Goal: Task Accomplishment & Management: Use online tool/utility

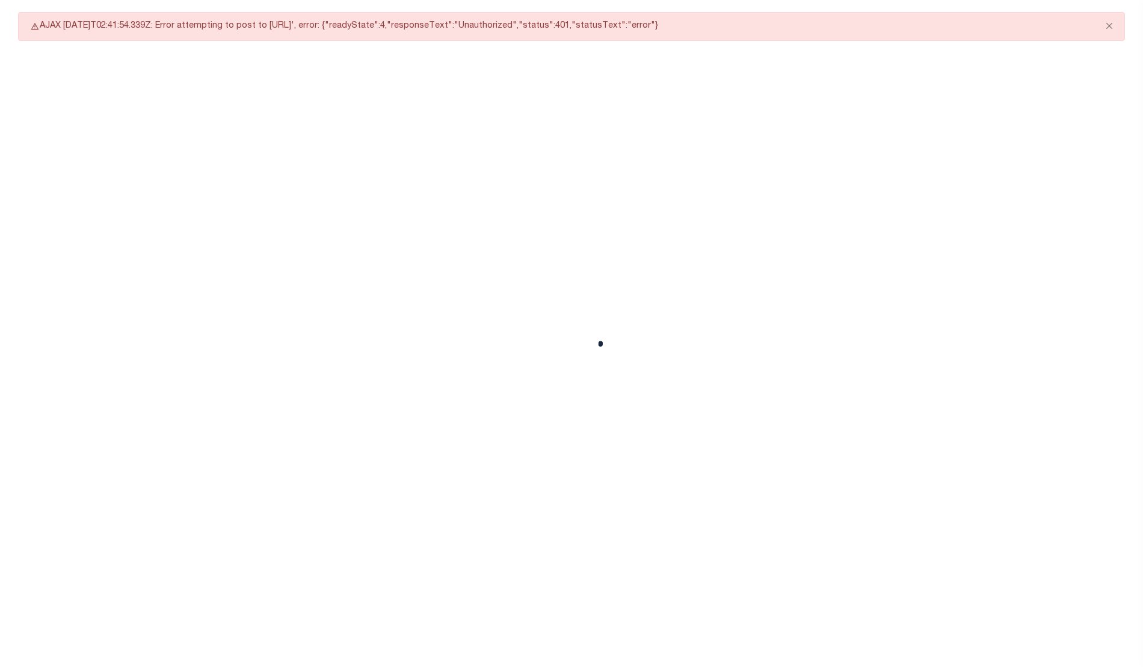
select select "CAC"
select select "CCK"
select select "USS"
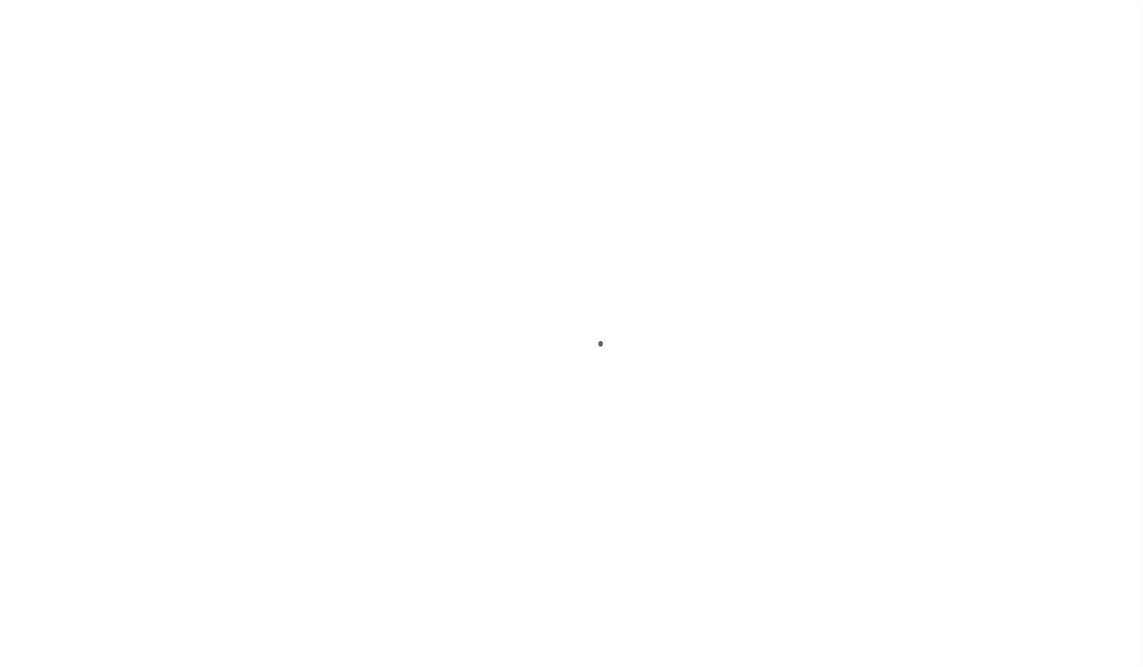
type input "92602170"
type input "[PERSON_NAME]"
select select
type input "222 SW HARRISON ST"
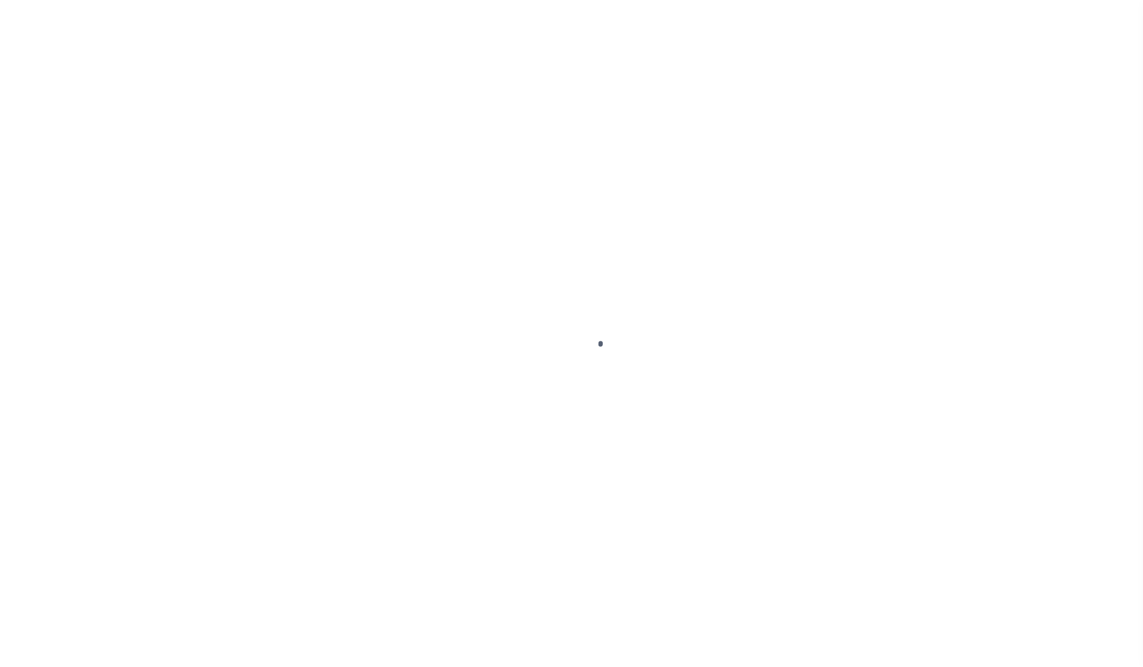
type input "PORTLAND OR 97201-5373"
select select "NonEscrow"
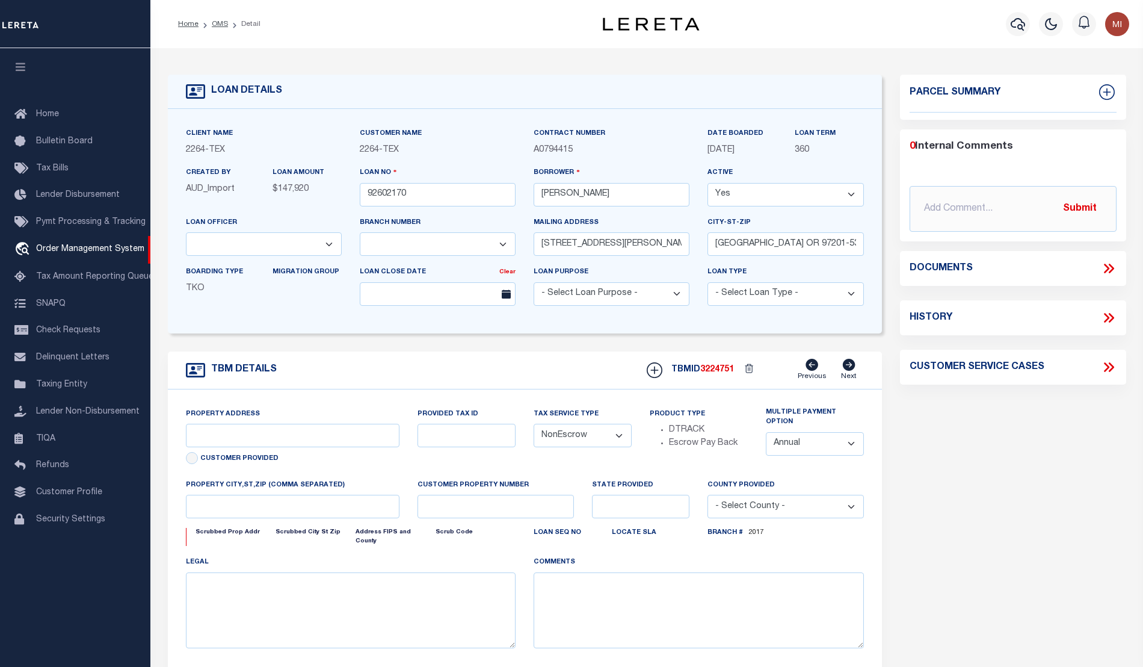
select select "8149"
select select "22457"
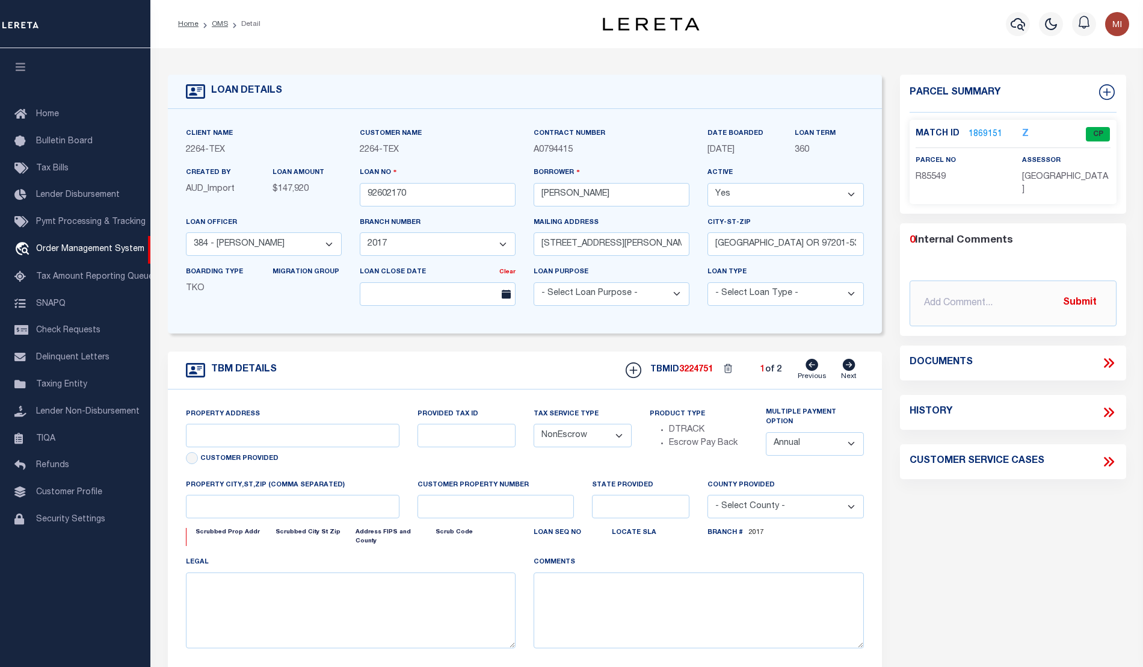
type input "BLANCO COUNTY, TX 231652001001"
type input "231652001001"
select select
type textarea "LOT 22;MAJESTIC HILLS;BLANCO COUNTY;TX"
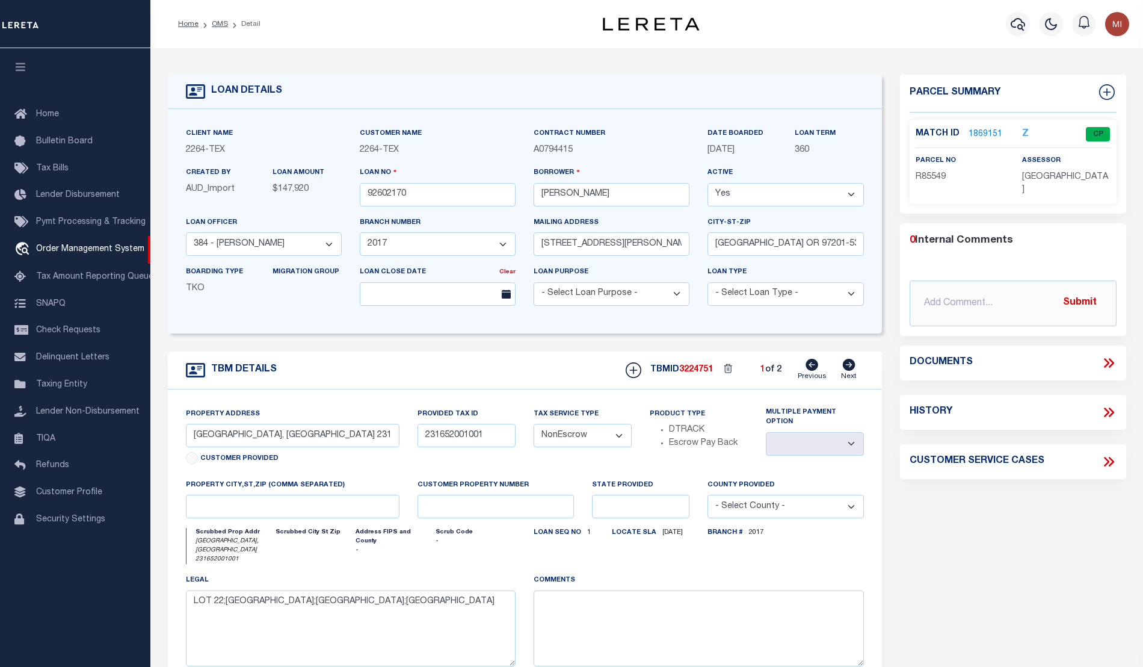
click at [1108, 355] on icon at bounding box center [1109, 363] width 16 height 16
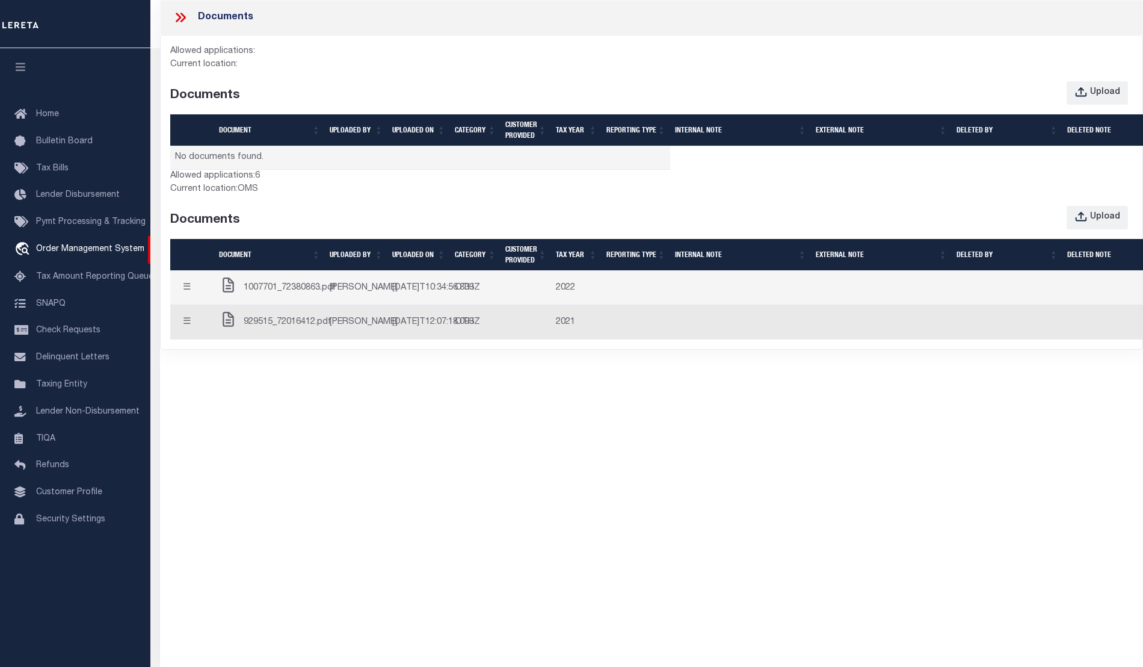
click at [296, 329] on span "929515_72016412.pdf" at bounding box center [288, 322] width 88 height 13
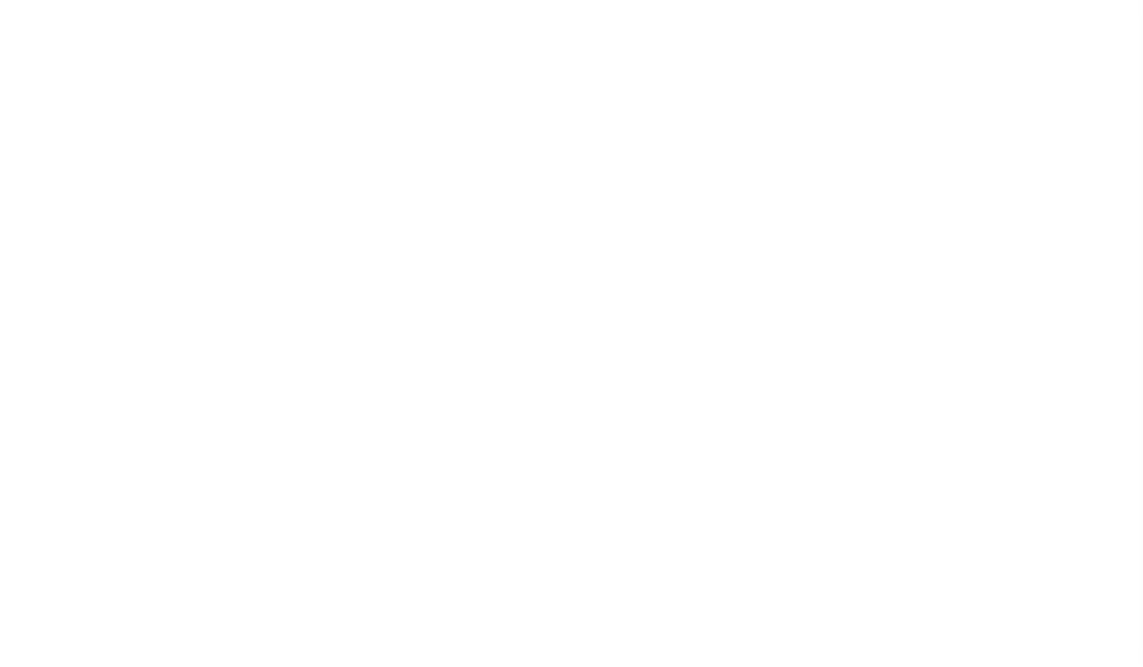
type input "92602170"
type input "[PERSON_NAME]"
select select
type input "222 SW HARRISON ST"
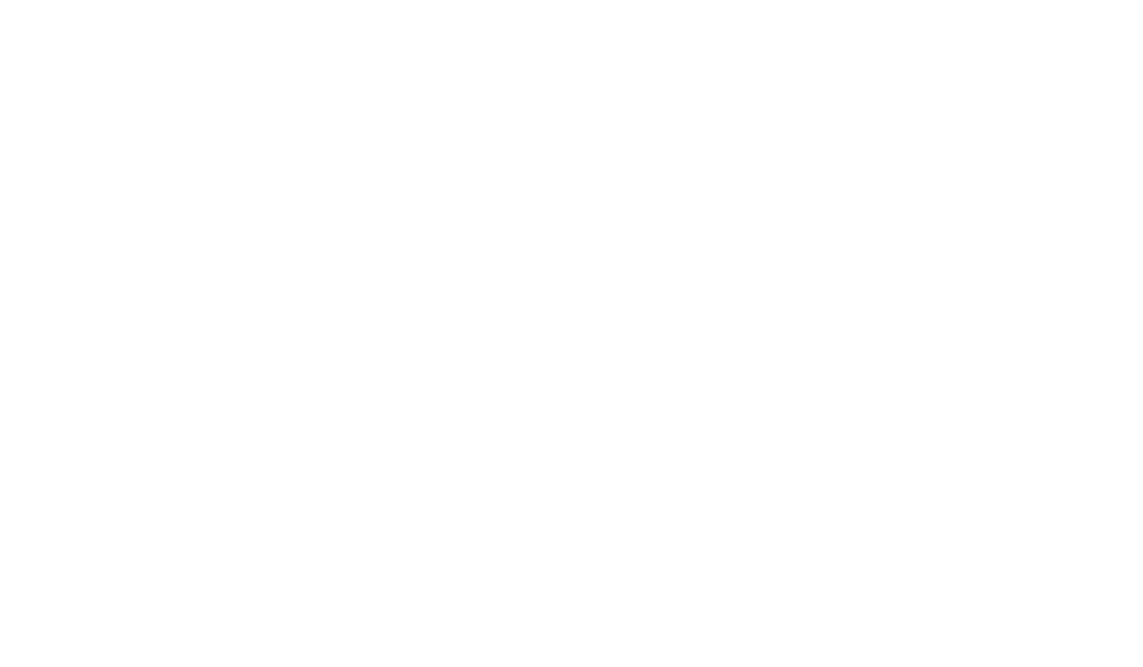
type input "PORTLAND OR 97201-5373"
select select "NonEscrow"
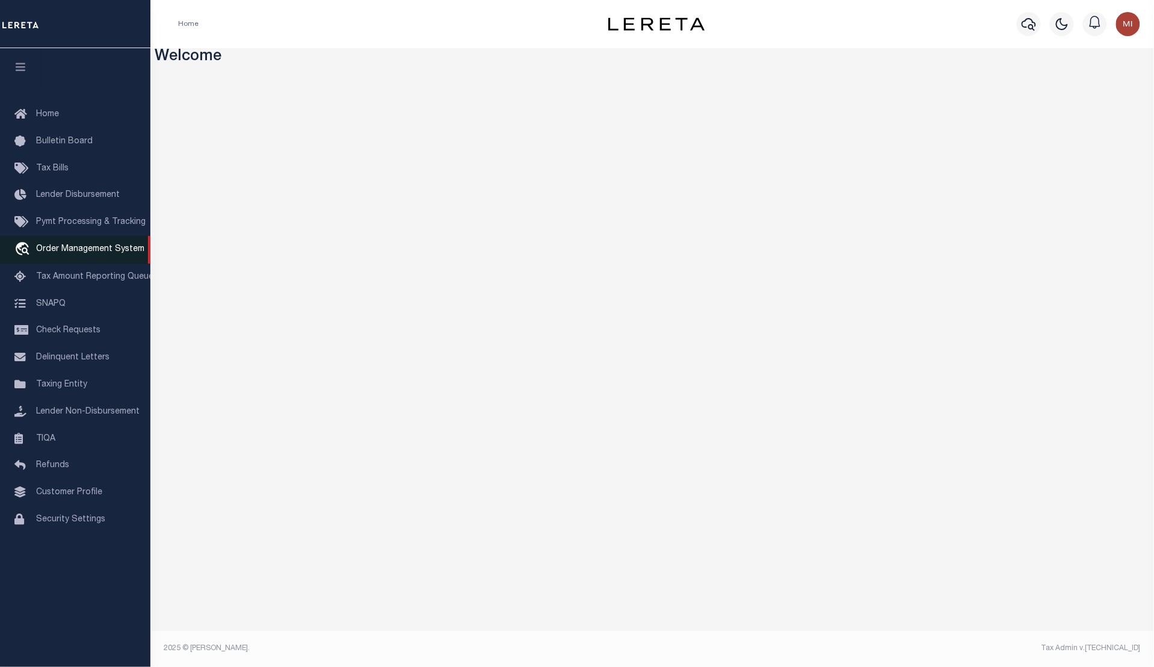
click at [58, 250] on span "Order Management System" at bounding box center [90, 249] width 108 height 8
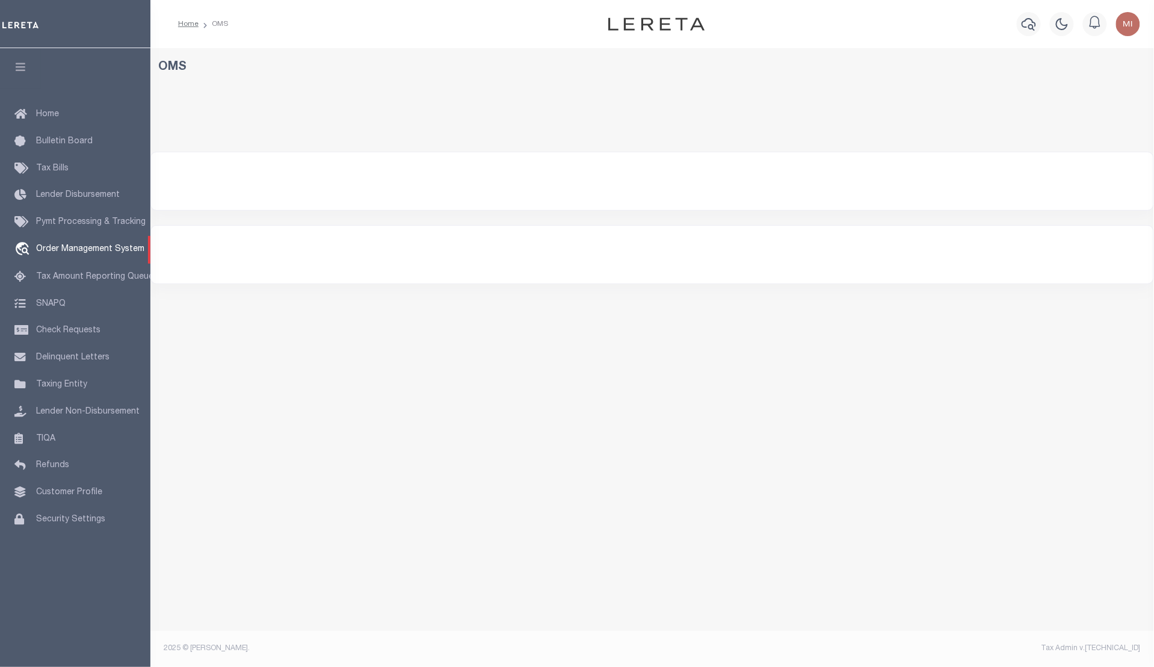
select select "200"
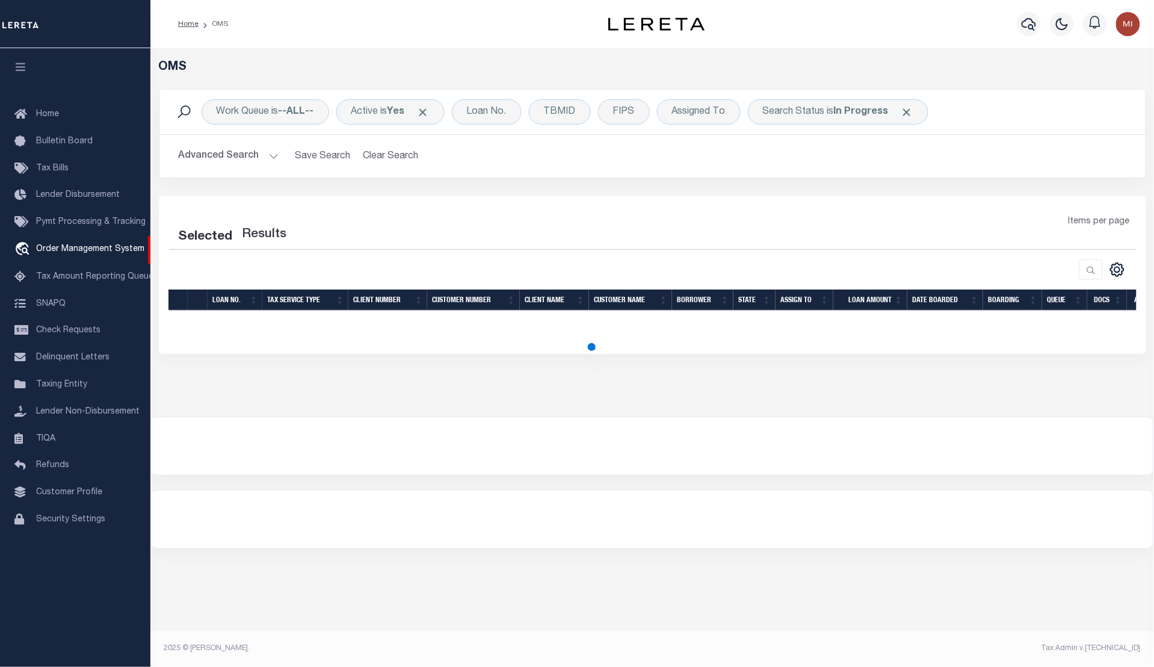
select select "200"
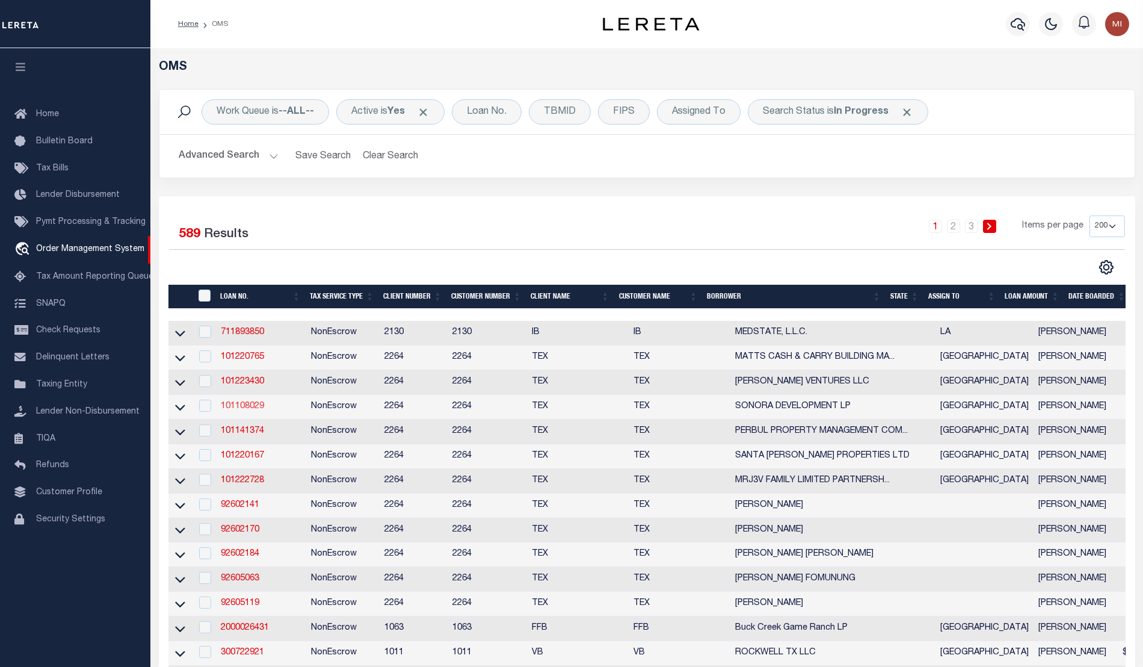
click at [253, 409] on link "101108029" at bounding box center [242, 406] width 43 height 8
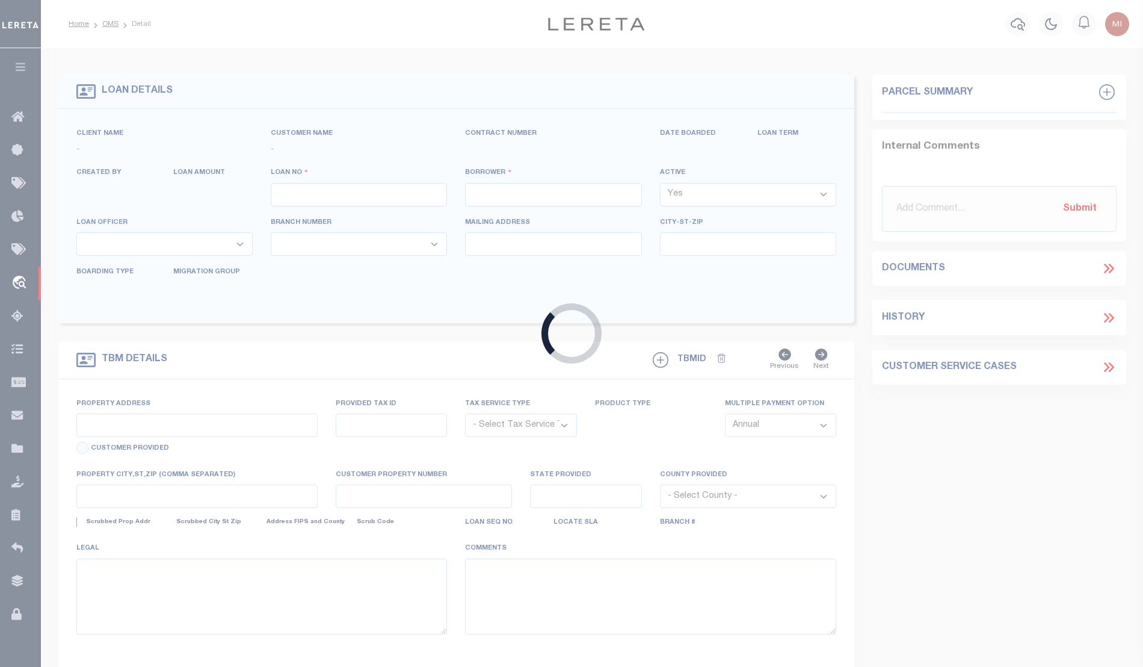
type input "101108029"
type input "SONORA DEVELOPMENT LP"
select select
type input "[STREET_ADDRESS]"
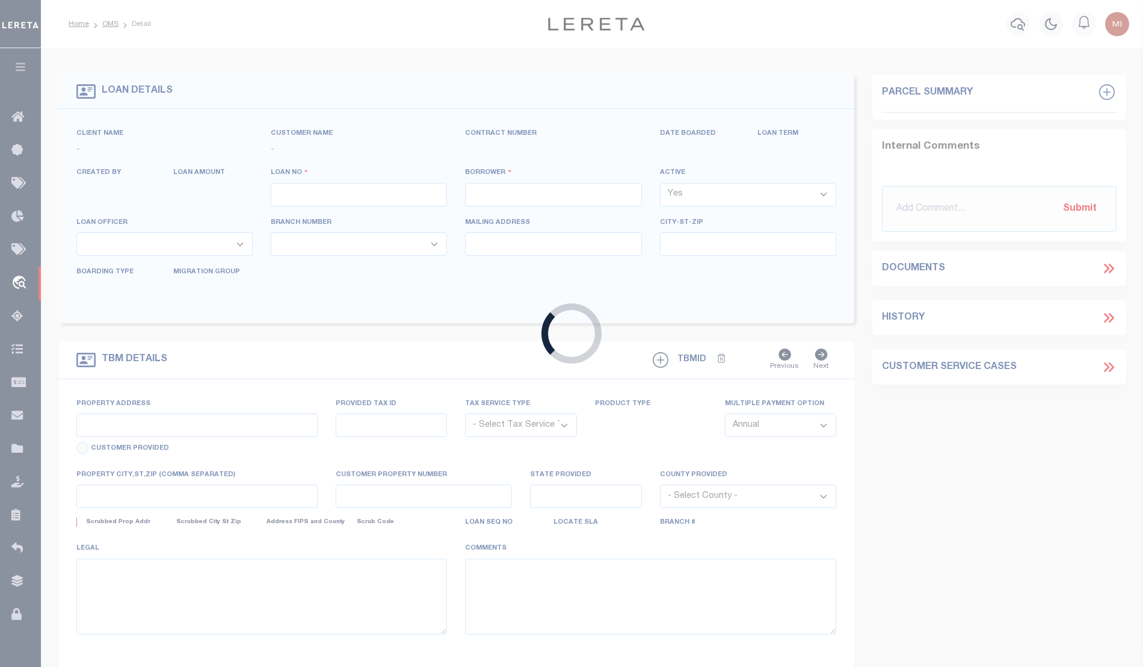
type input "OLMITO TX 78575"
select select "NonEscrow"
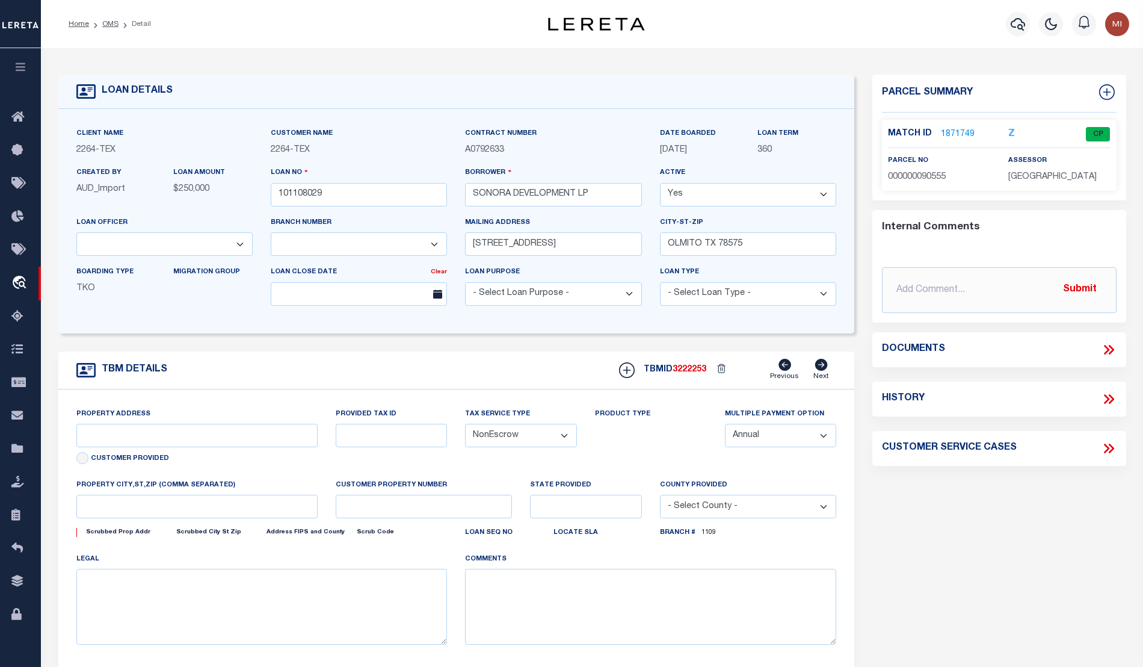
select select "8139"
select select "46634"
type input "[STREET_ADDRESS]"
type input "45-0000-1710-0160-00"
select select
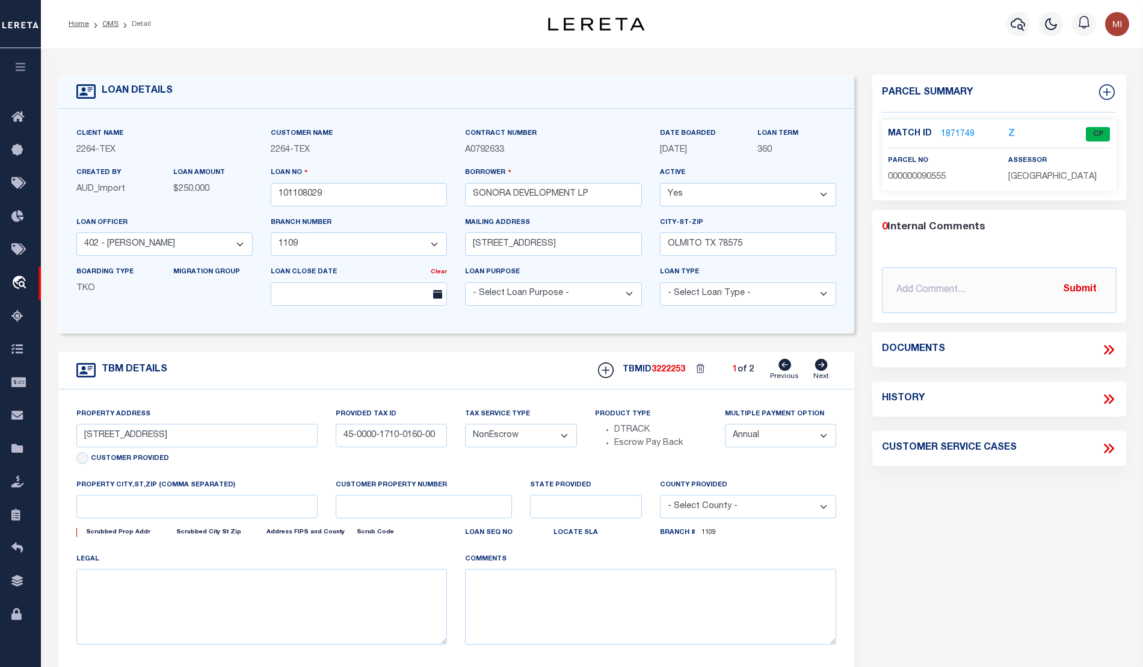
type input "OLMITO TX 78575"
type input "[GEOGRAPHIC_DATA]"
select select
type textarea "LTS 16 & 17 BLK 171 OLMITO TOWNSITE CCTX"
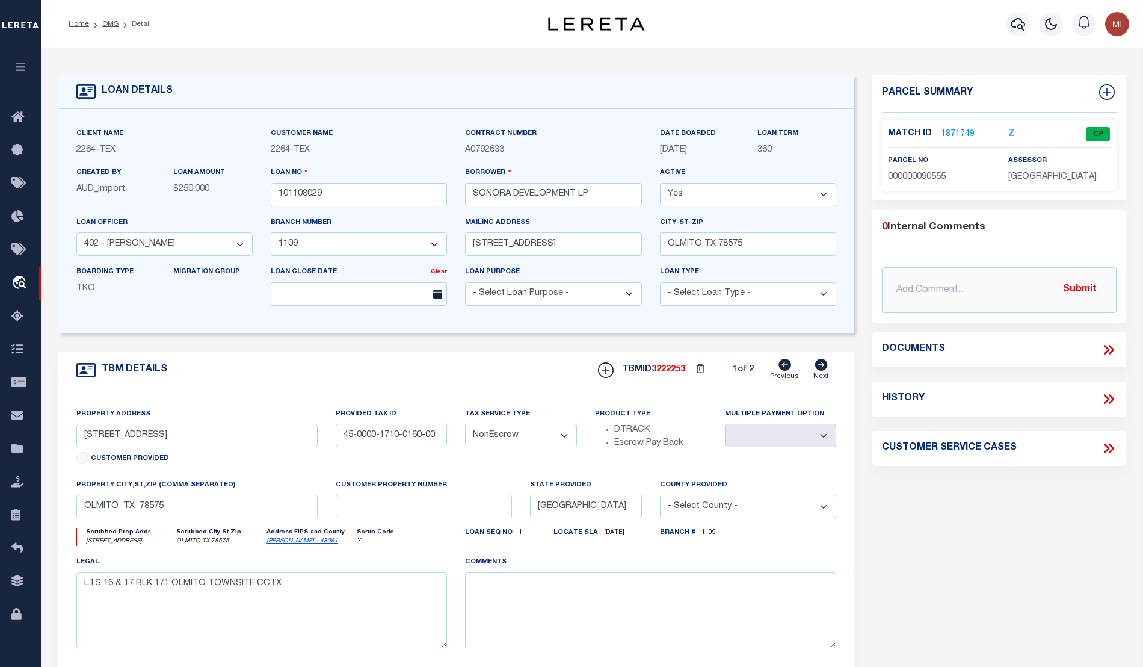
click at [1107, 347] on icon at bounding box center [1106, 350] width 5 height 10
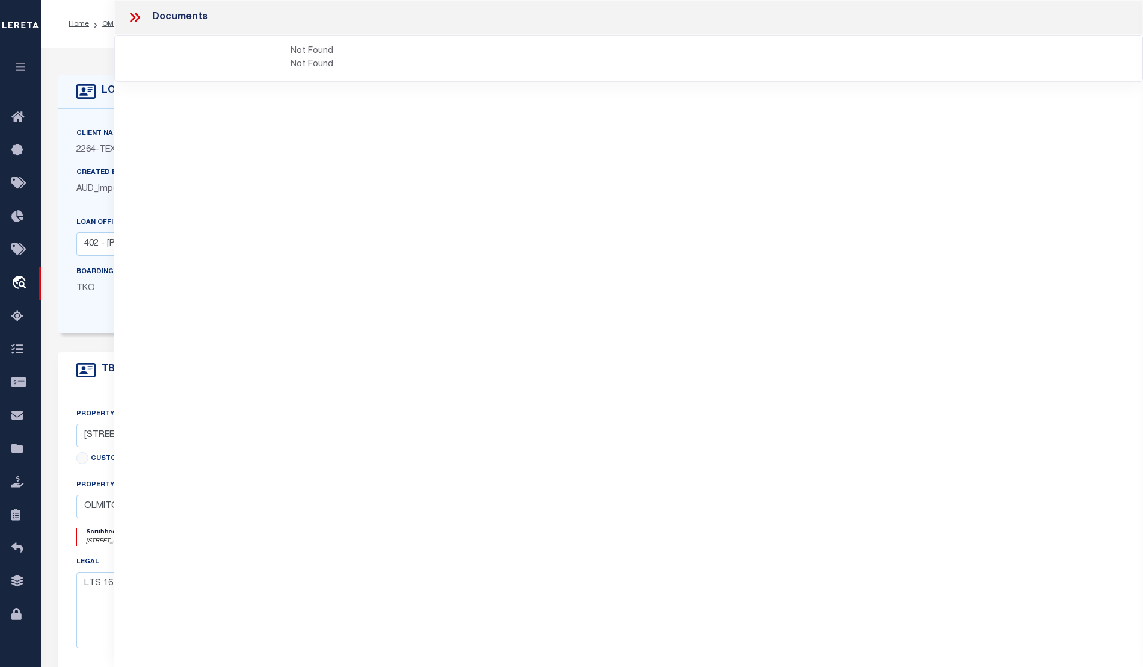
click at [138, 16] on icon at bounding box center [137, 18] width 5 height 10
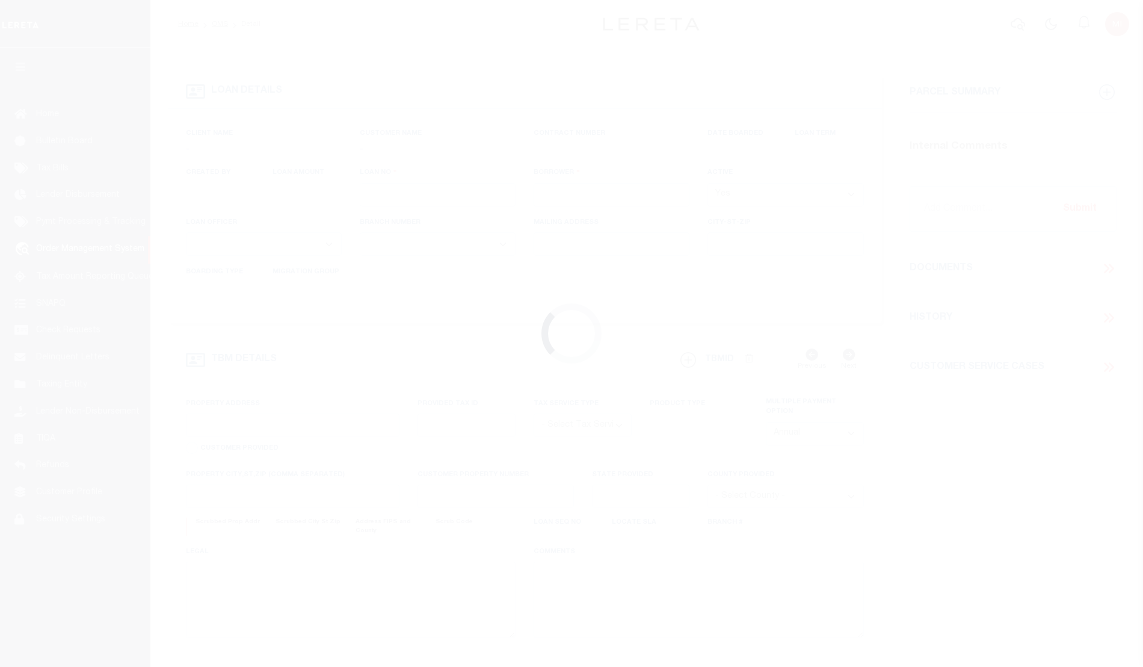
type input "101108029"
type input "SONORA DEVELOPMENT LP"
select select
type input "[STREET_ADDRESS]"
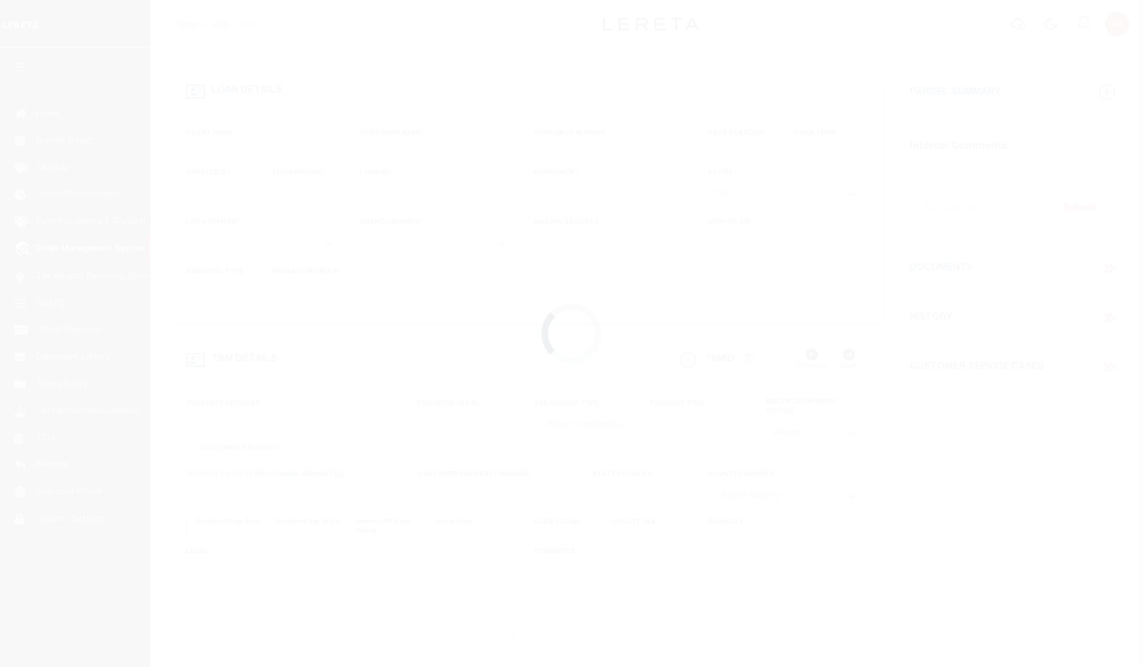
type input "OLMITO TX 78575"
select select "NonEscrow"
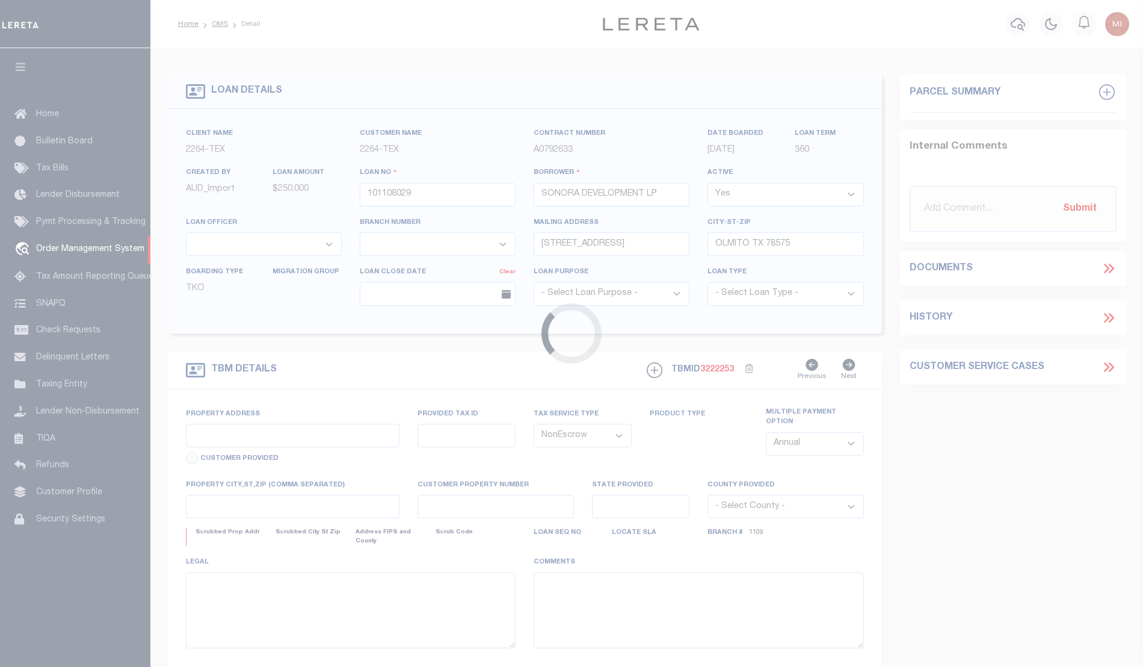
select select "8139"
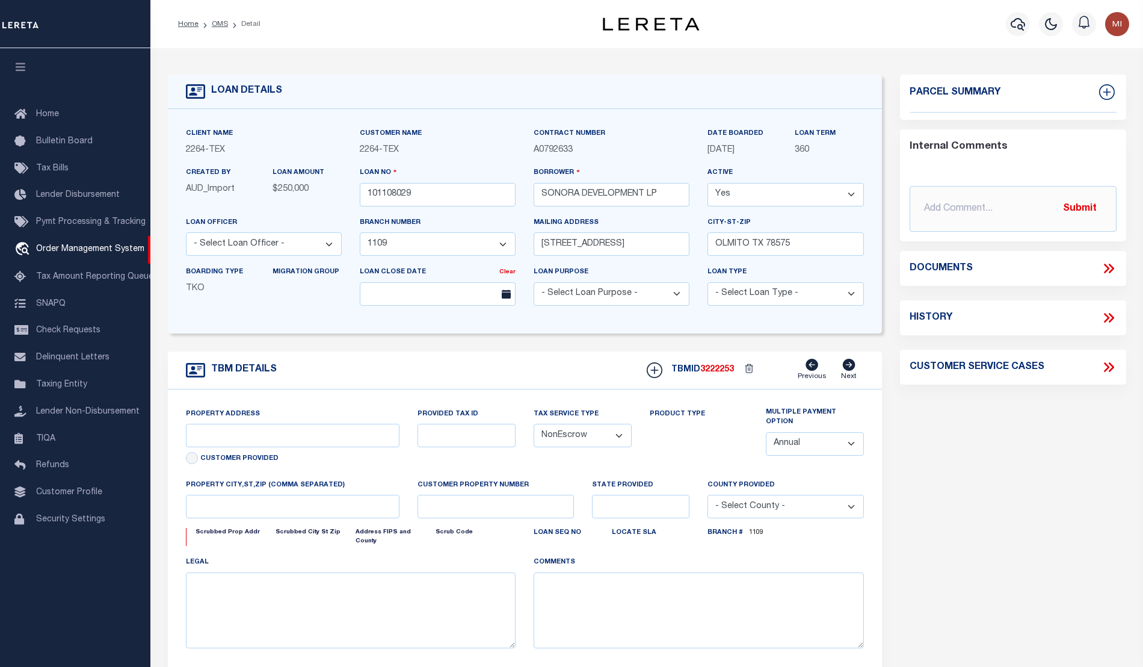
select select "46634"
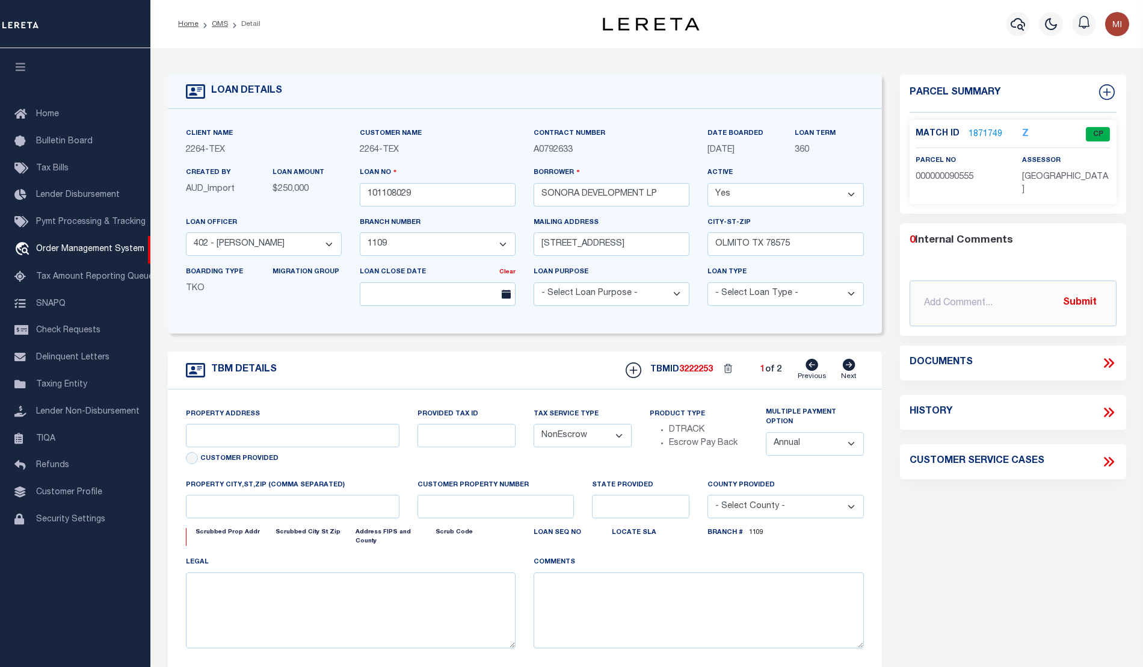
type input "[STREET_ADDRESS]"
type input "45-0000-1710-0160-00"
select select
type input "OLMITO TX 78575"
type input "[GEOGRAPHIC_DATA]"
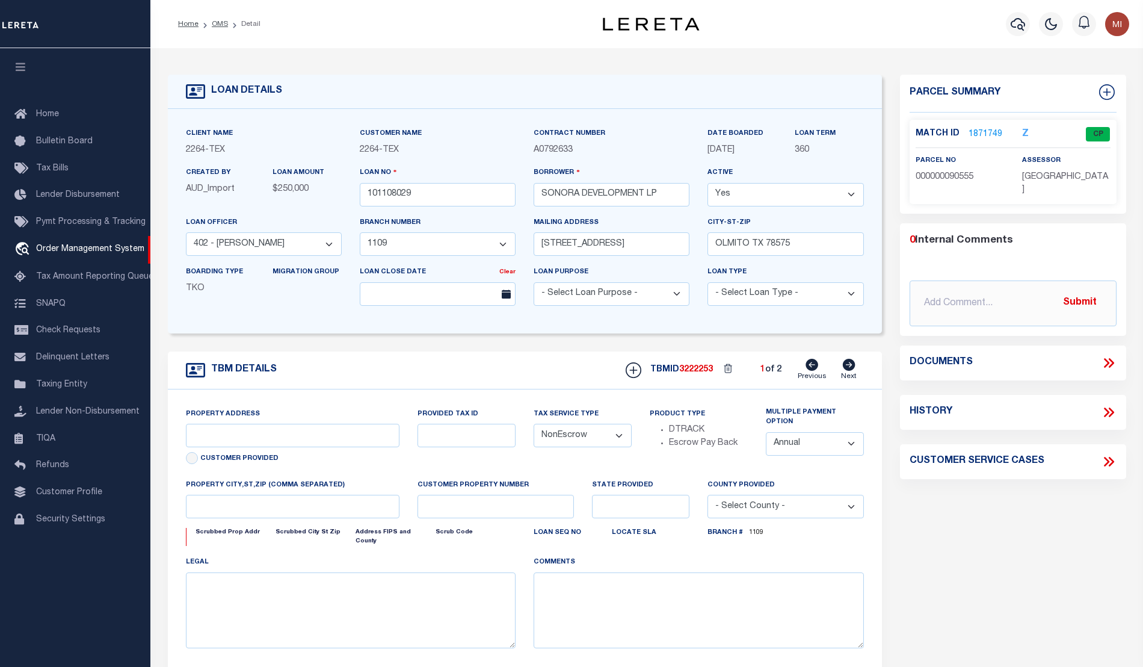
select select
type textarea "LTS 16 & 17 BLK 171 OLMITO TOWNSITE CCTX"
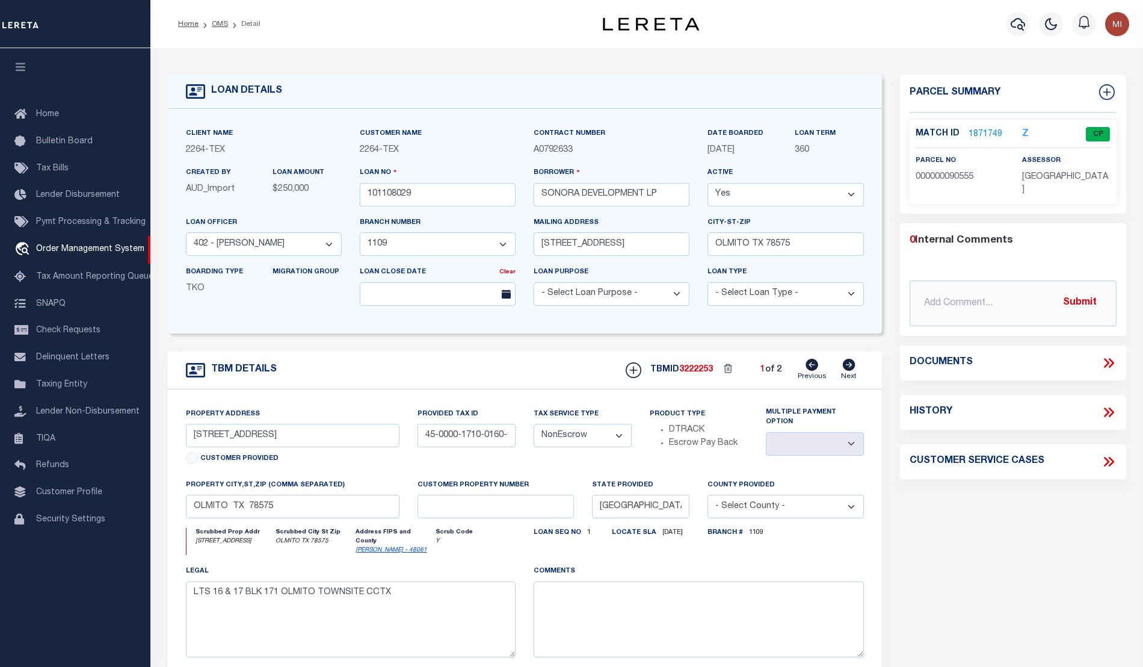
click at [1108, 355] on icon at bounding box center [1109, 363] width 16 height 16
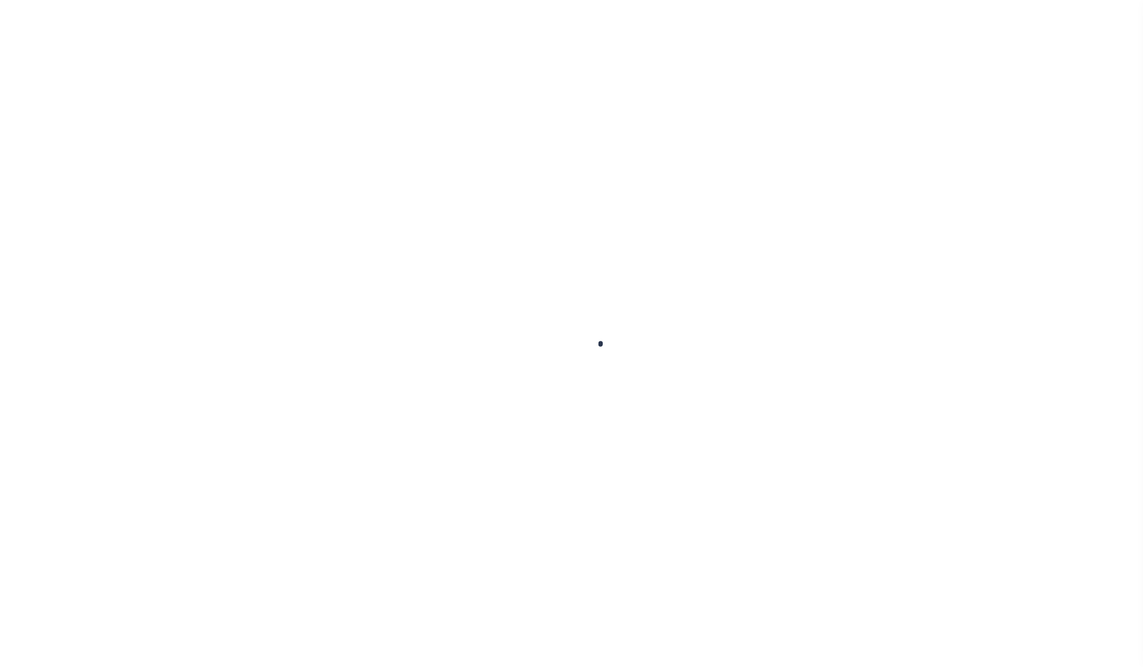
type input "101108029"
type input "SONORA DEVELOPMENT LP"
select select
type input "[STREET_ADDRESS]"
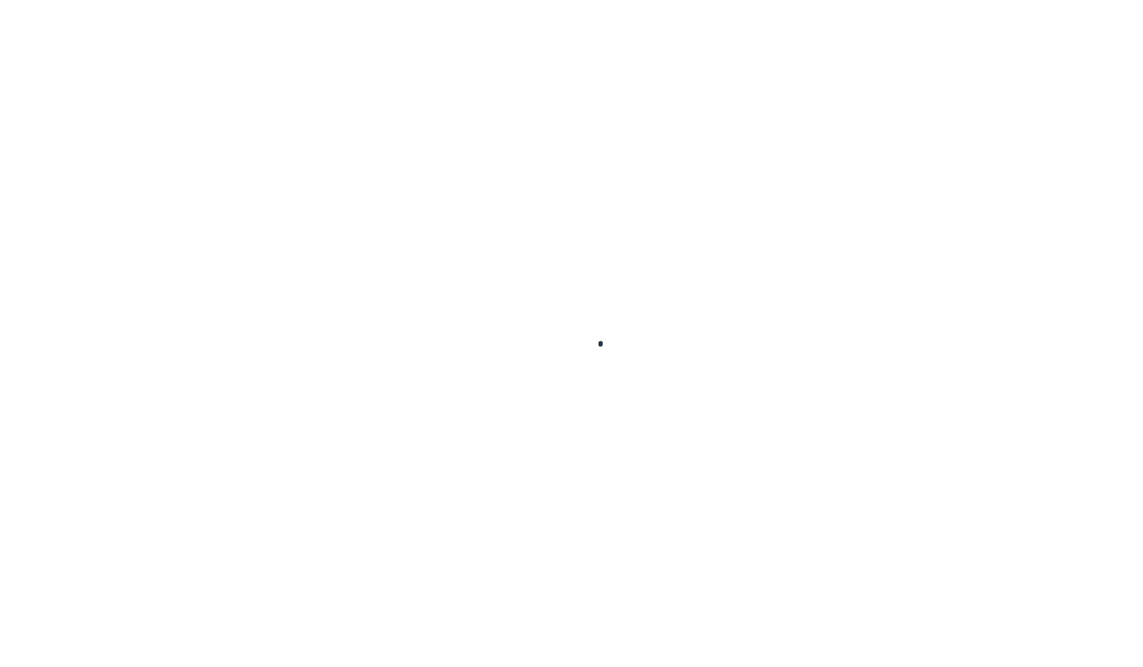
type input "OLMITO TX 78575"
select select "NonEscrow"
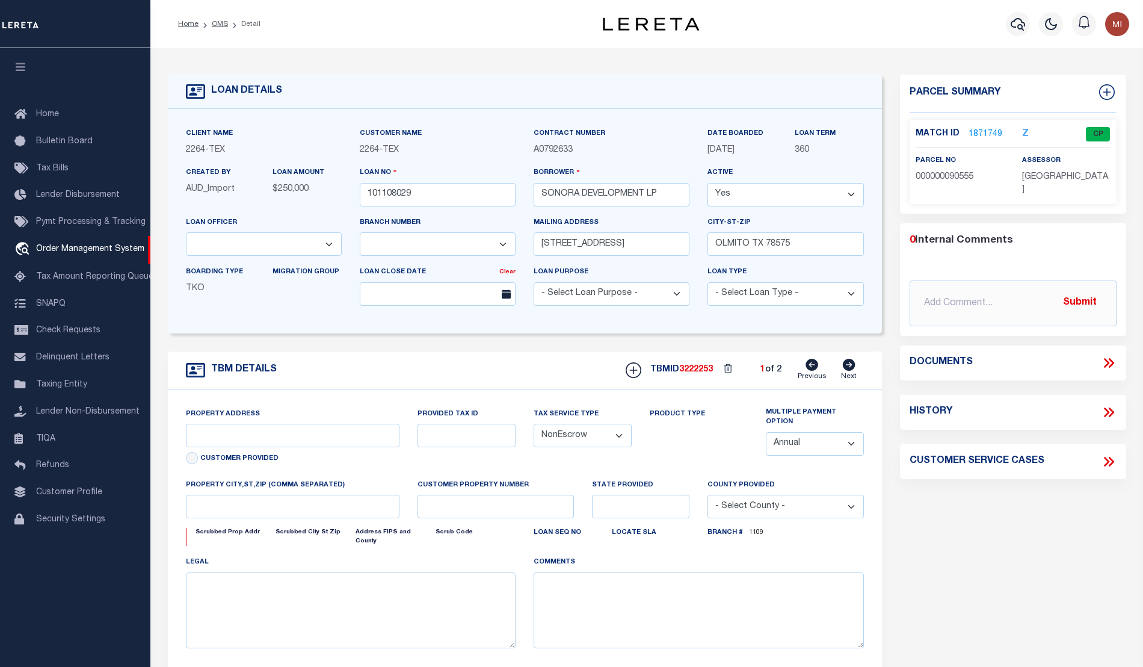
select select "46634"
select select "8139"
type input "[STREET_ADDRESS]"
type input "45-0000-1710-0160-00"
select select
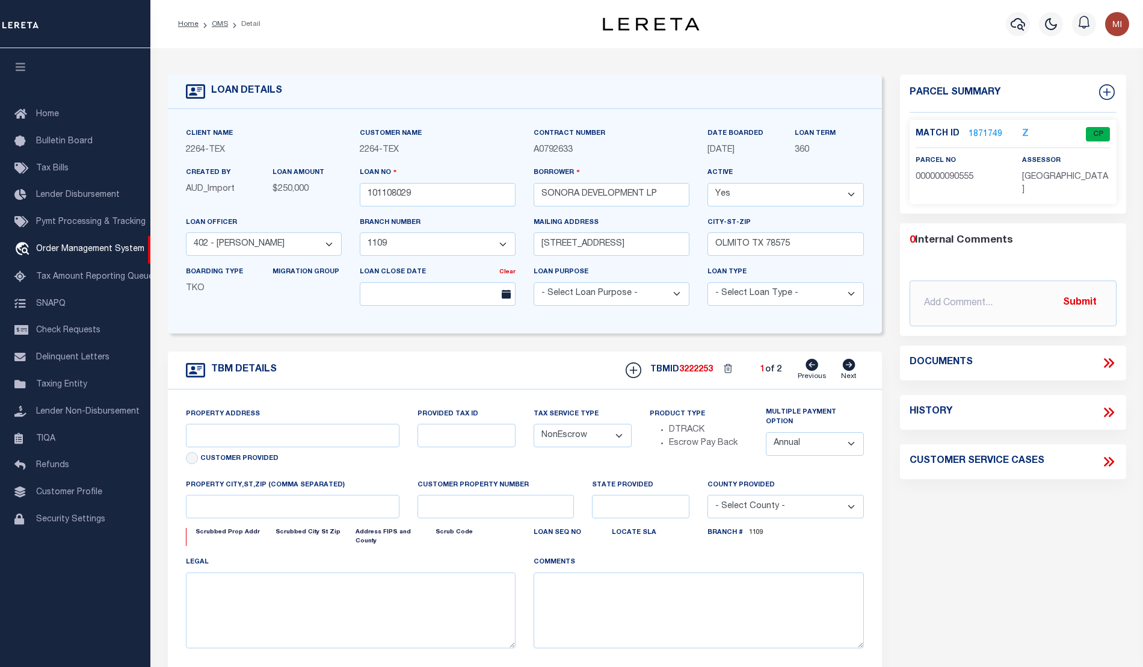
type input "OLMITO TX 78575"
type input "[GEOGRAPHIC_DATA]"
select select
type textarea "LTS 16 & 17 BLK 171 OLMITO TOWNSITE CCTX"
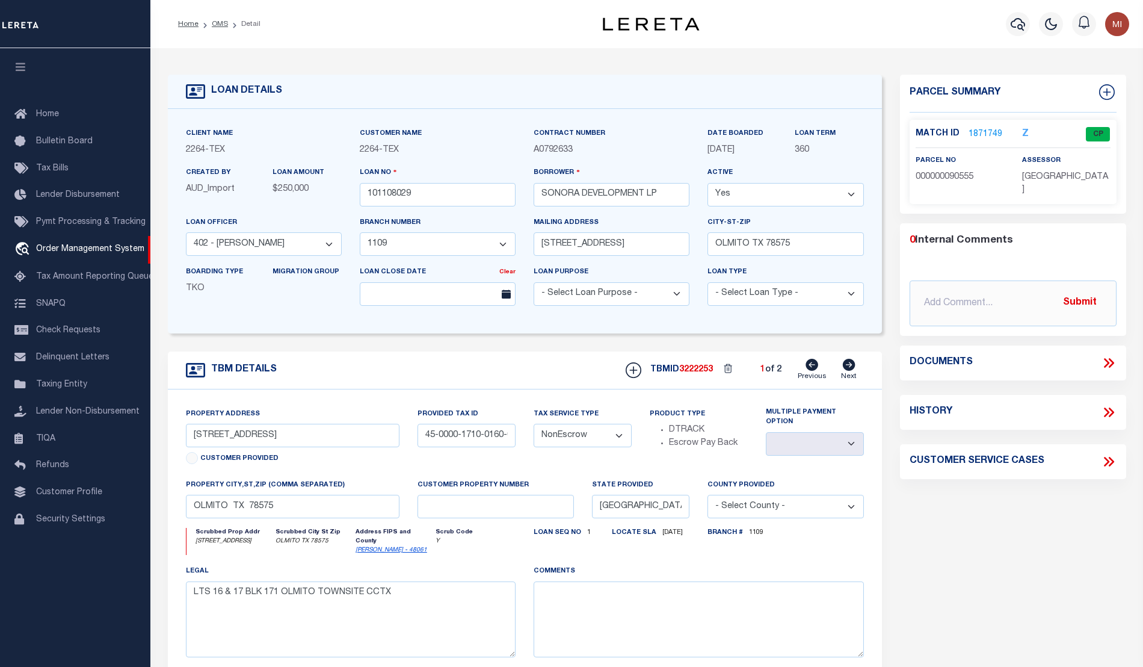
click at [1106, 355] on icon at bounding box center [1109, 363] width 16 height 16
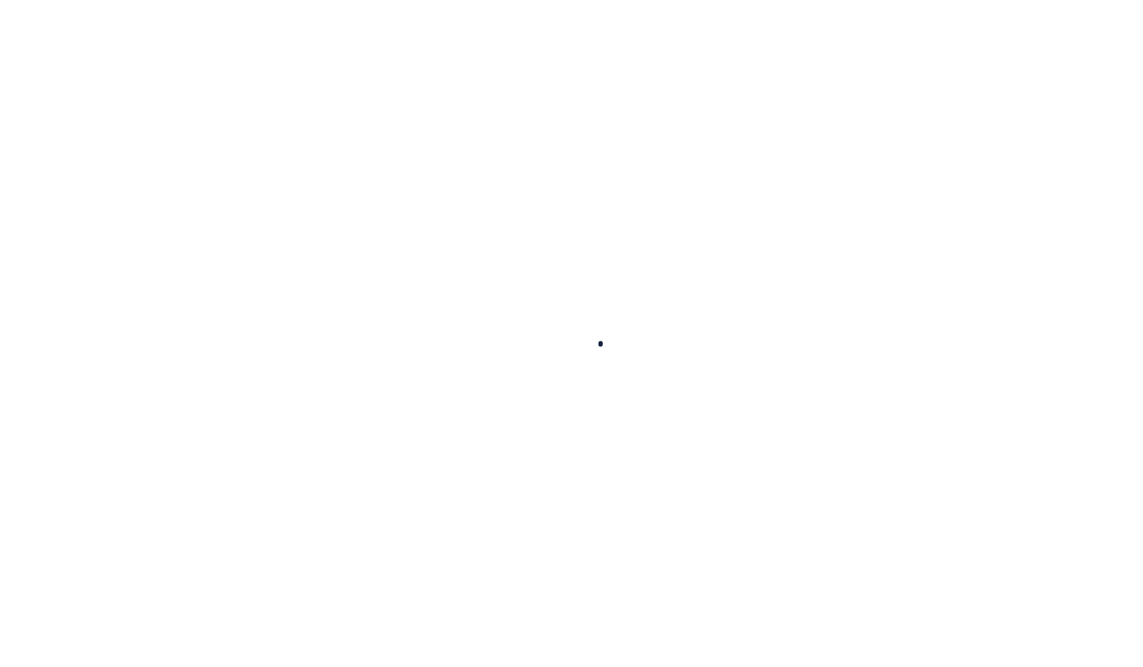
type input "101108029"
type input "SONORA DEVELOPMENT LP"
select select
type input "[STREET_ADDRESS]"
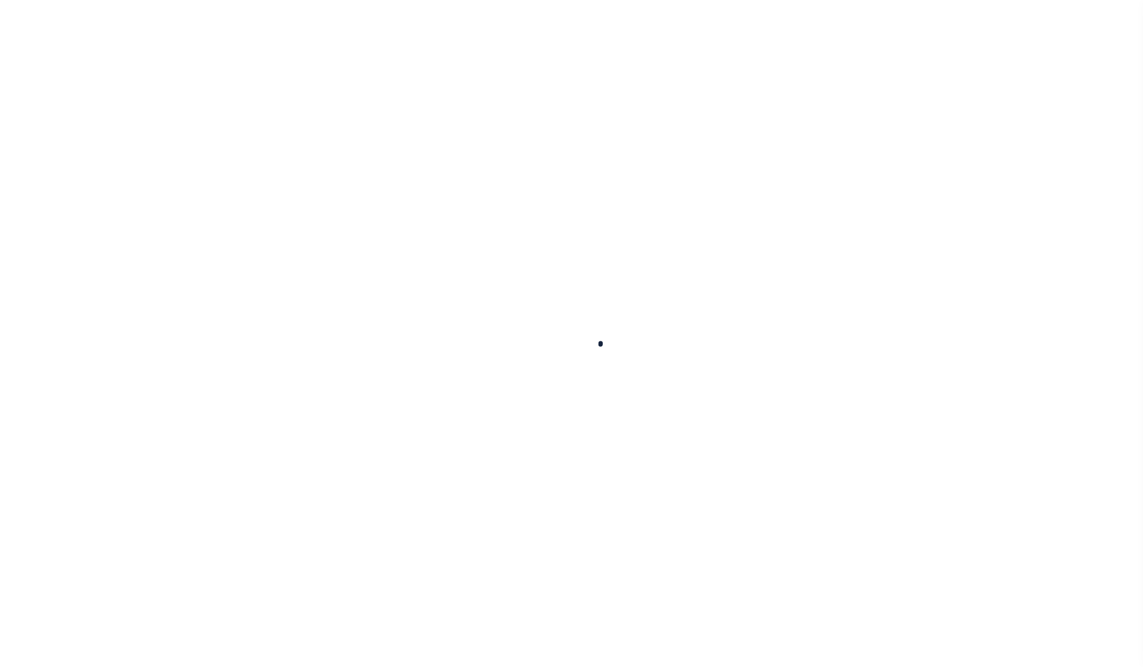
type input "OLMITO TX 78575"
select select "NonEscrow"
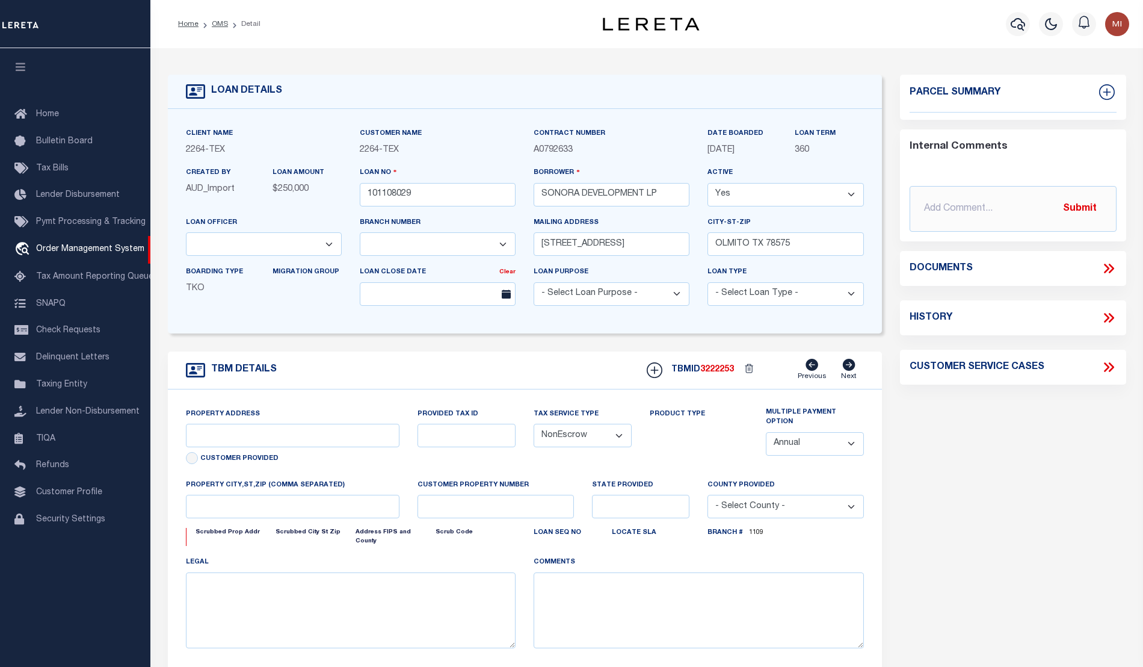
select select "8139"
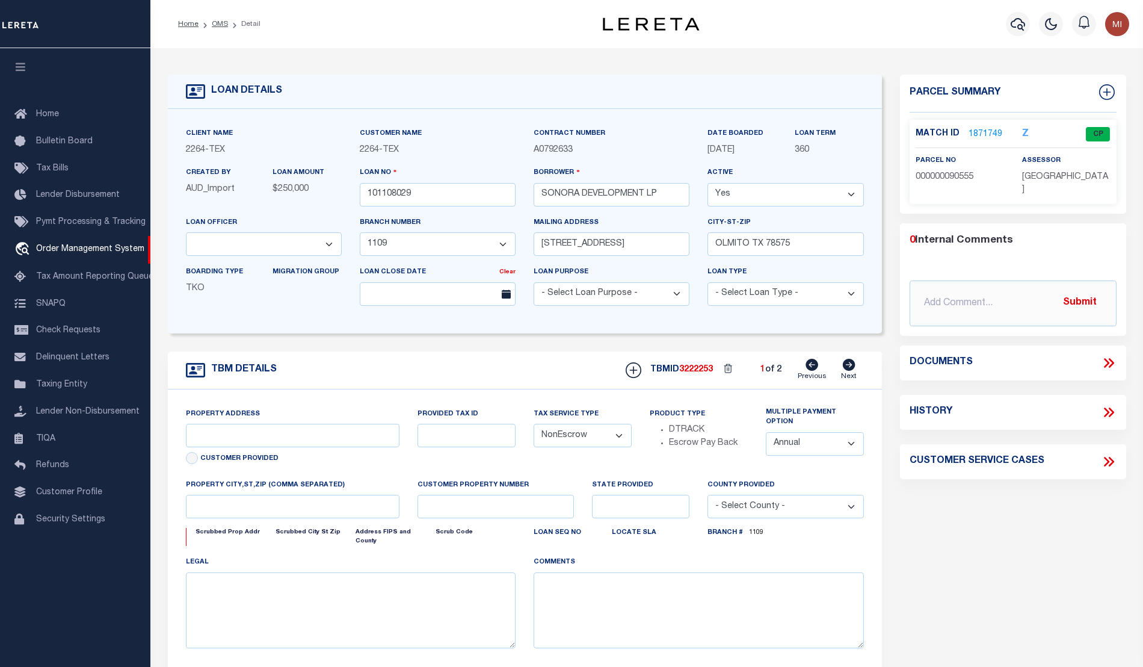
select select "46634"
type input "9675 ANACUA ST"
type input "45-0000-1710-0160-00"
select select
type input "OLMITO TX 78575"
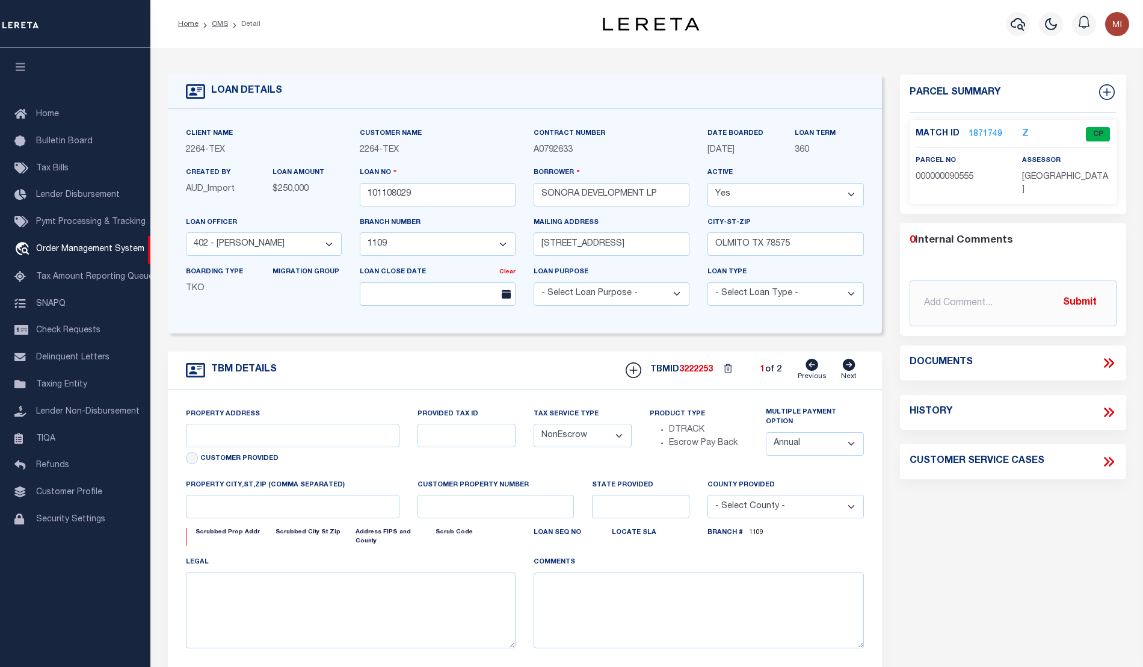
type input "[GEOGRAPHIC_DATA]"
select select
type textarea "LTS 16 & 17 BLK 171 OLMITO TOWNSITE CCTX"
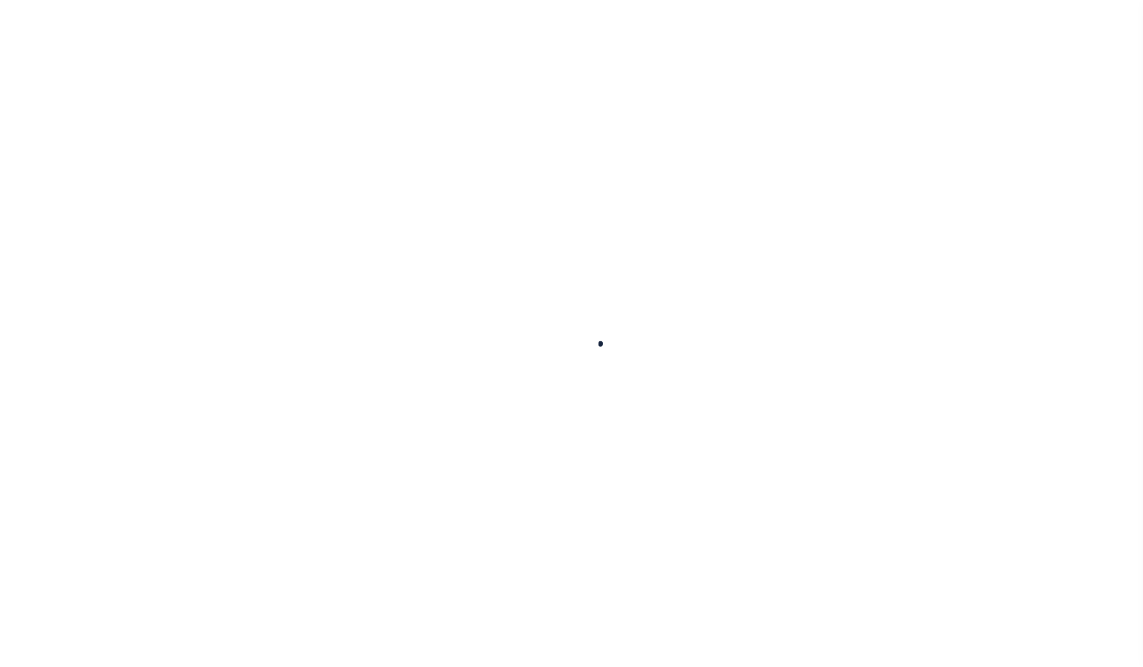
type input "101108029"
type input "SONORA DEVELOPMENT LP"
select select
type input "[STREET_ADDRESS]"
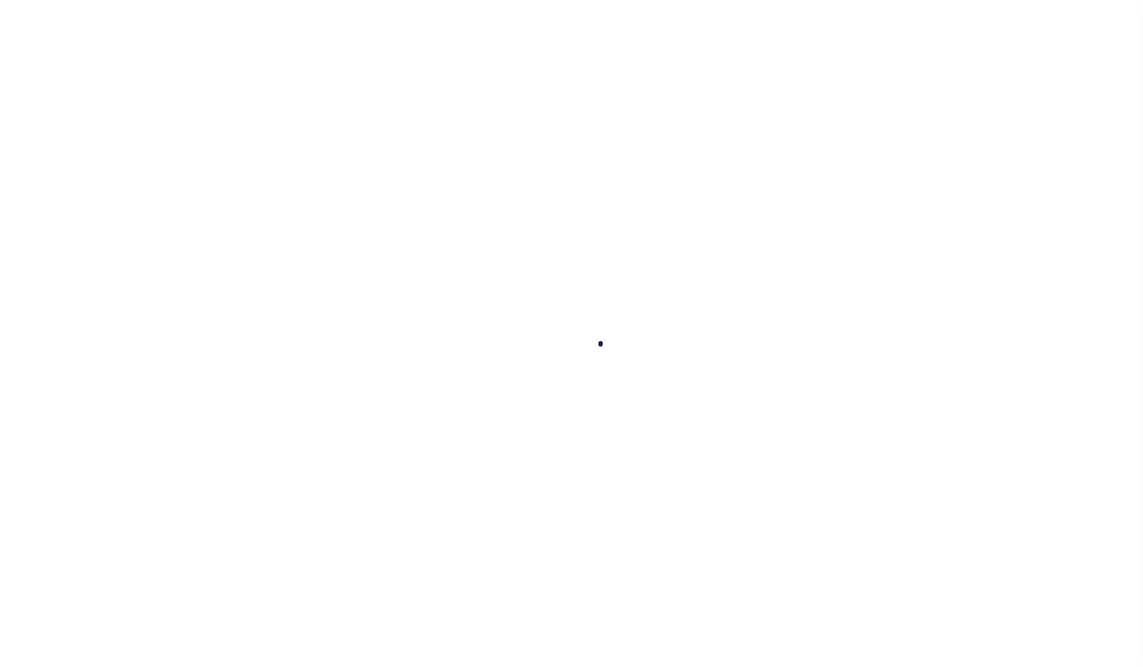
type input "OLMITO TX 78575"
select select "NonEscrow"
select select "8139"
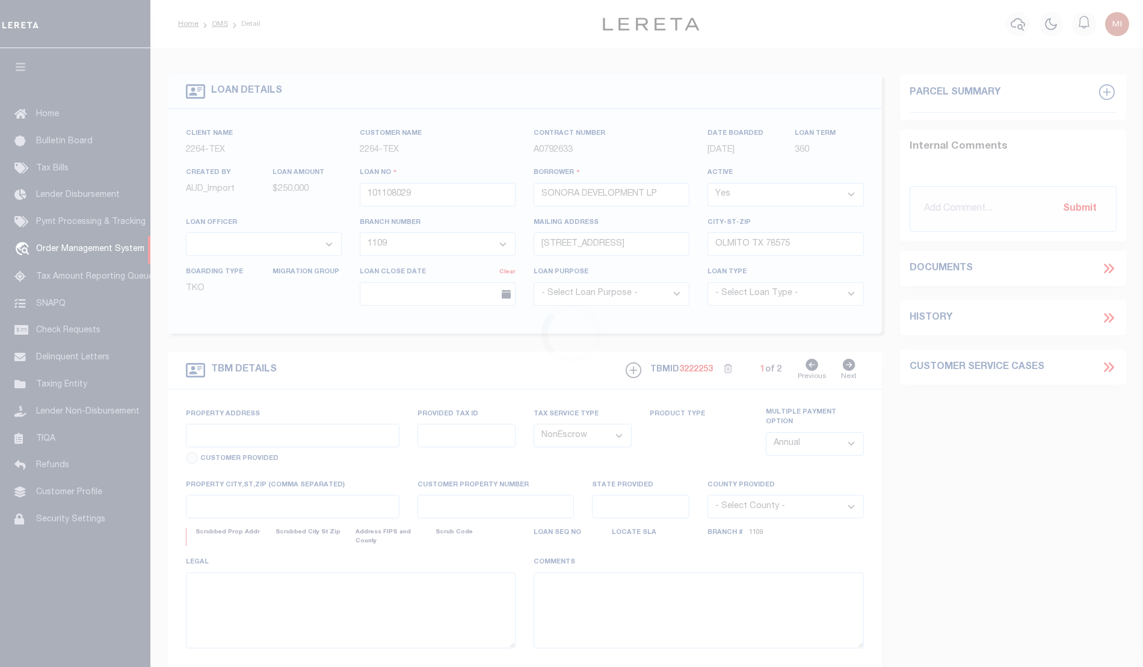
select select "46634"
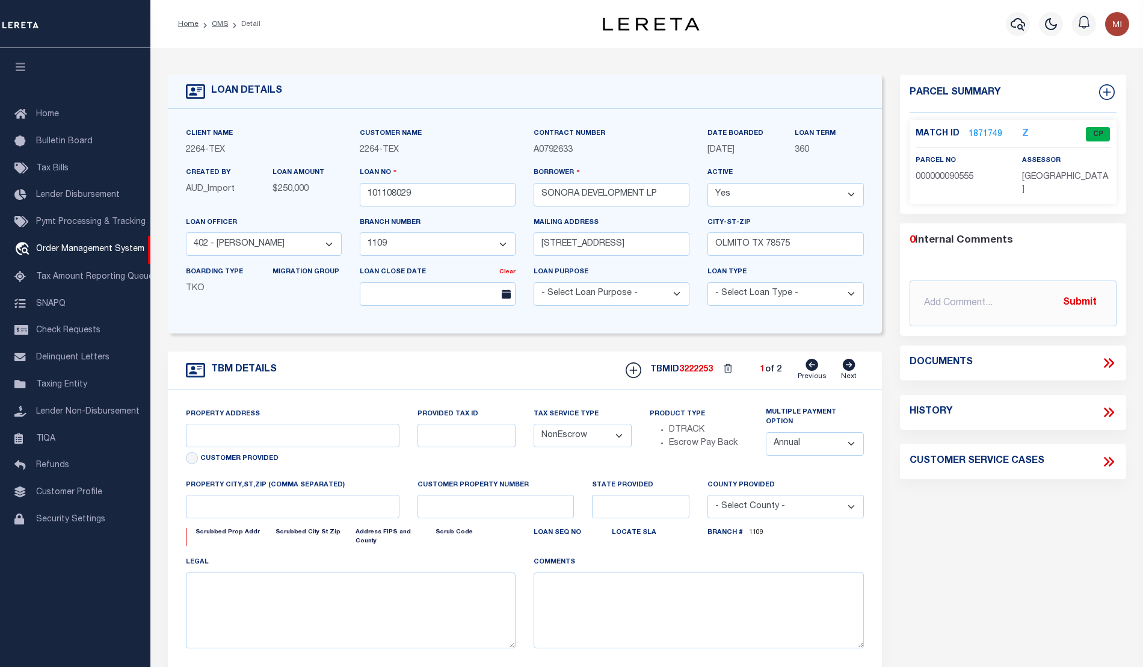
type input "9675 ANACUA ST"
type input "45-0000-1710-0160-00"
select select
type input "OLMITO TX 78575"
type input "[GEOGRAPHIC_DATA]"
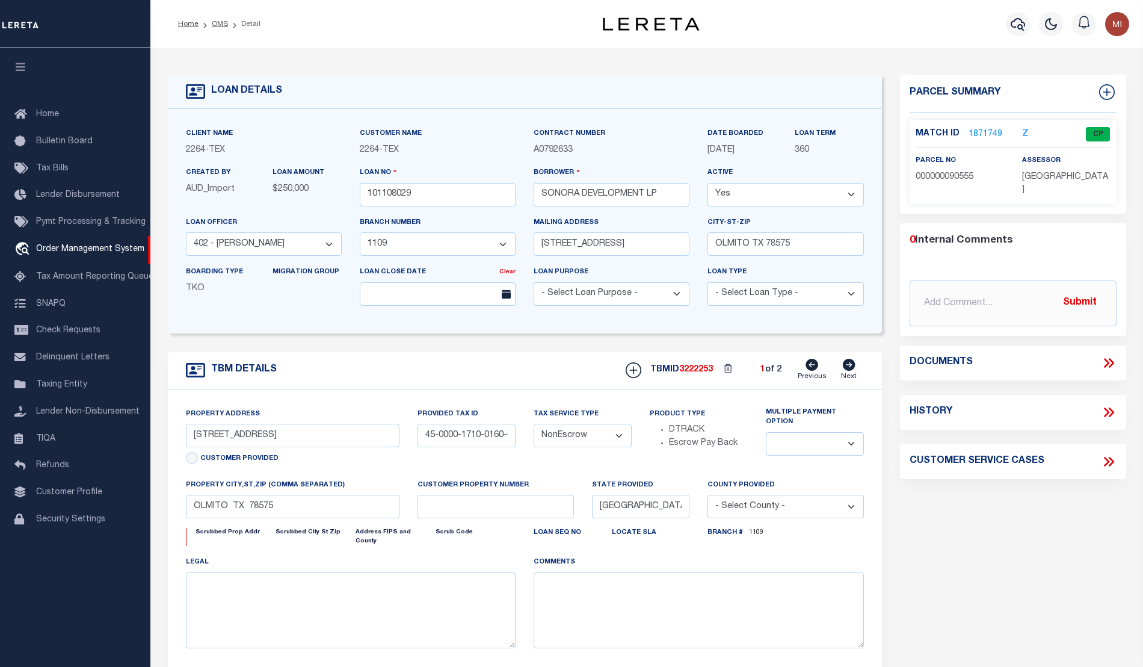
select select
type textarea "LTS 16 & 17 BLK 171 OLMITO TOWNSITE CCTX"
click at [1109, 355] on icon at bounding box center [1109, 363] width 16 height 16
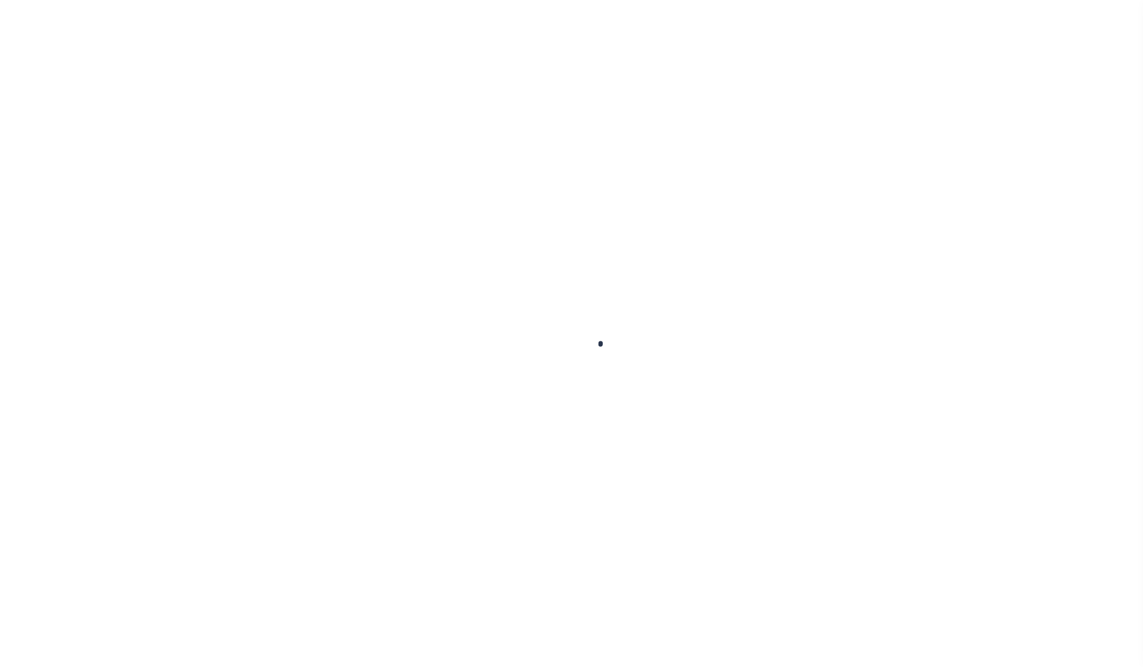
type input "101108029"
type input "SONORA DEVELOPMENT LP"
select select
type input "[STREET_ADDRESS]"
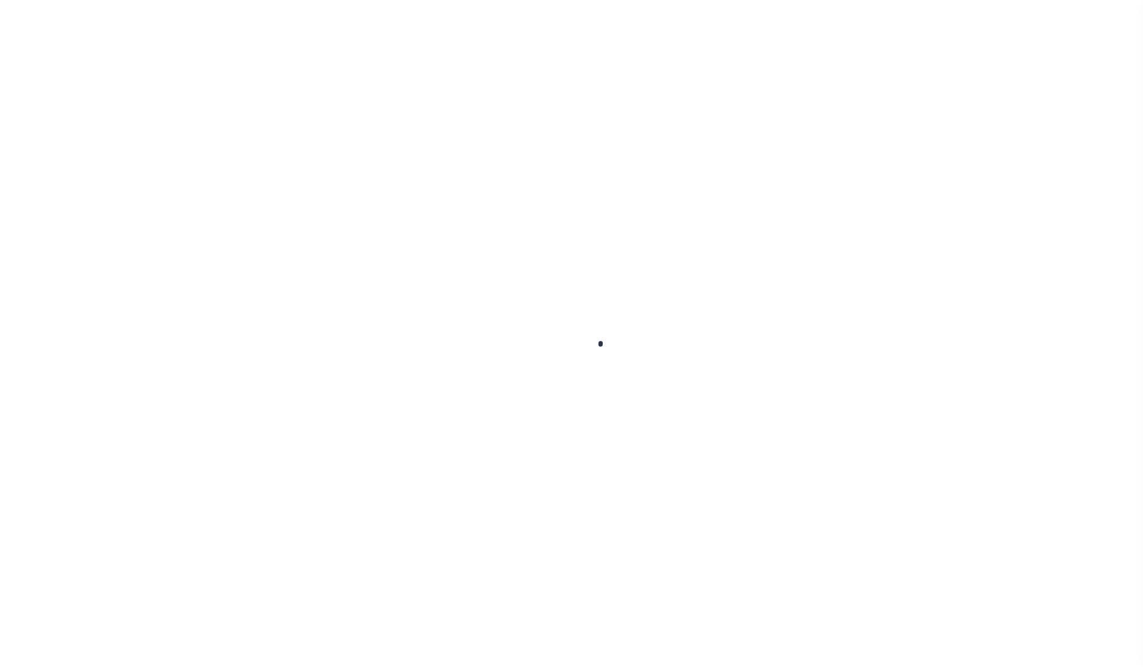
type input "OLMITO TX 78575"
select select "NonEscrow"
select select "8139"
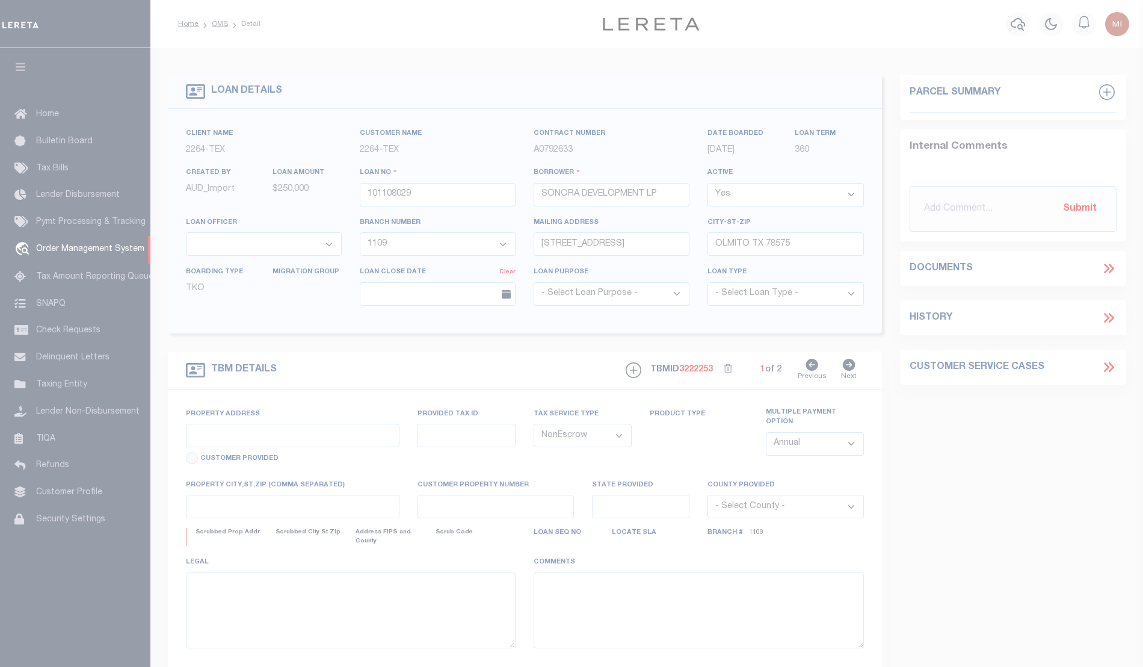
select select "46634"
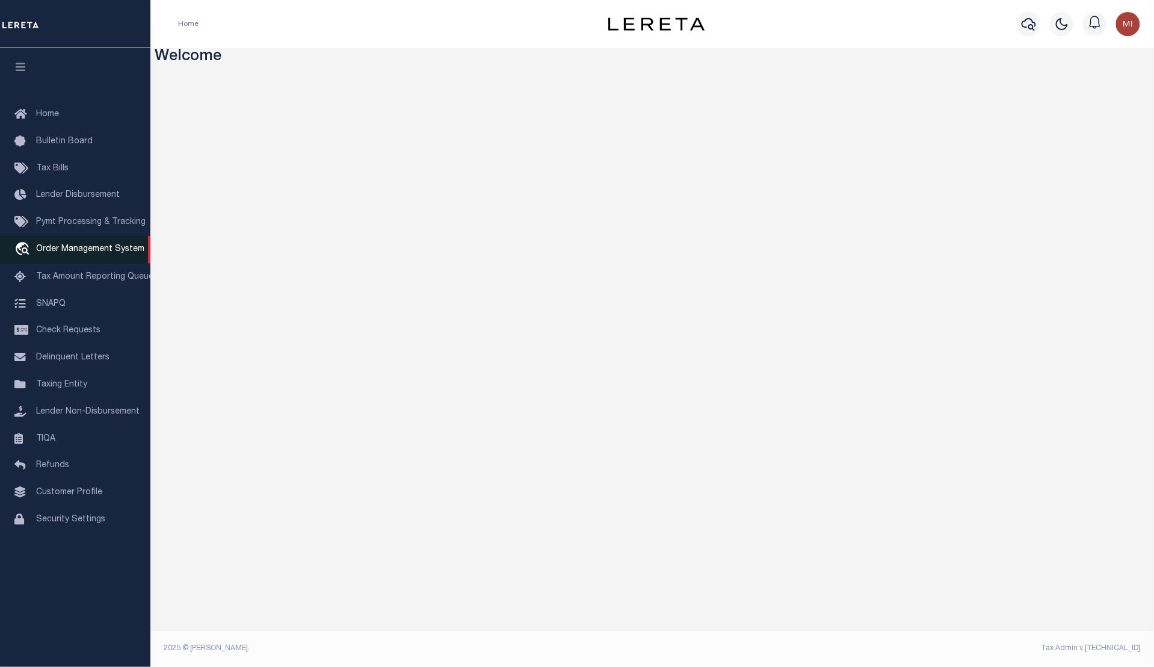
click at [61, 252] on span "Order Management System" at bounding box center [90, 249] width 108 height 8
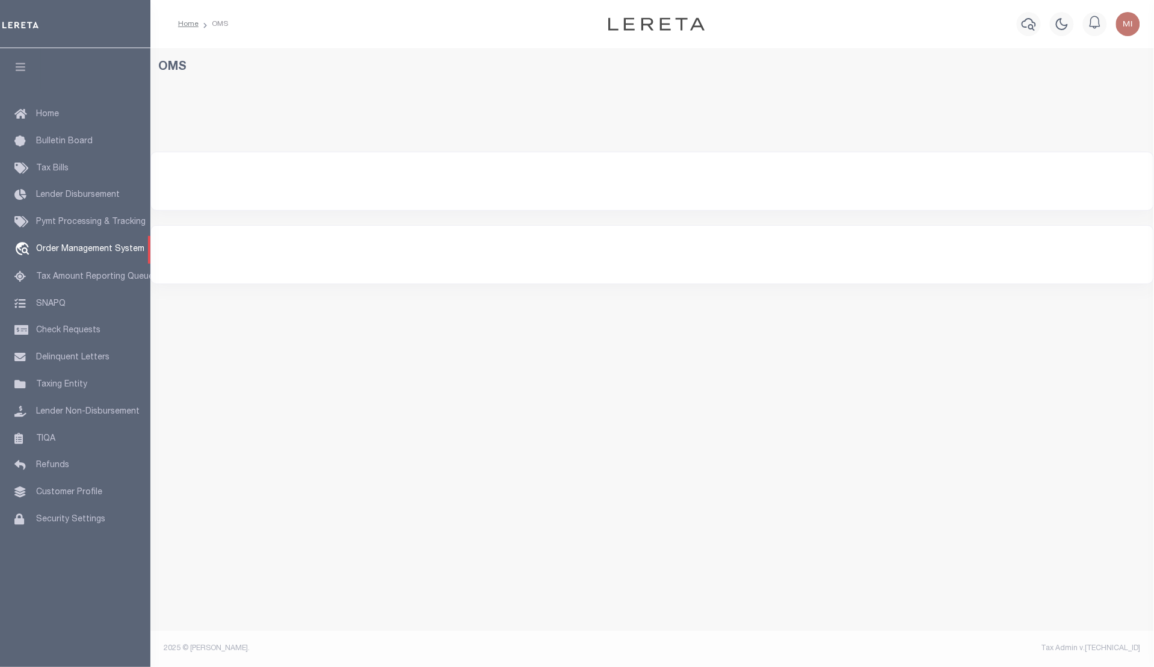
select select "200"
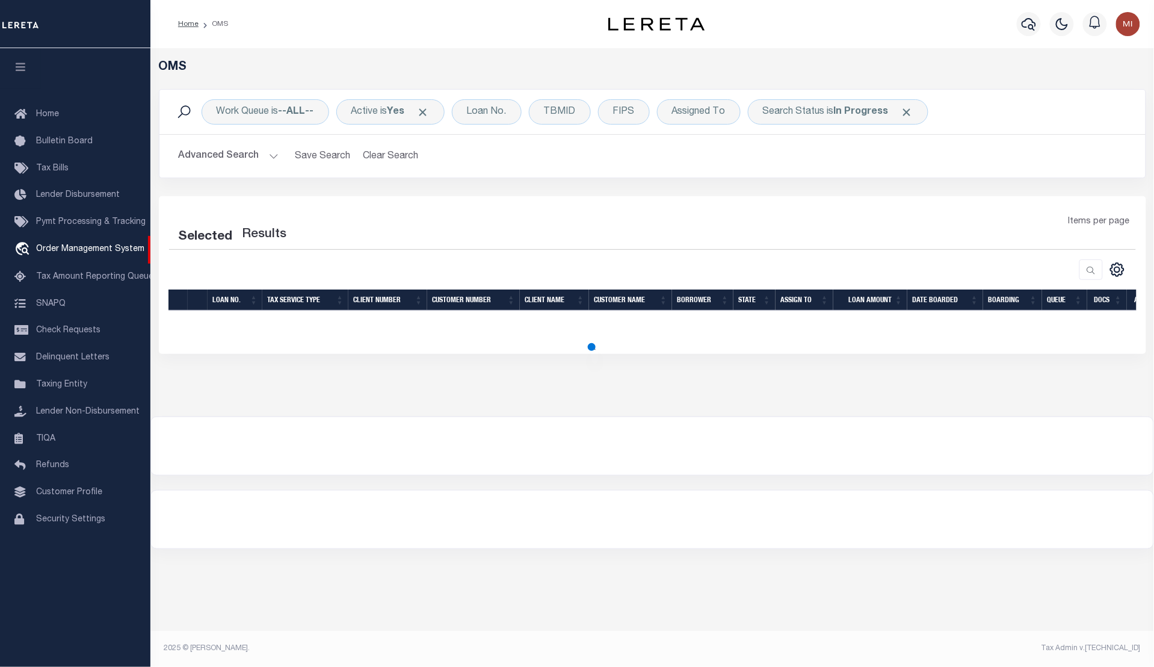
select select "200"
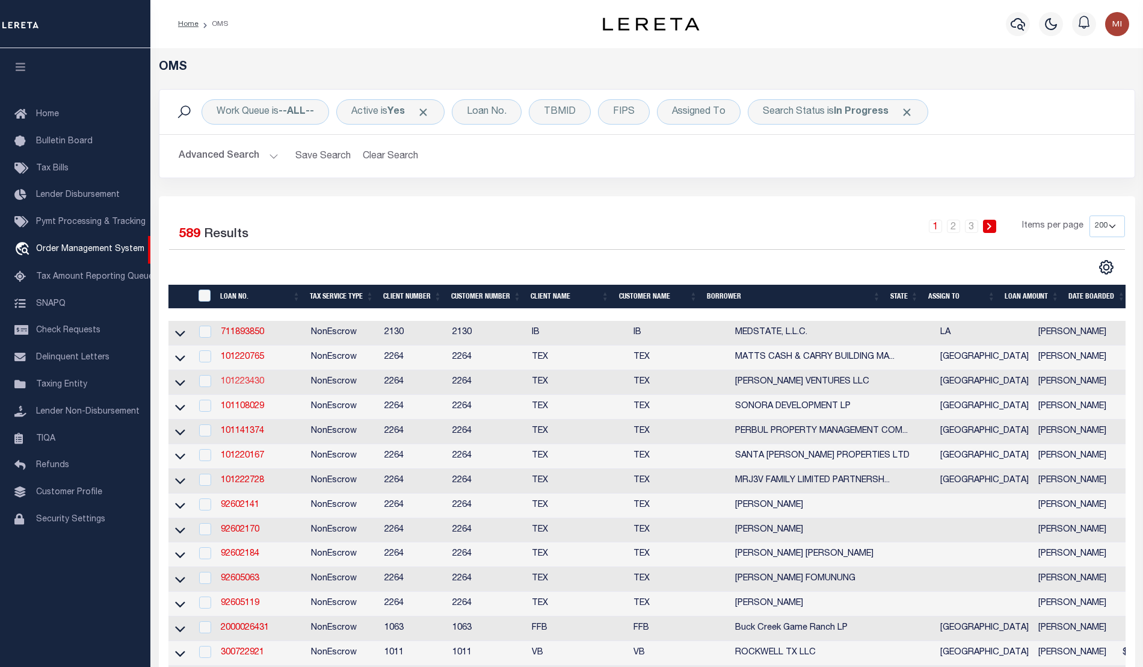
click at [248, 386] on link "101223430" at bounding box center [242, 381] width 43 height 8
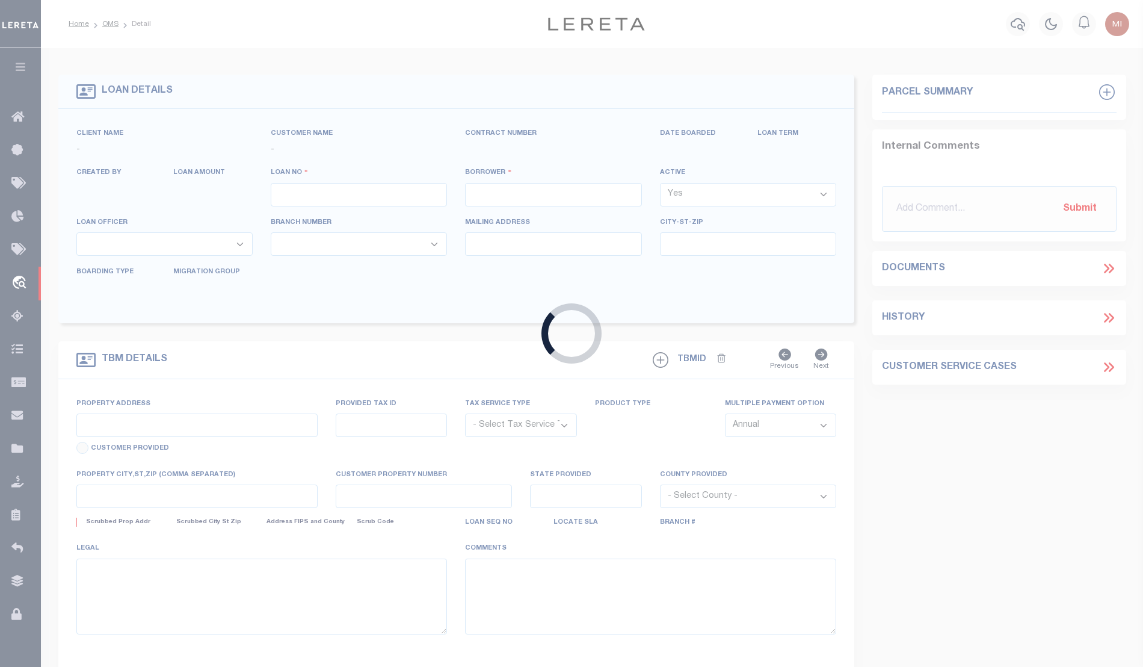
type input "101223430"
type input "[PERSON_NAME] VENTURES LLC"
select select
type input "[STREET_ADDRESS][PERSON_NAME]"
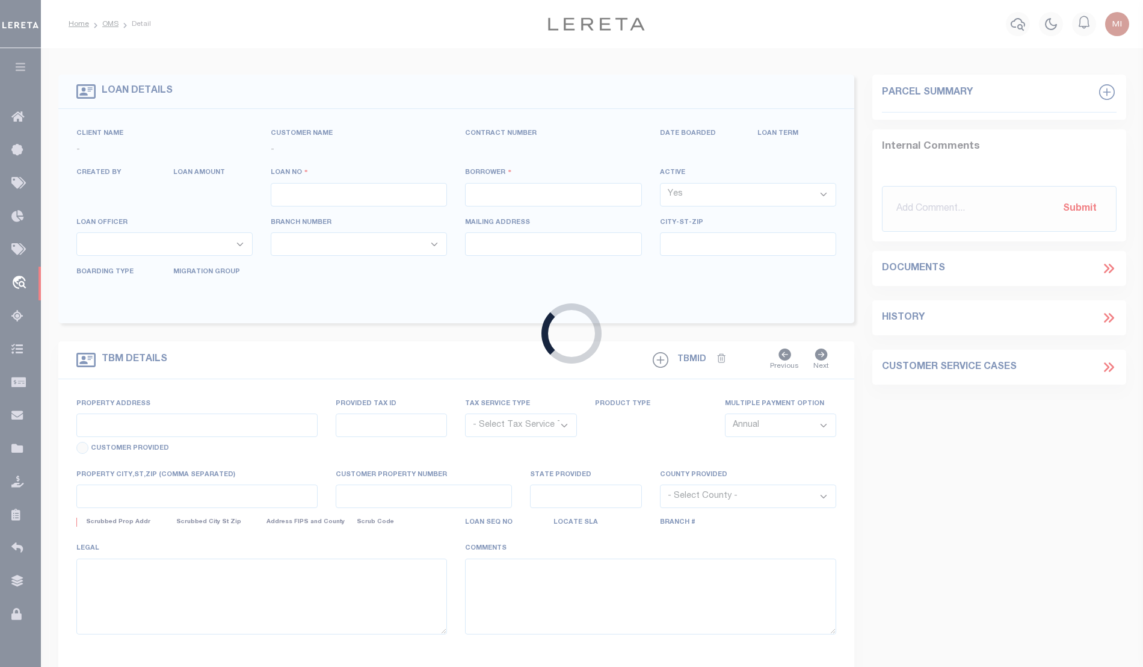
type input "[GEOGRAPHIC_DATA]"
select select "NonEscrow"
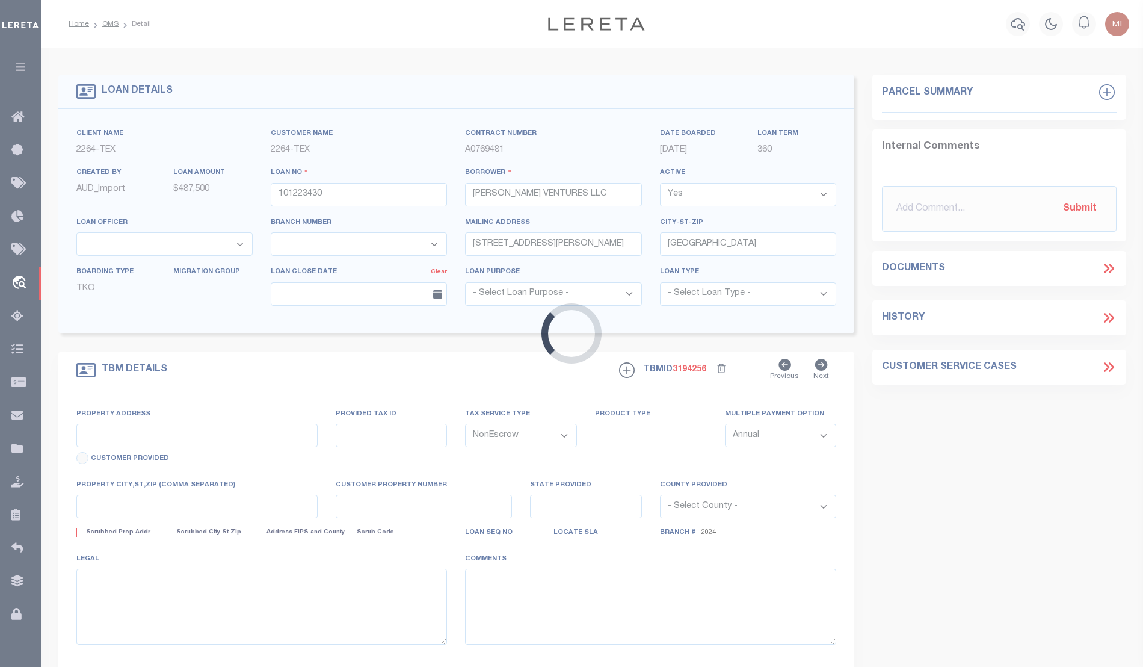
select select "8153"
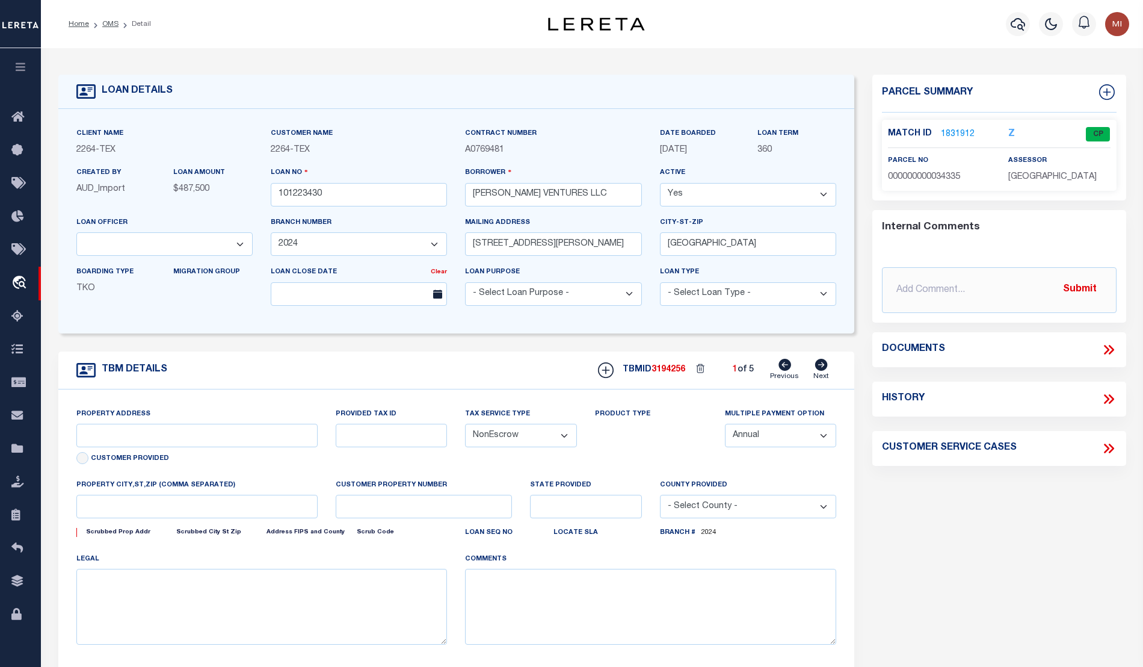
select select "22450"
type input "496 RANCH ROAD 1631 (BLD 1)"
type input "34335"
select select
type input "DRIPPING SPRING TX 78620"
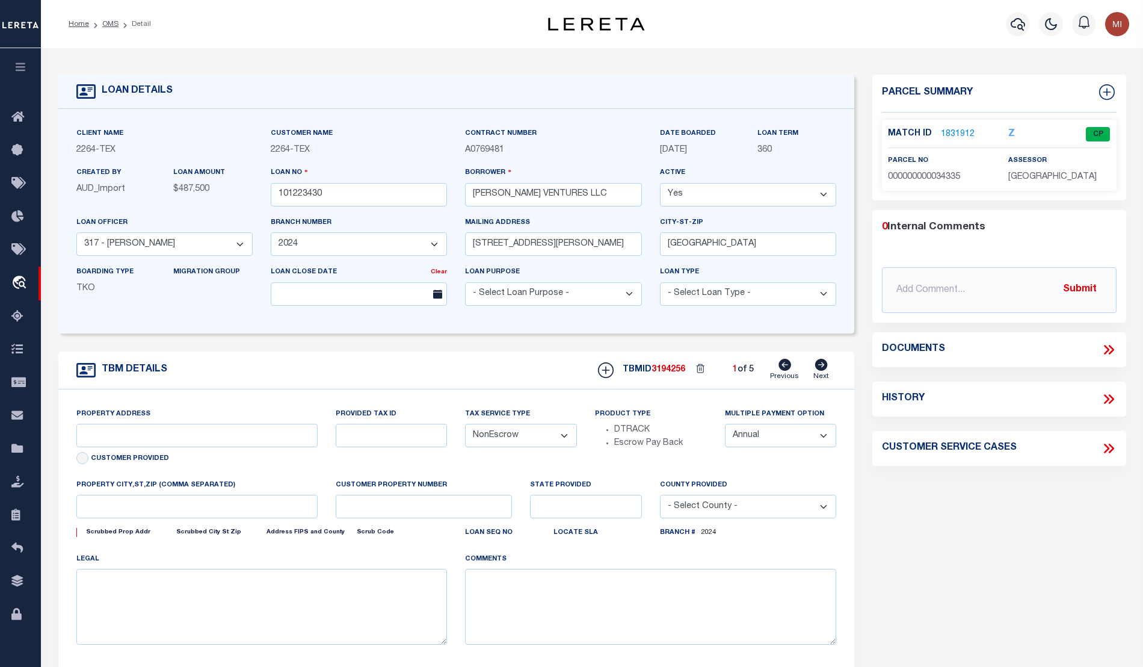
type input "TX"
select select
click at [1104, 347] on icon at bounding box center [1109, 350] width 16 height 16
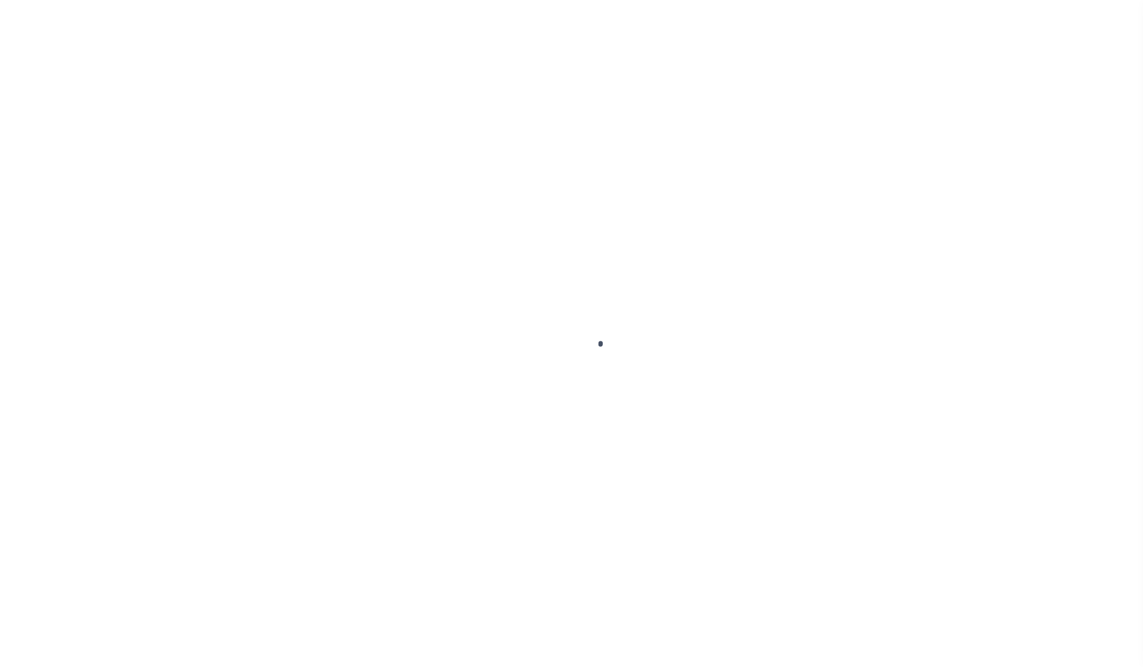
type input "101223430"
type input "[PERSON_NAME] VENTURES LLC"
select select
type input "[STREET_ADDRESS][PERSON_NAME]"
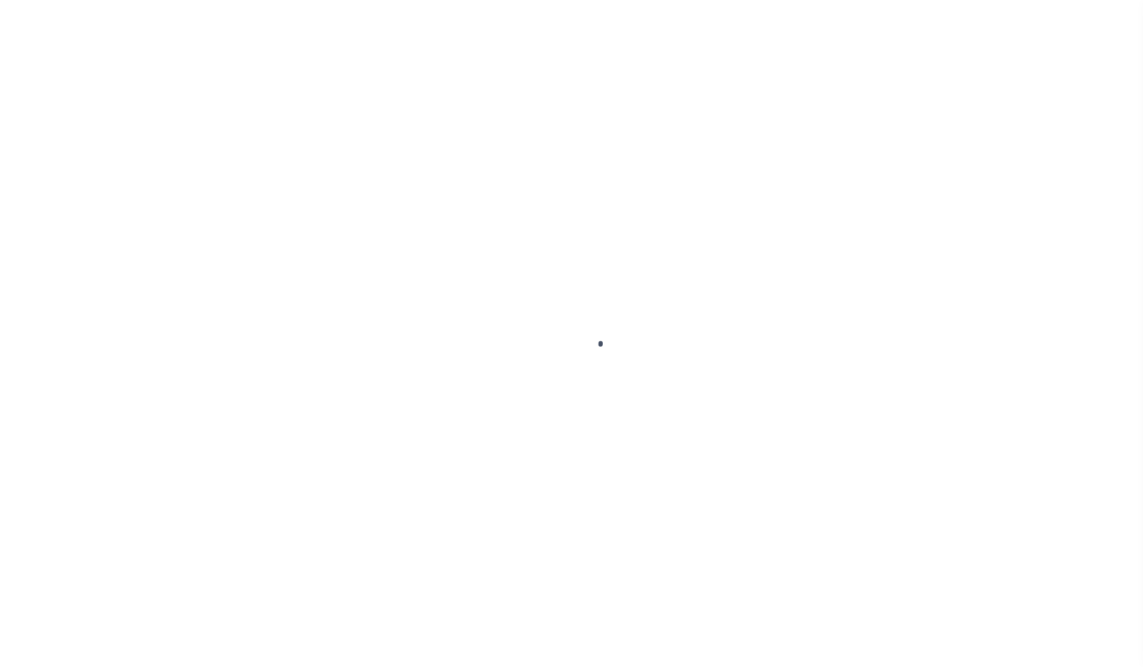
type input "[GEOGRAPHIC_DATA]"
select select "NonEscrow"
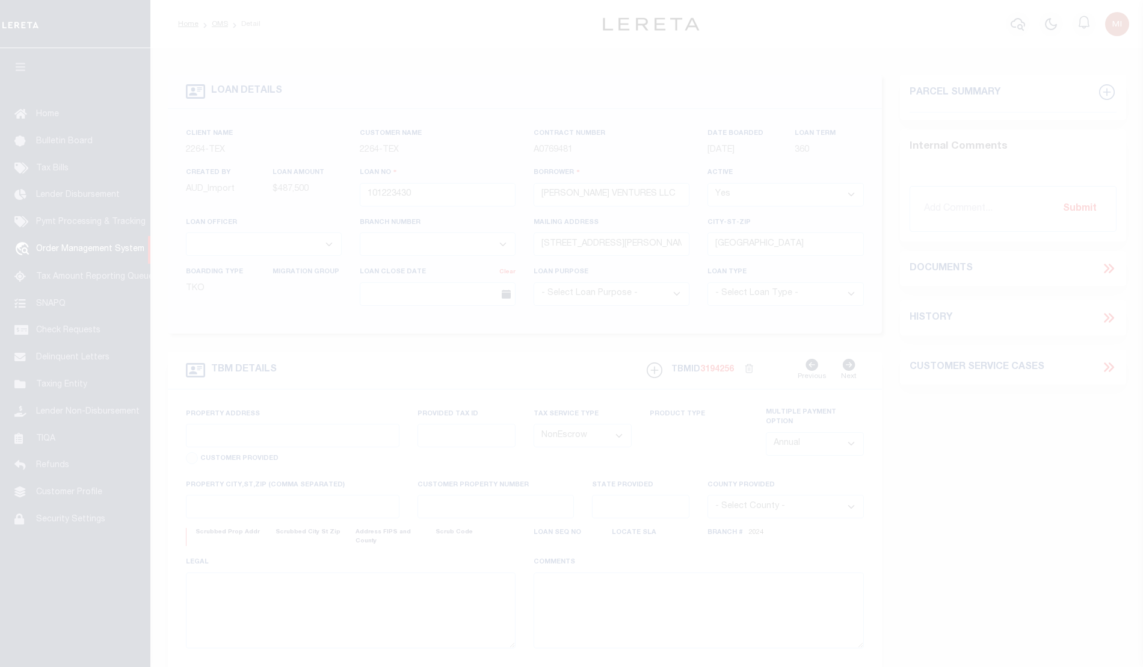
select select "22450"
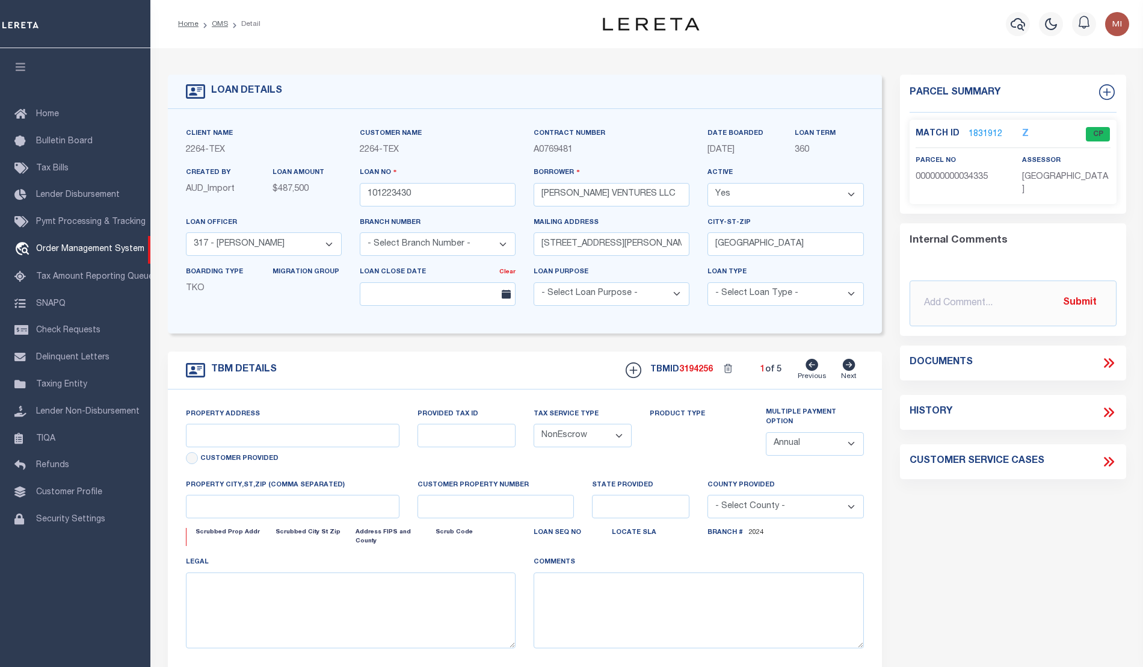
select select "8153"
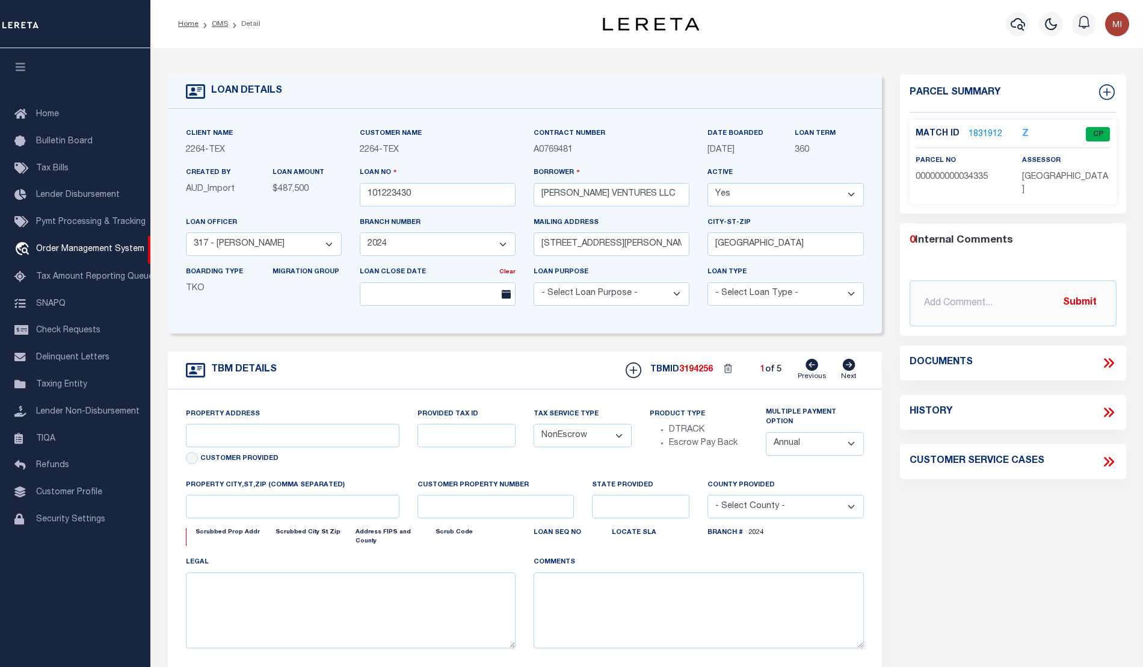
type input "[STREET_ADDRESS])"
type input "34335"
select select
type input "[GEOGRAPHIC_DATA]"
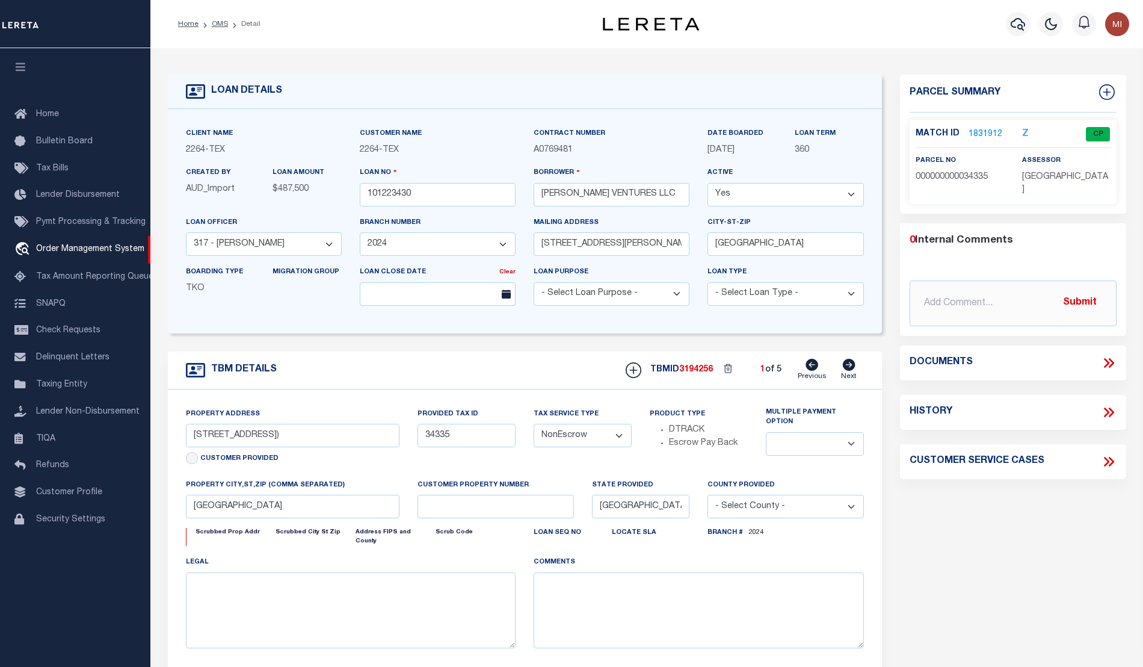
select select
click at [1107, 355] on icon at bounding box center [1109, 363] width 16 height 16
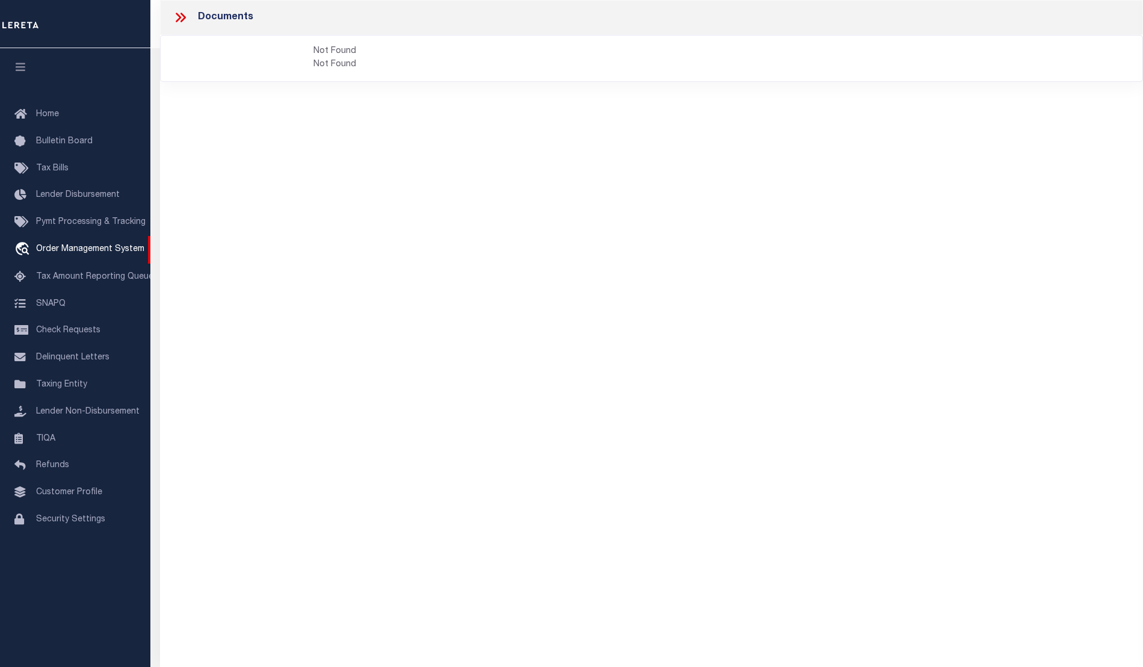
click at [176, 17] on icon at bounding box center [181, 18] width 16 height 16
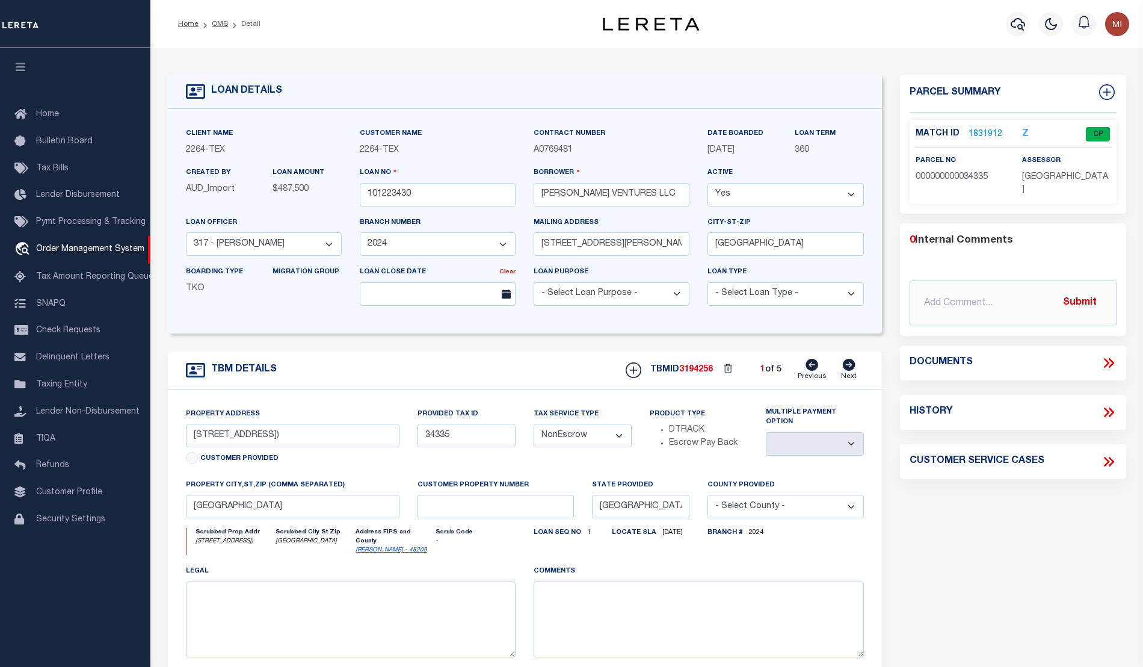
click at [996, 128] on link "1831912" at bounding box center [986, 134] width 34 height 13
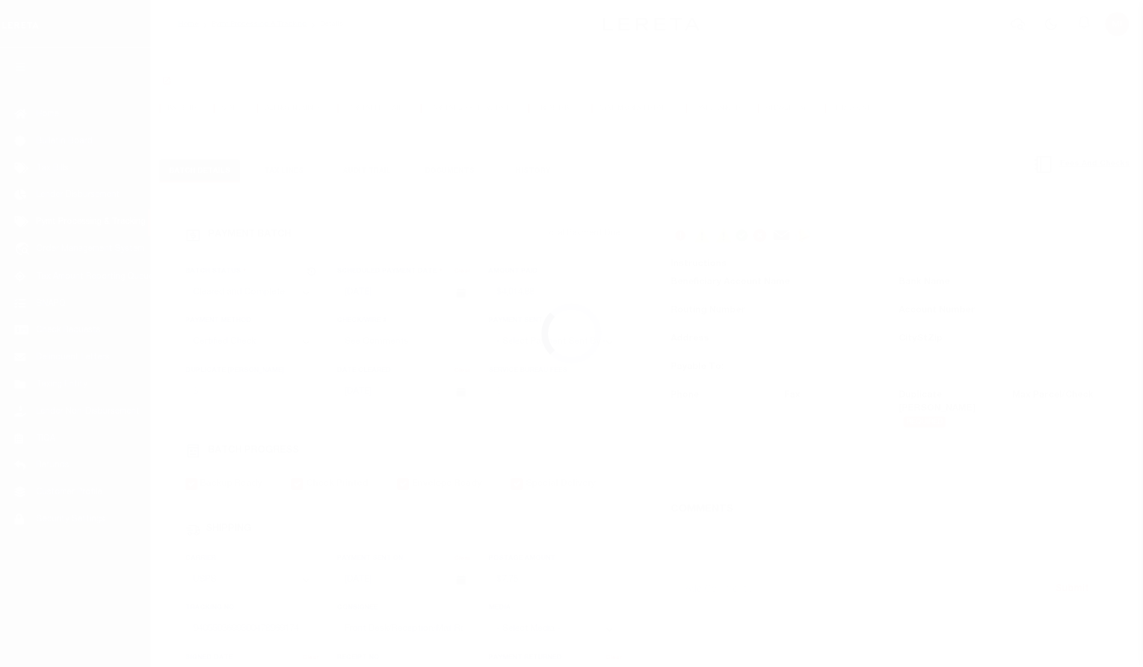
select select "CAC"
select select "CCK"
select select "USS"
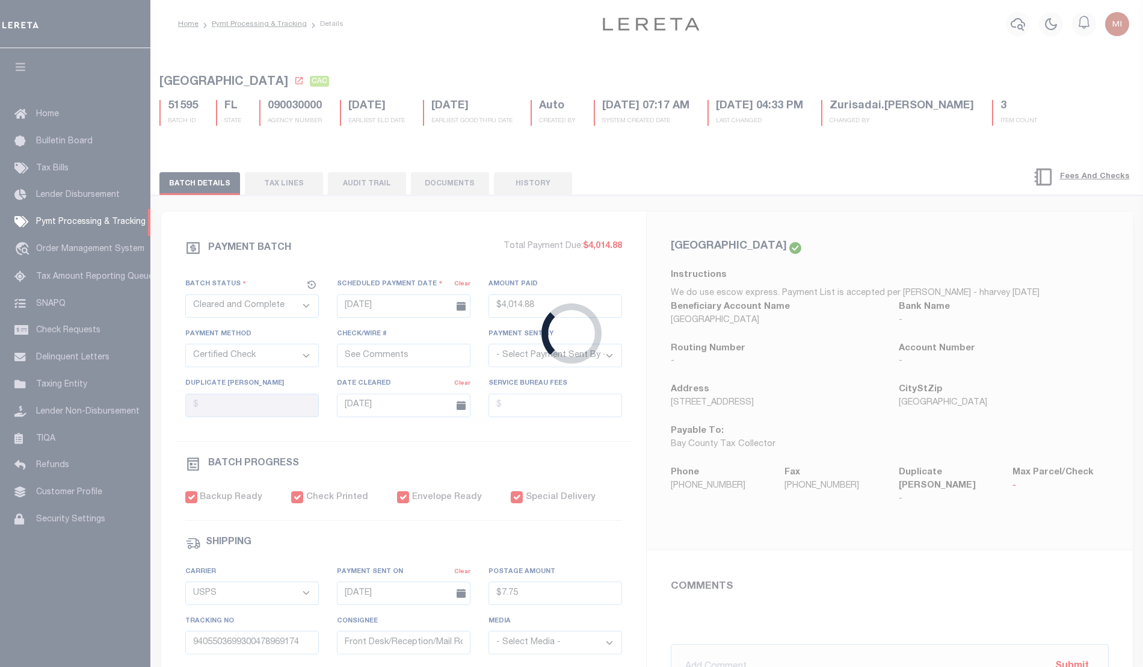
type input "$4,014.88"
select select
type input "$7.75"
type input "1"
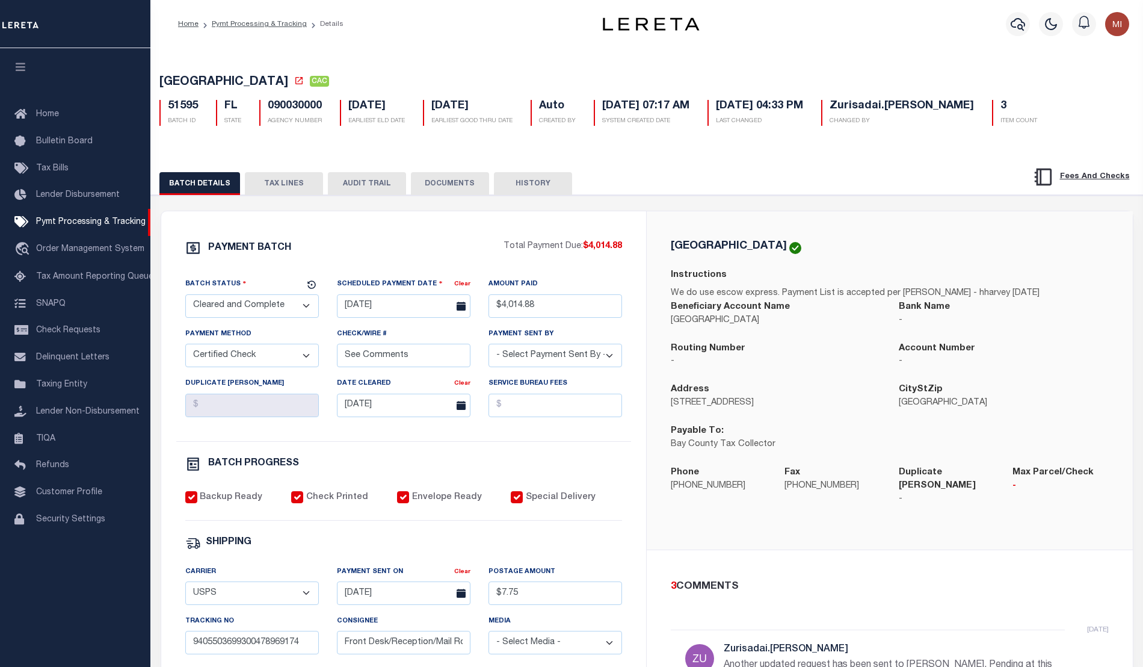
click at [425, 179] on button "DOCUMENTS" at bounding box center [450, 183] width 78 height 23
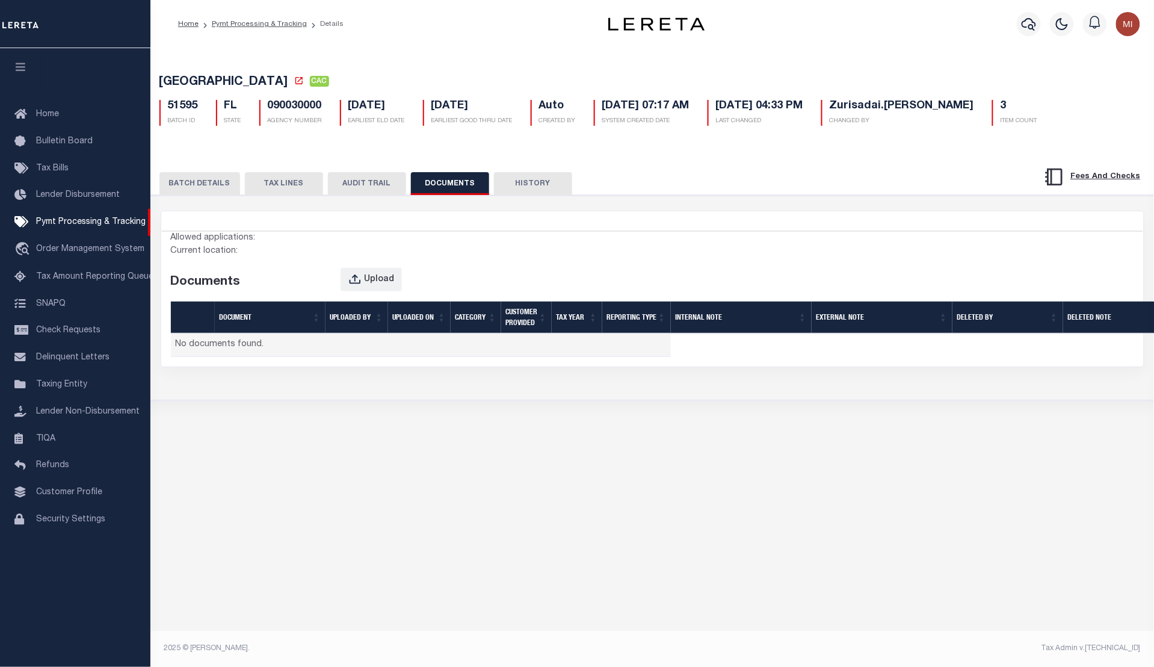
click at [442, 182] on button "DOCUMENTS" at bounding box center [450, 183] width 78 height 23
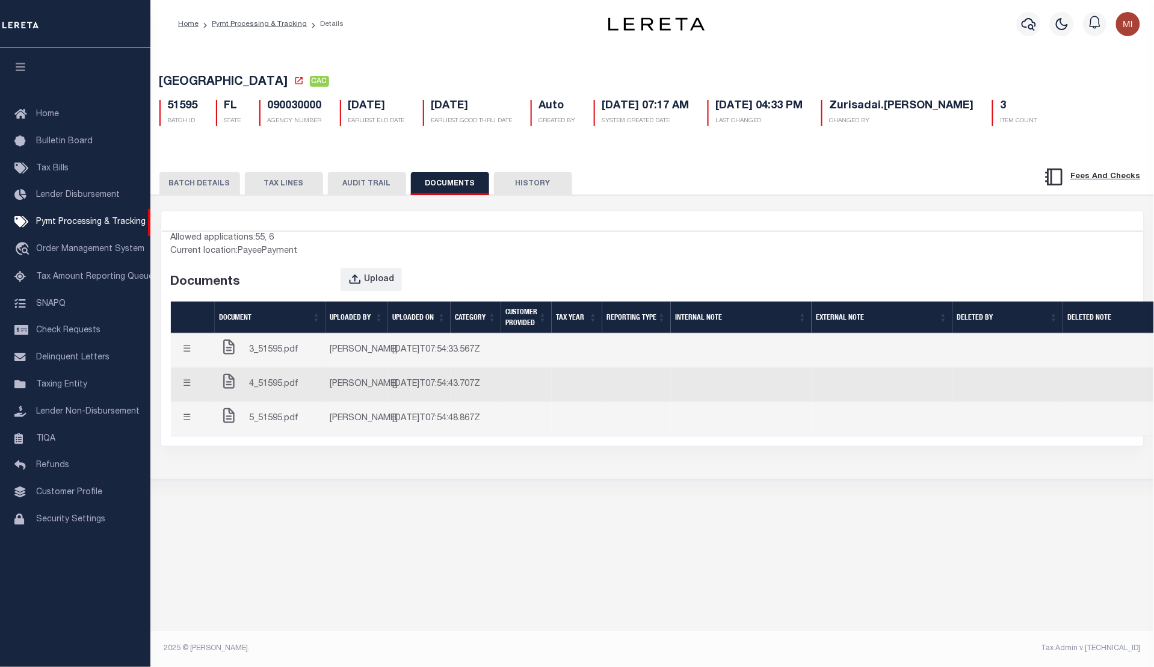
click at [275, 357] on span "3_51595.pdf" at bounding box center [274, 350] width 49 height 13
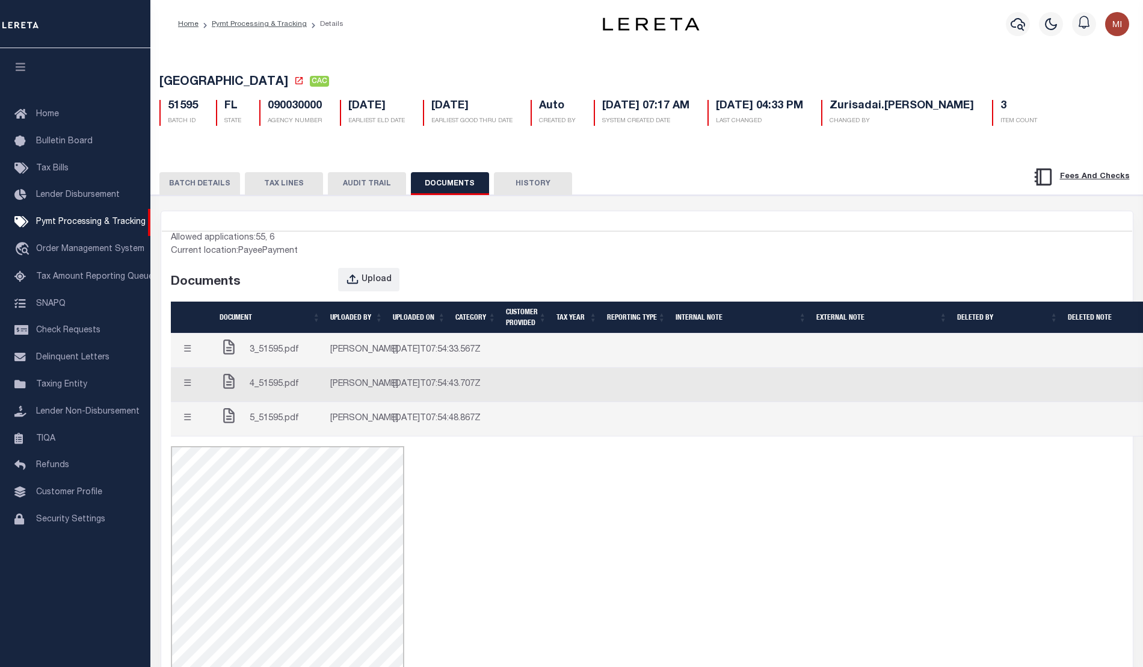
drag, startPoint x: 689, startPoint y: 173, endPoint x: 649, endPoint y: 157, distance: 43.5
click at [649, 157] on div "BATCH DETAILS TAX LINES AUDIT TRAIL DOCUMENTS HISTORY" at bounding box center [647, 503] width 1004 height 706
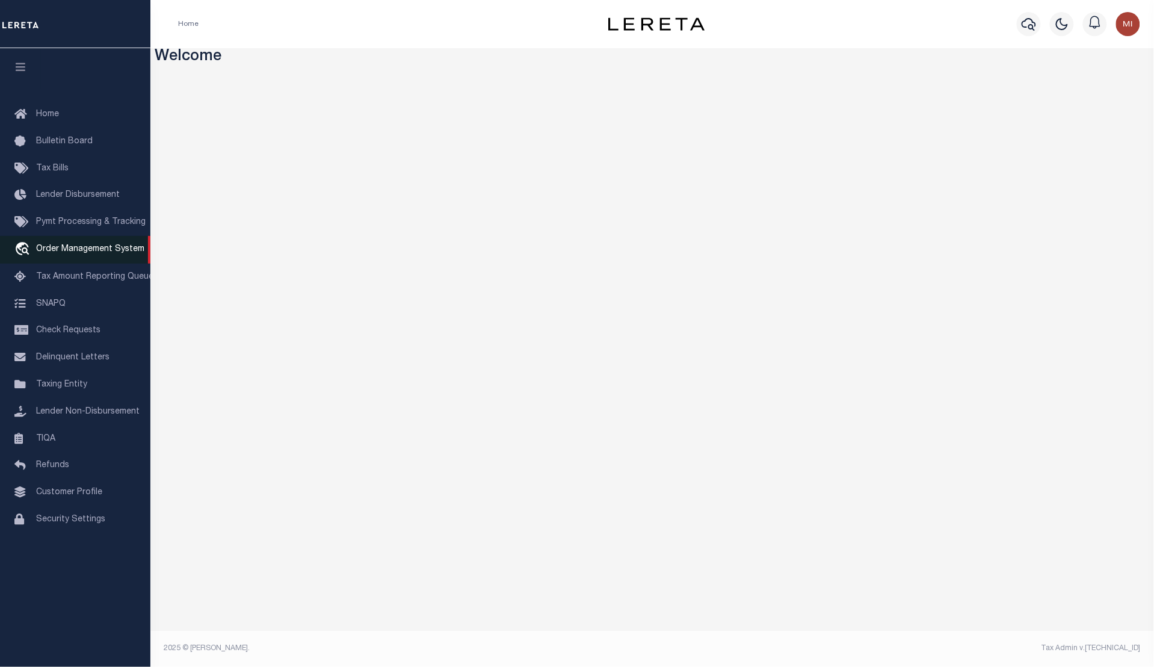
click at [57, 253] on span "Order Management System" at bounding box center [90, 249] width 108 height 8
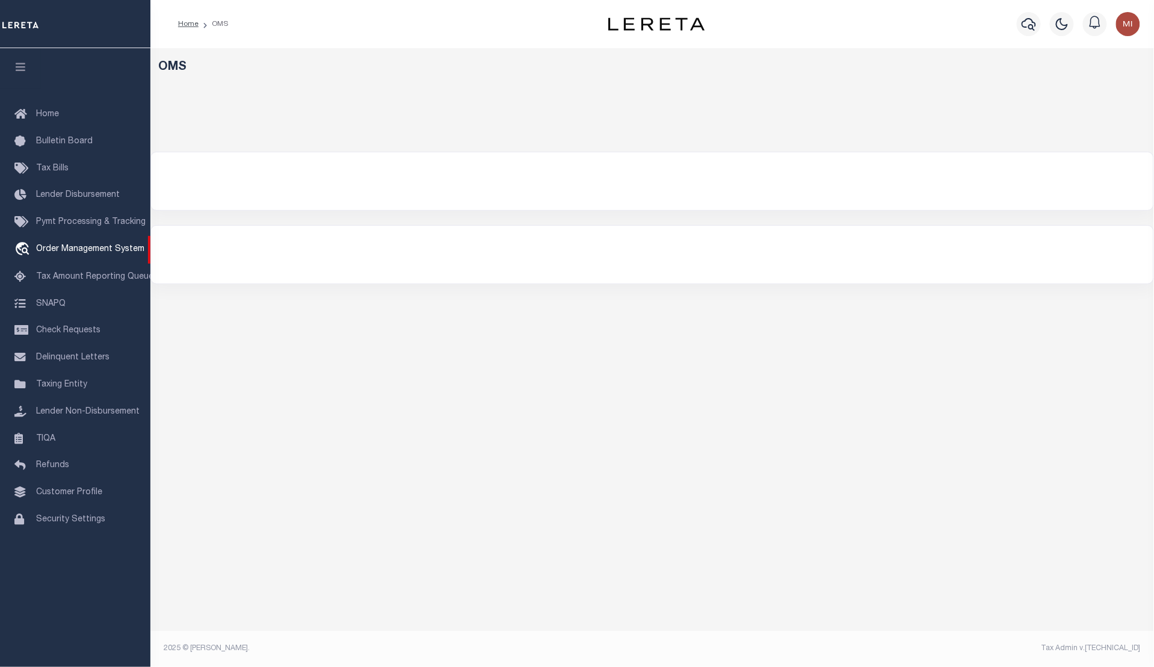
select select "200"
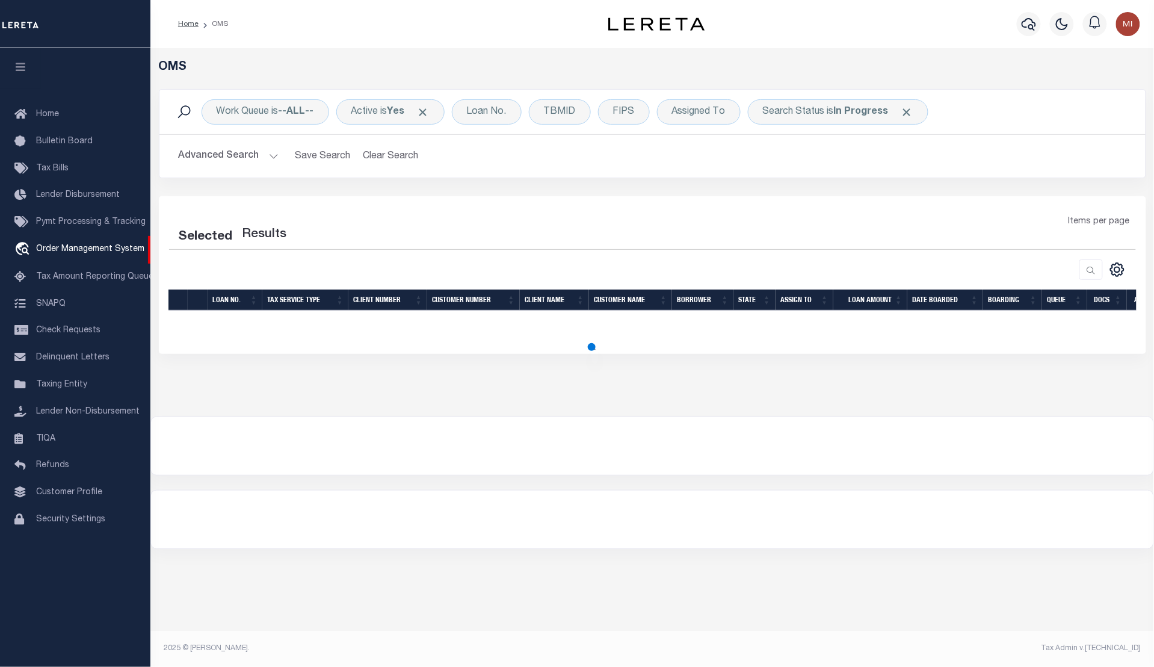
select select "200"
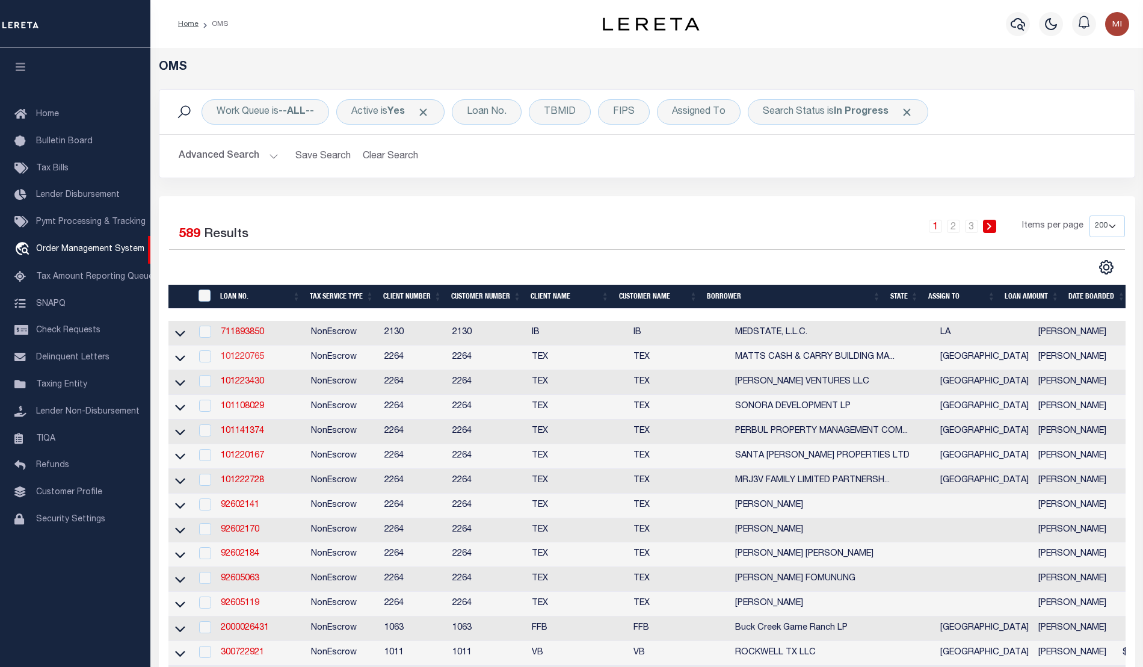
click at [251, 356] on link "101220765" at bounding box center [242, 357] width 43 height 8
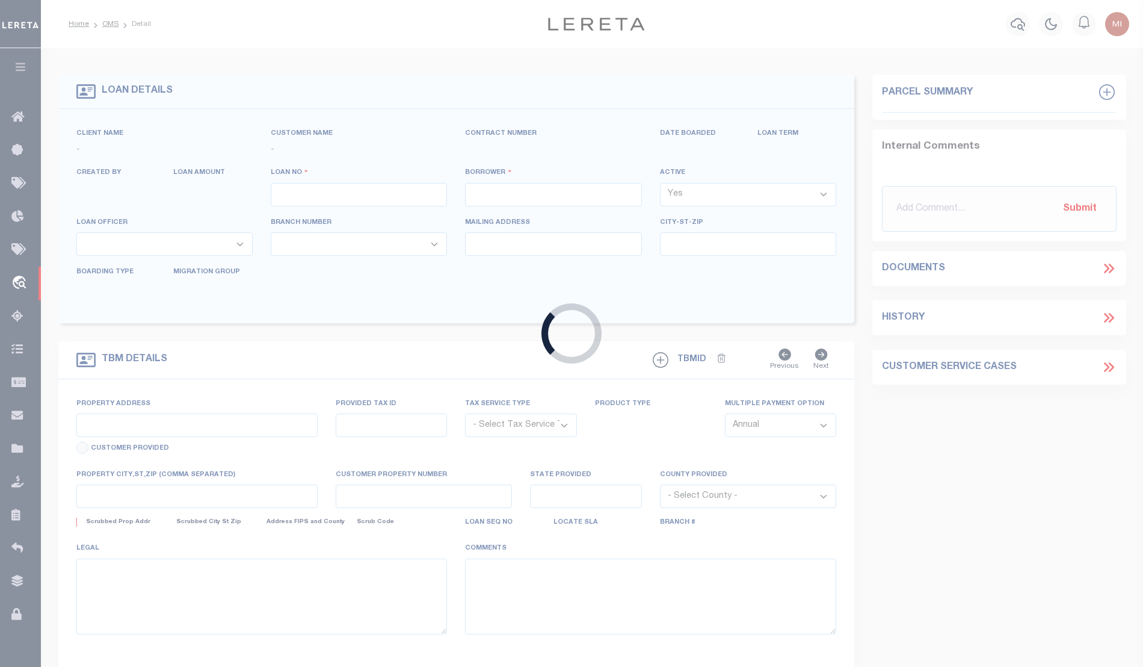
type input "101220765"
type input "MATTS CASH & CARRY BUILDING MATERIALS IN"
select select
type input "PO BOX 1663"
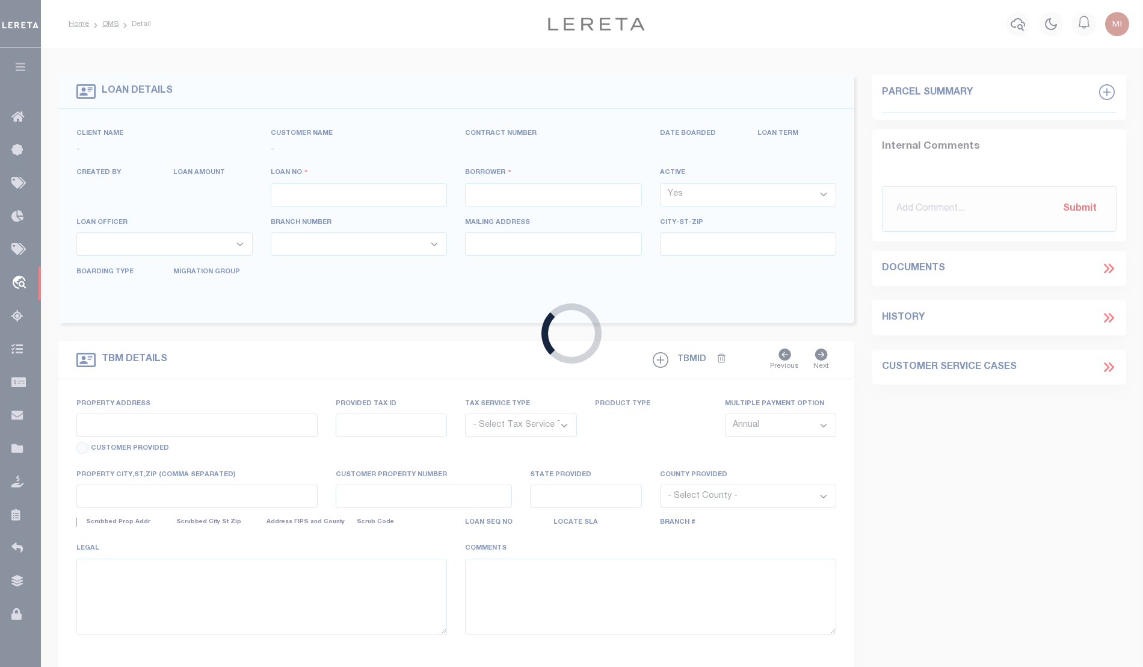
type input "PHARR TX 78577"
select select
select select "NonEscrow"
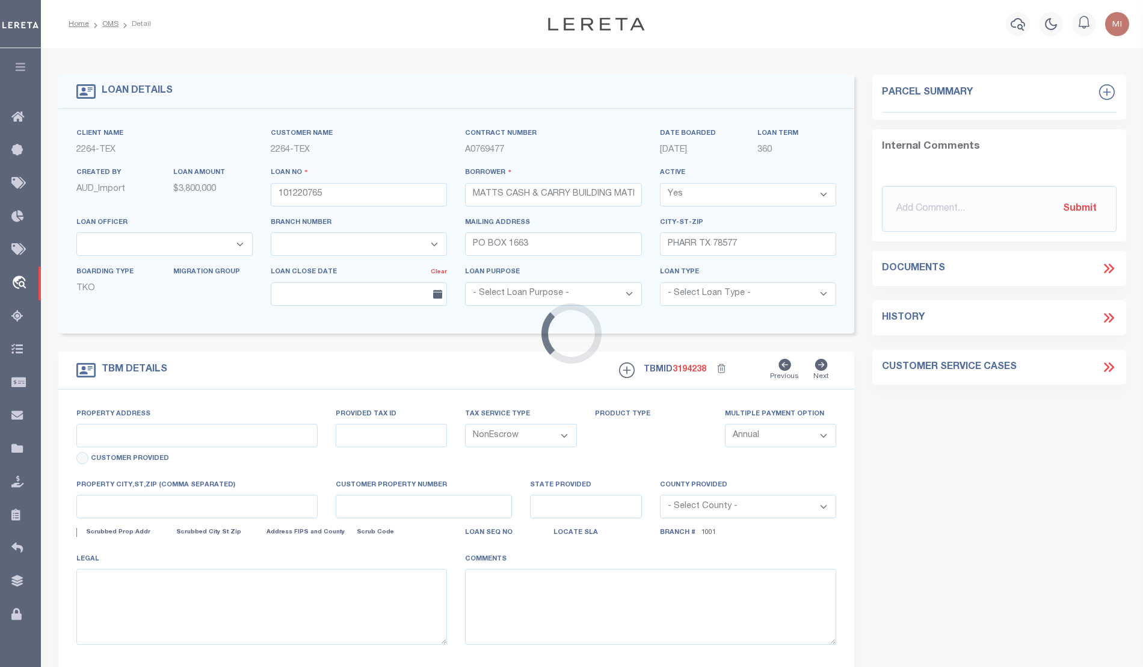
select select "22444"
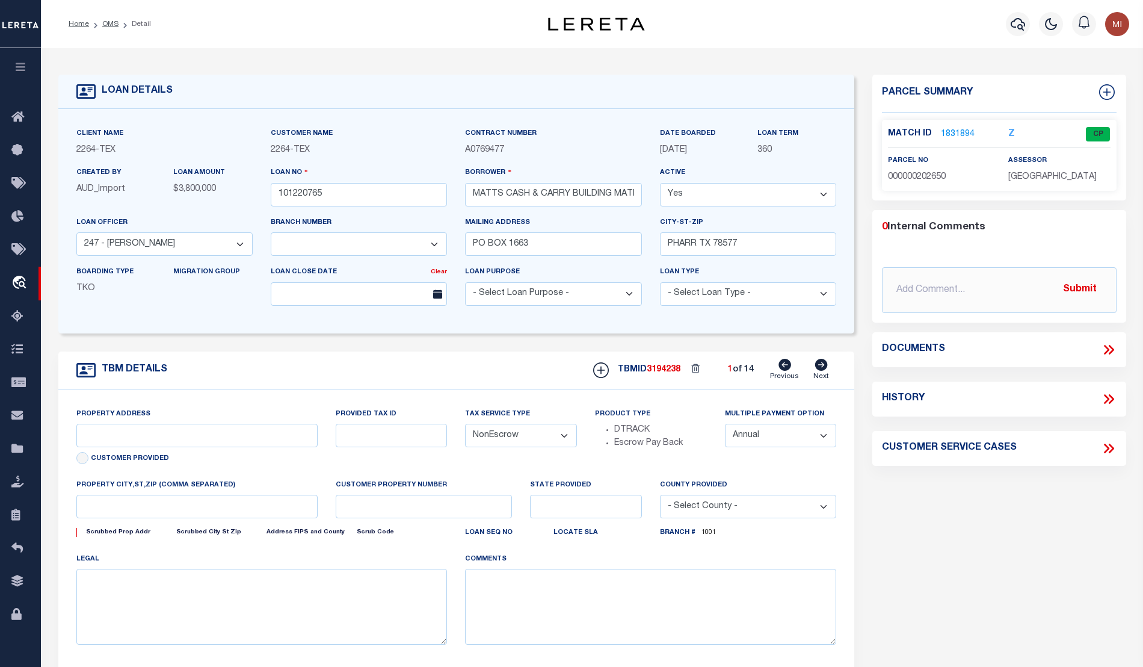
select select "8144"
type input "K2400-00-000-0164-06"
select select
click at [966, 132] on link "1831894" at bounding box center [958, 134] width 34 height 13
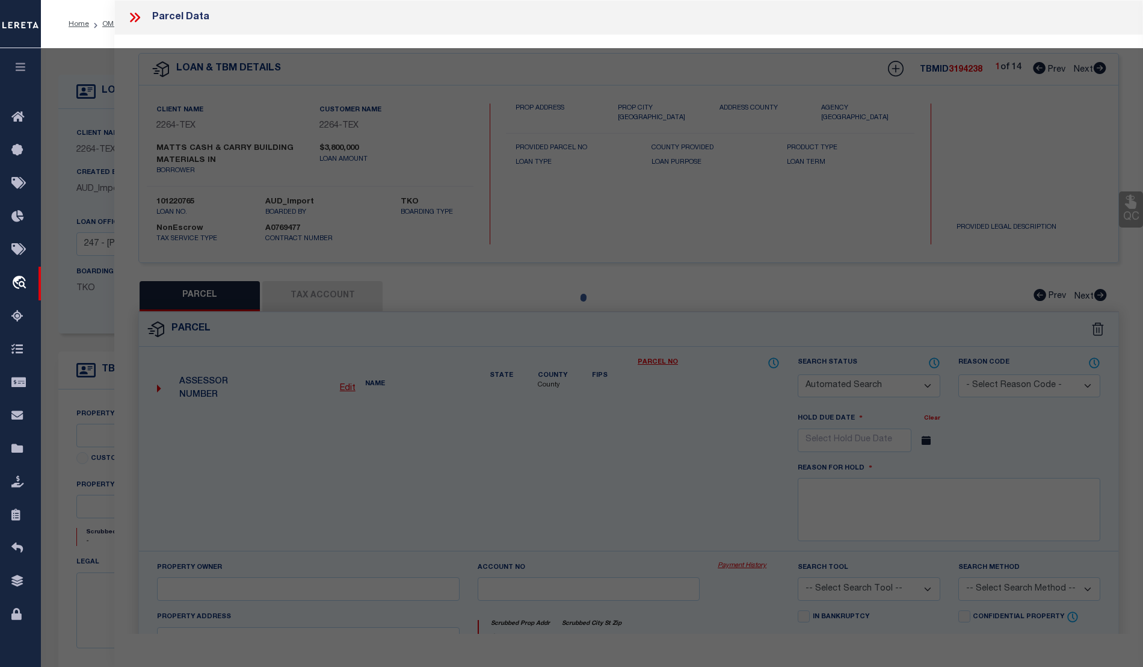
checkbox input "false"
select select "CP"
type input "MATT'S CASH & CARRY"
select select
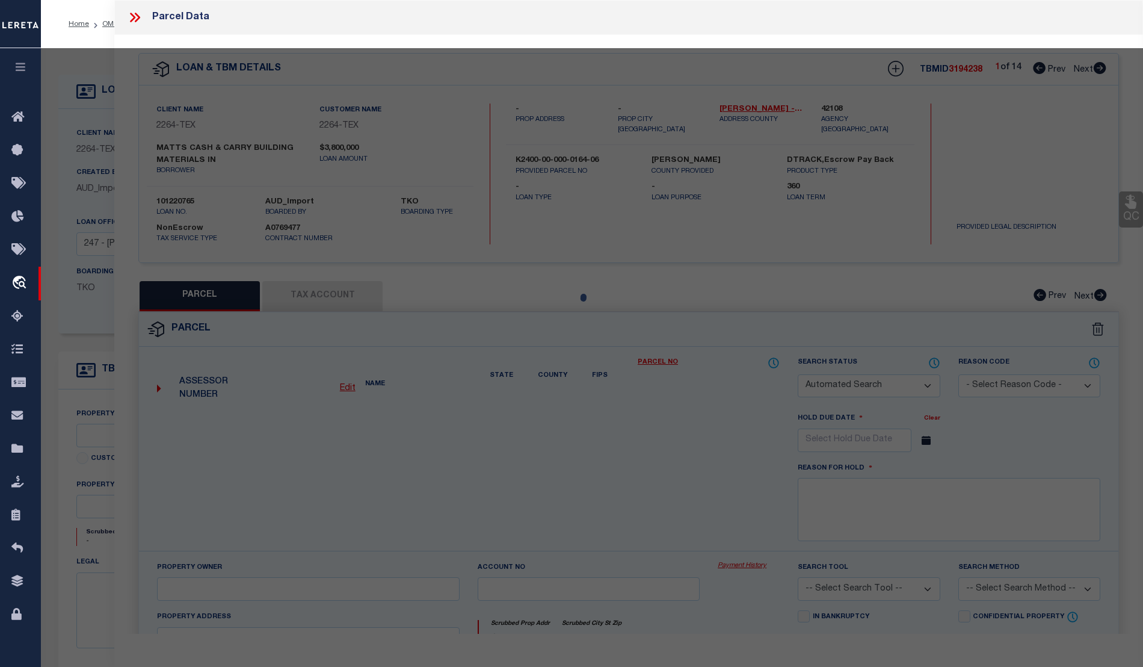
type input "404 E ESPRESSWAY 83"
type input "TX"
type textarea "KELLY PHARR TRACT E330'-S528' LOT 164 4.0AC"
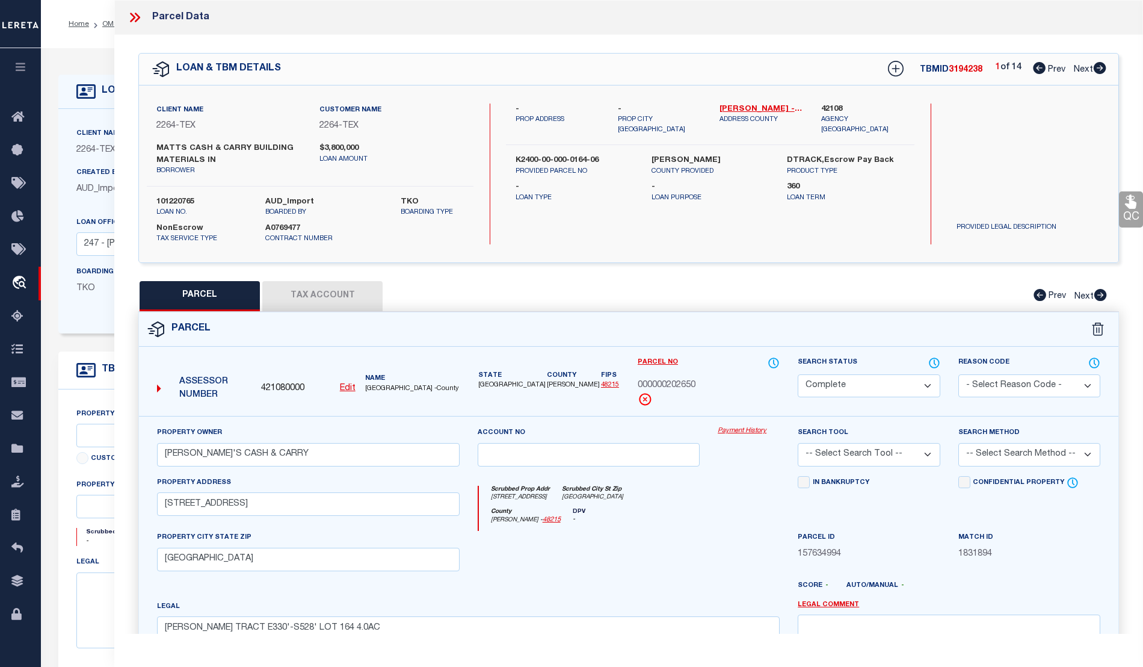
click at [749, 430] on link "Payment History" at bounding box center [749, 431] width 62 height 10
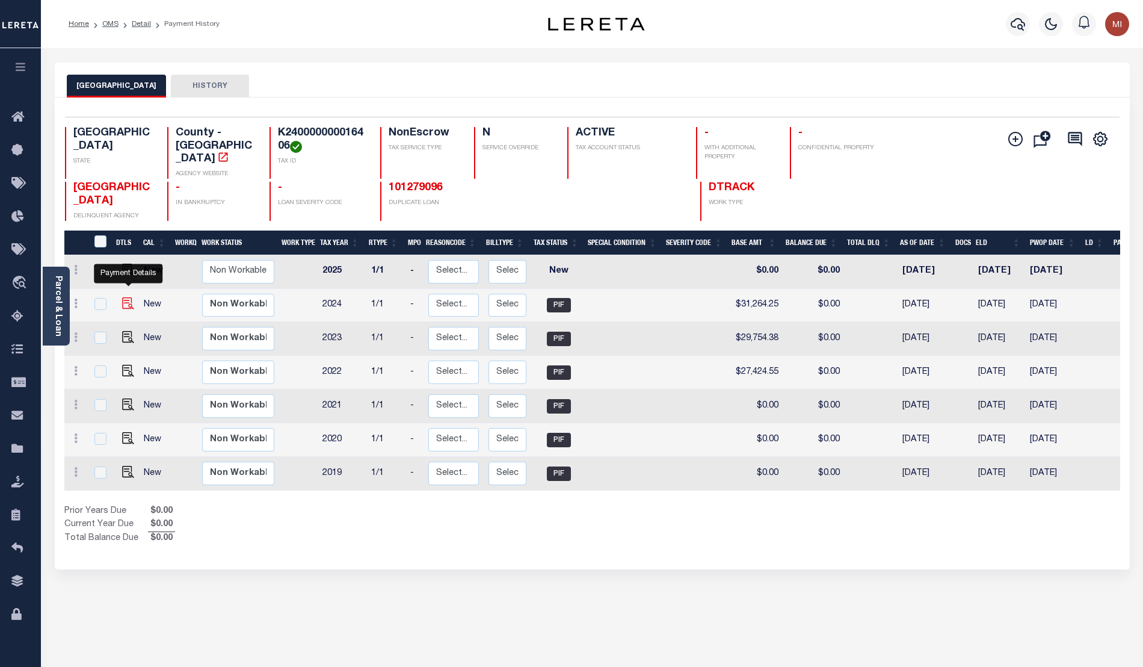
click at [130, 297] on img "" at bounding box center [128, 303] width 12 height 12
checkbox input "true"
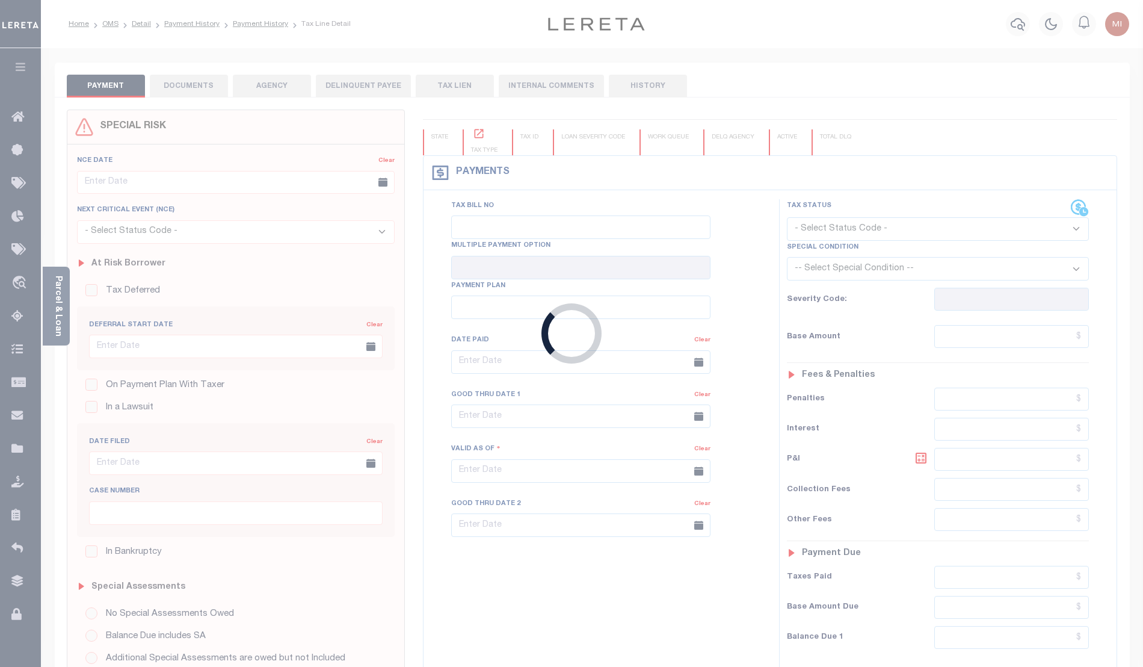
type input "[DATE]"
type input "$31,264.25"
type input "$0"
select select "PIF"
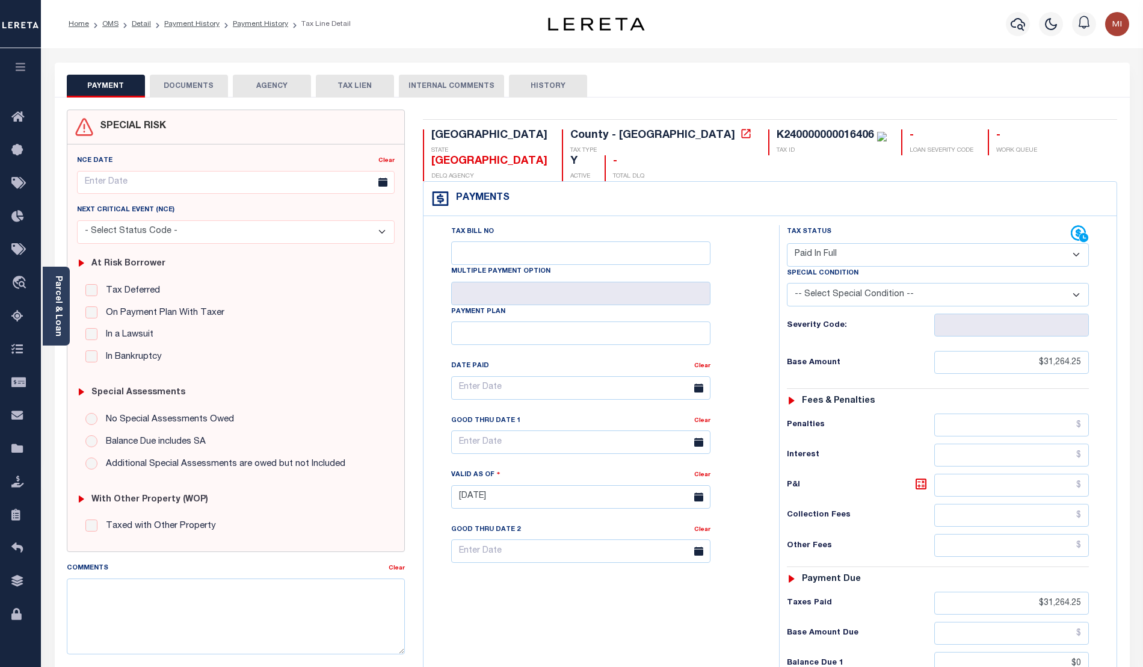
click at [197, 81] on button "DOCUMENTS" at bounding box center [189, 86] width 78 height 23
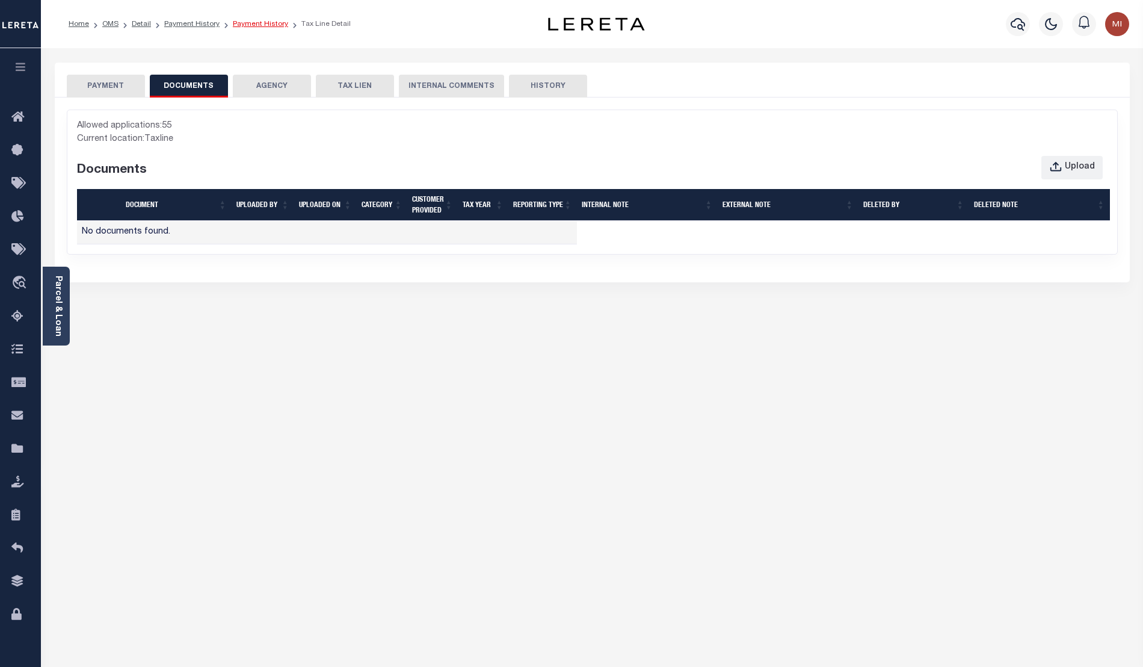
click at [256, 21] on link "Payment History" at bounding box center [260, 23] width 55 height 7
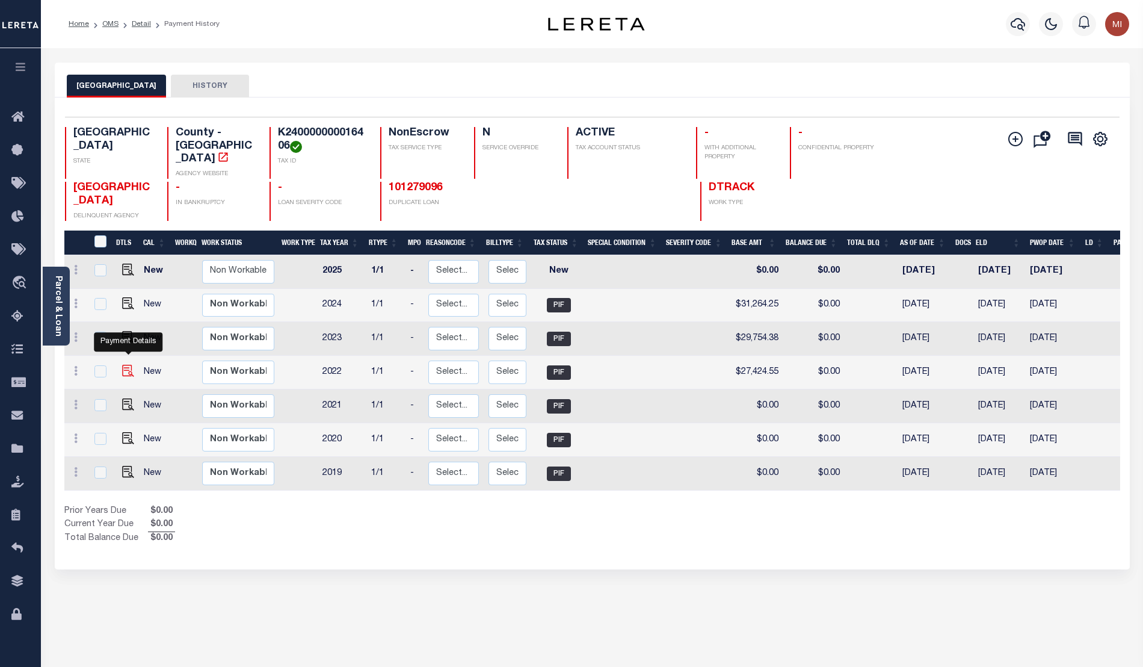
click at [128, 365] on img "" at bounding box center [128, 371] width 12 height 12
checkbox input "true"
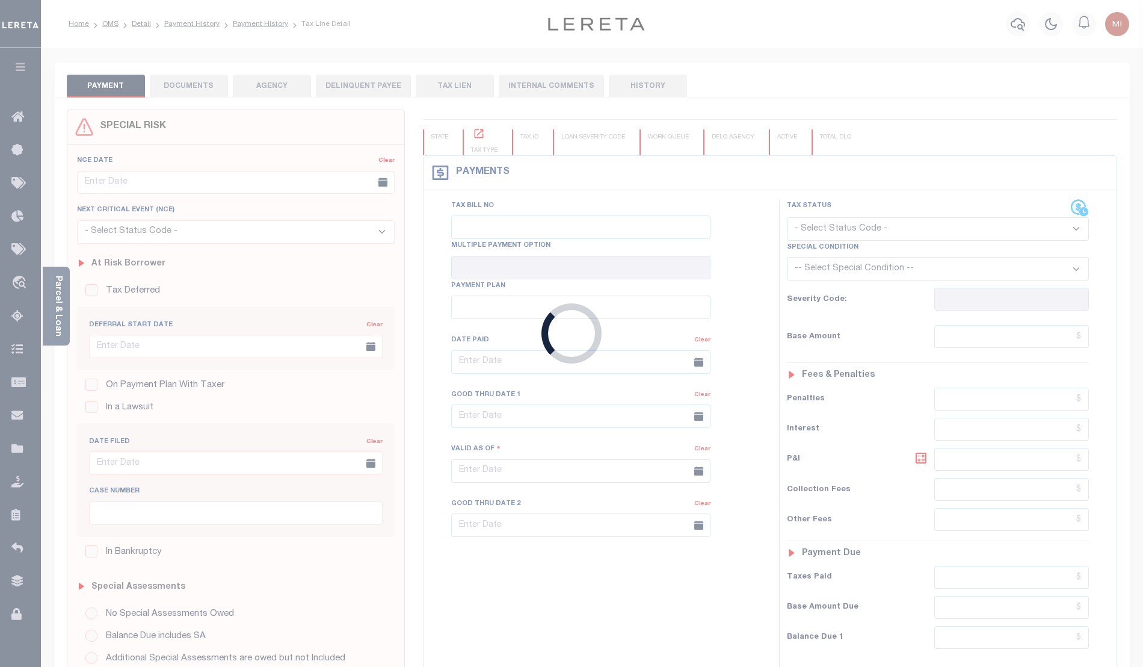
type input "02/08/2023"
type input "$27,424.55"
type input "$0"
select select "PIF"
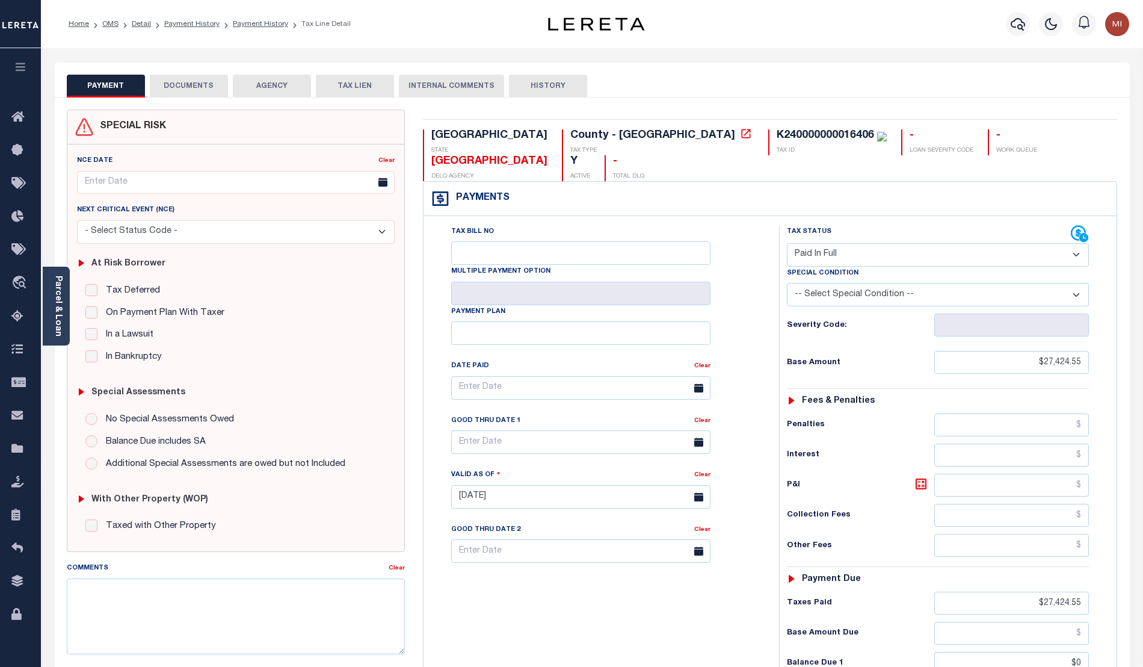
click at [196, 82] on button "DOCUMENTS" at bounding box center [189, 86] width 78 height 23
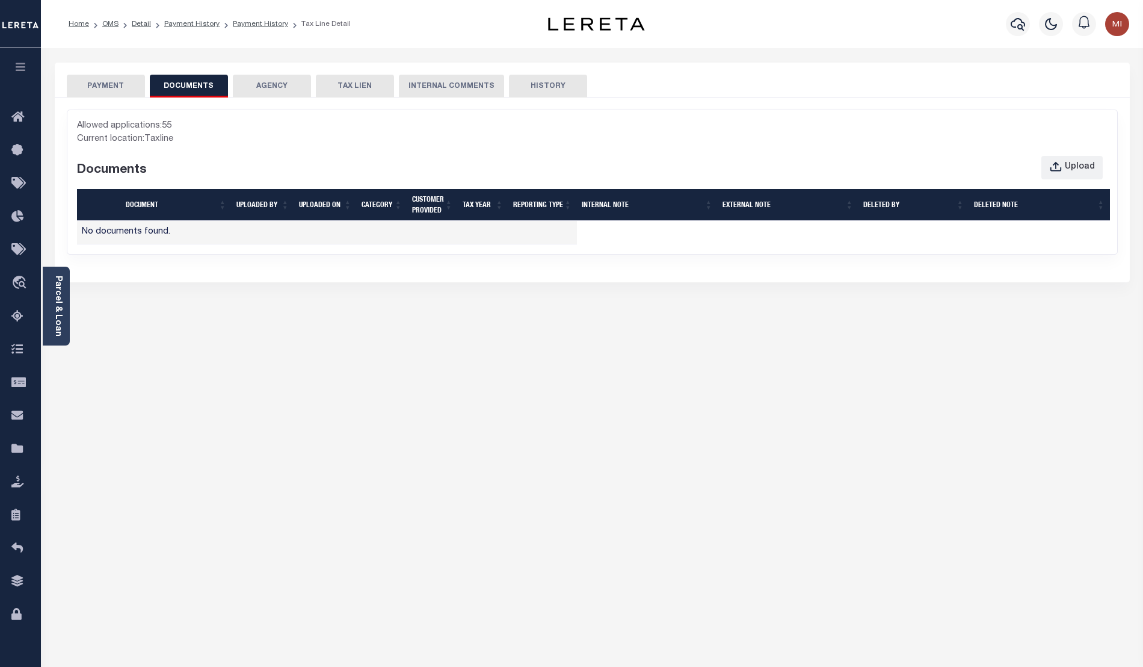
click at [1091, 483] on div "PAYMENT DOCUMENTS AGENCY DELINQUENT PAYEE" at bounding box center [592, 445] width 1093 height 764
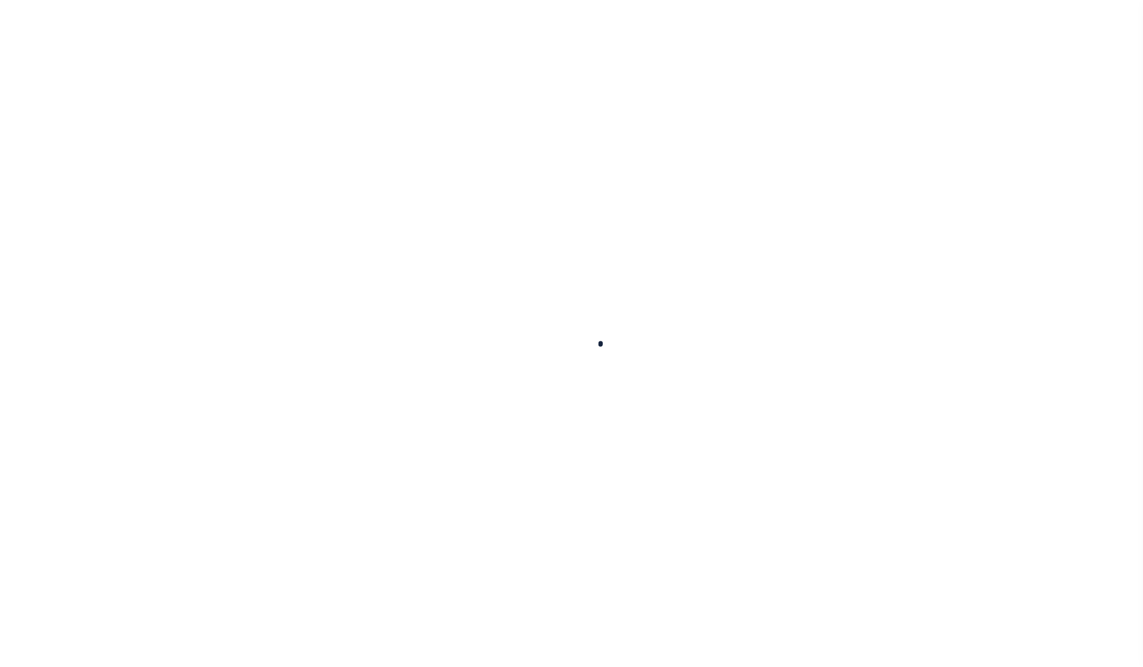
type input "92602170"
type input "DENNIS JOSEPH DEFELICE"
select select
type input "222 SW HARRISON ST"
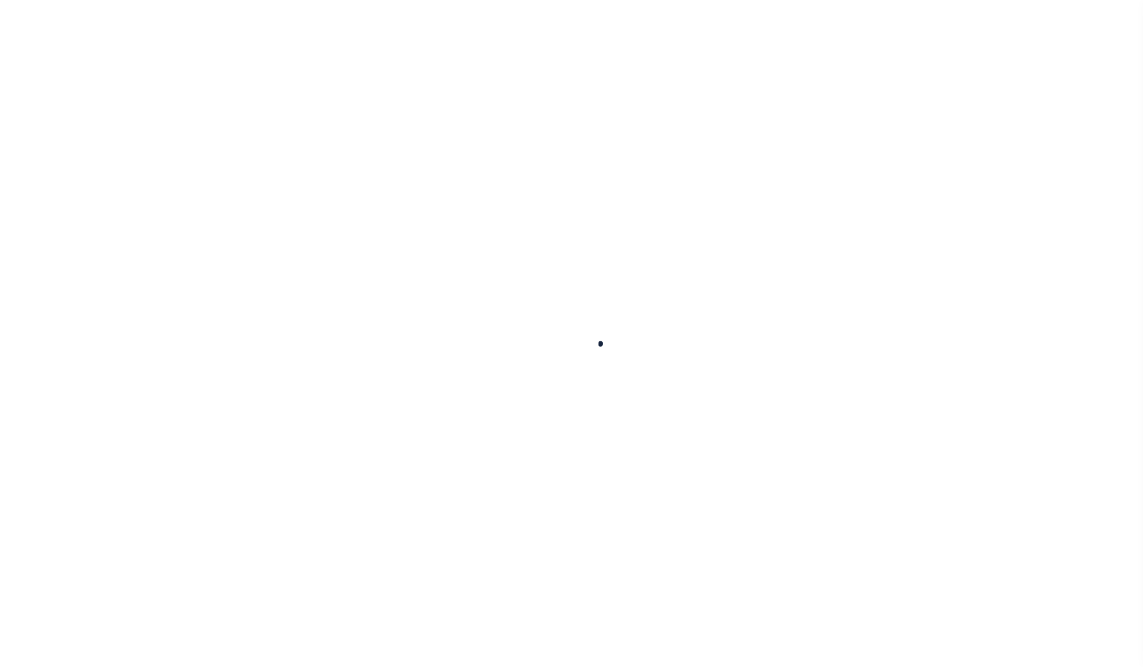
type input "PORTLAND OR 97201-5373"
select select "NonEscrow"
select select "8149"
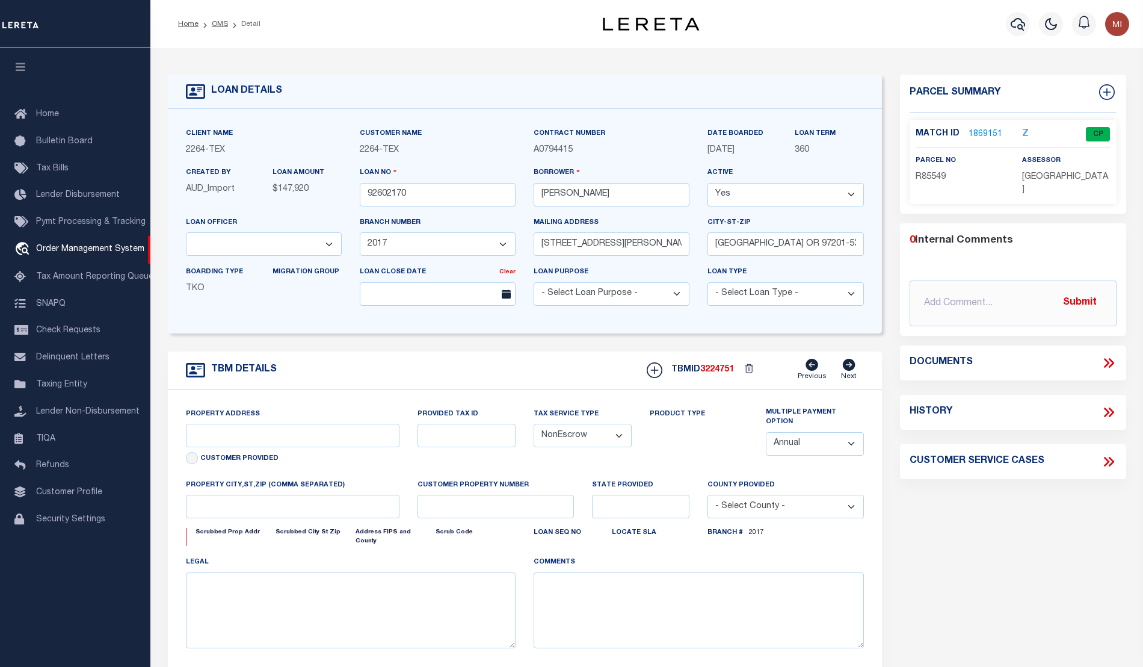
select select "22457"
type input "BLANCO COUNTY, TX 231652001001"
type input "231652001001"
select select
type textarea "LOT 22;[GEOGRAPHIC_DATA];[GEOGRAPHIC_DATA];[GEOGRAPHIC_DATA]"
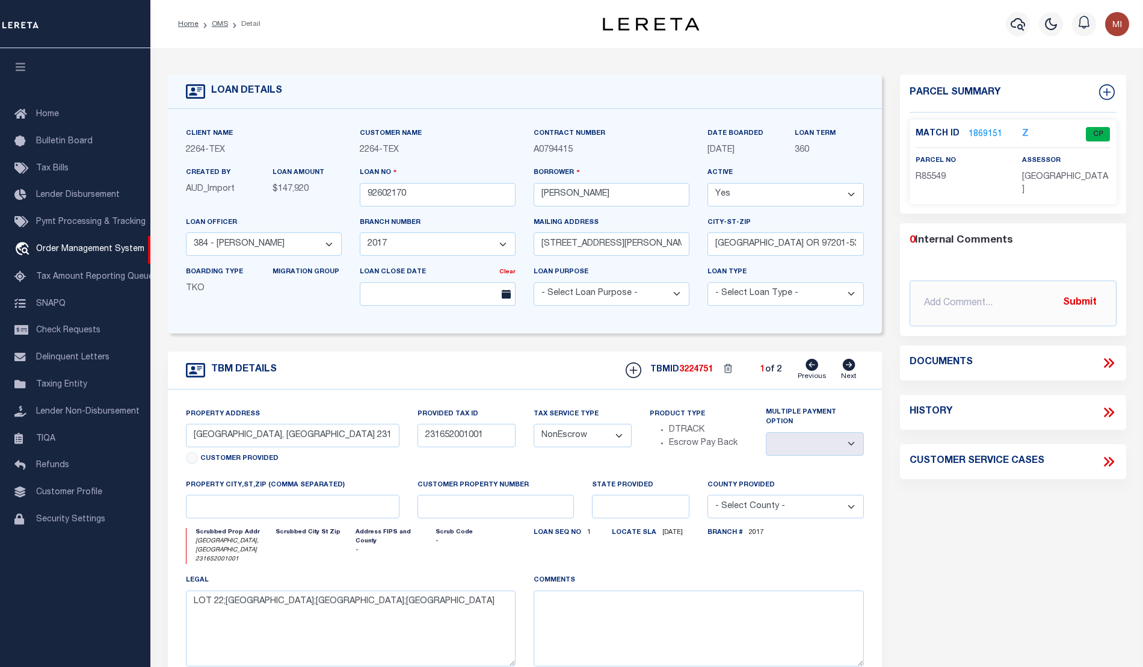
click at [1108, 358] on icon at bounding box center [1106, 363] width 5 height 10
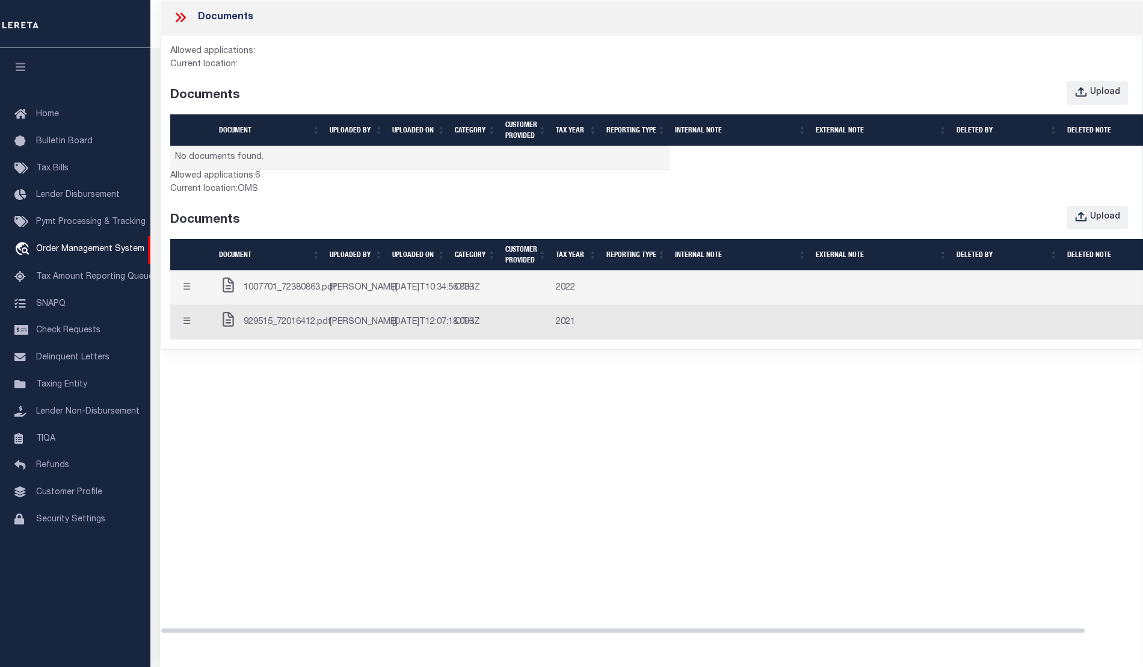
click at [273, 329] on span "929515_72016412.pdf" at bounding box center [288, 322] width 88 height 13
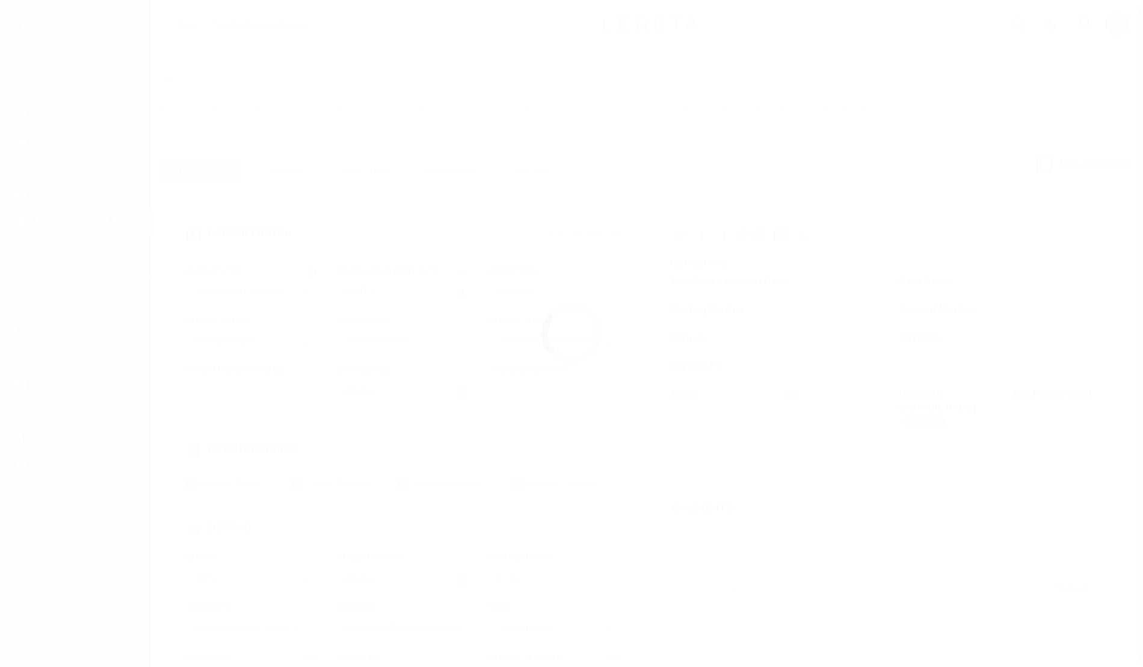
select select "CAC"
select select "CCK"
select select "USS"
type input "92602170"
type input "[PERSON_NAME]"
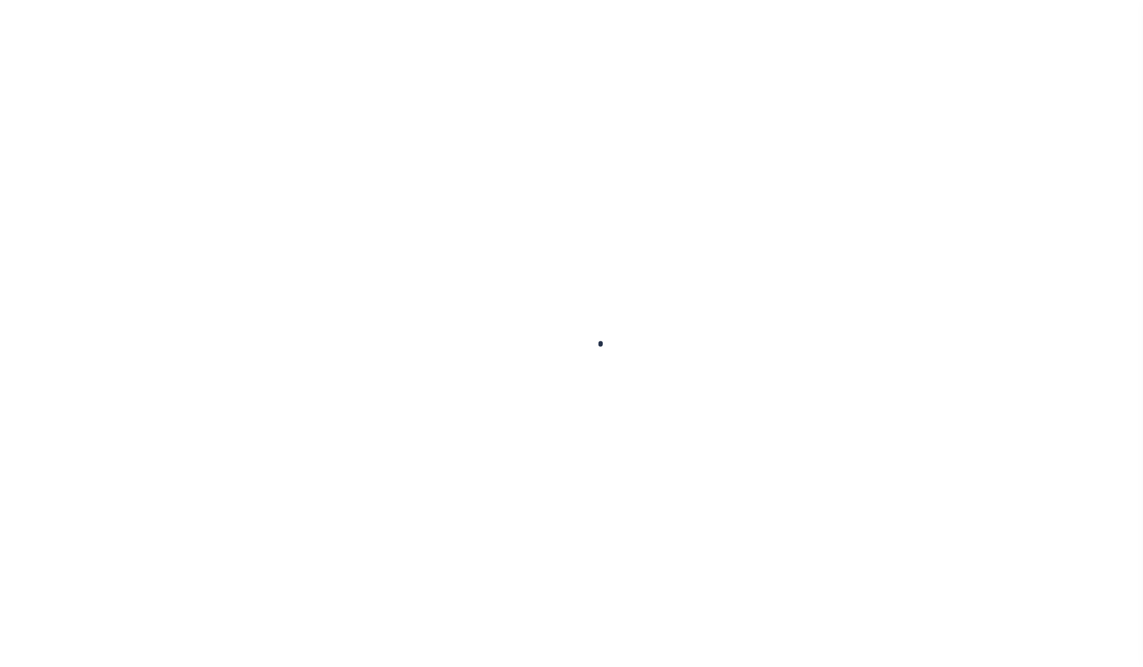
select select
type input "[STREET_ADDRESS][PERSON_NAME]"
type input "[GEOGRAPHIC_DATA] OR 97201-5373"
select select "NonEscrow"
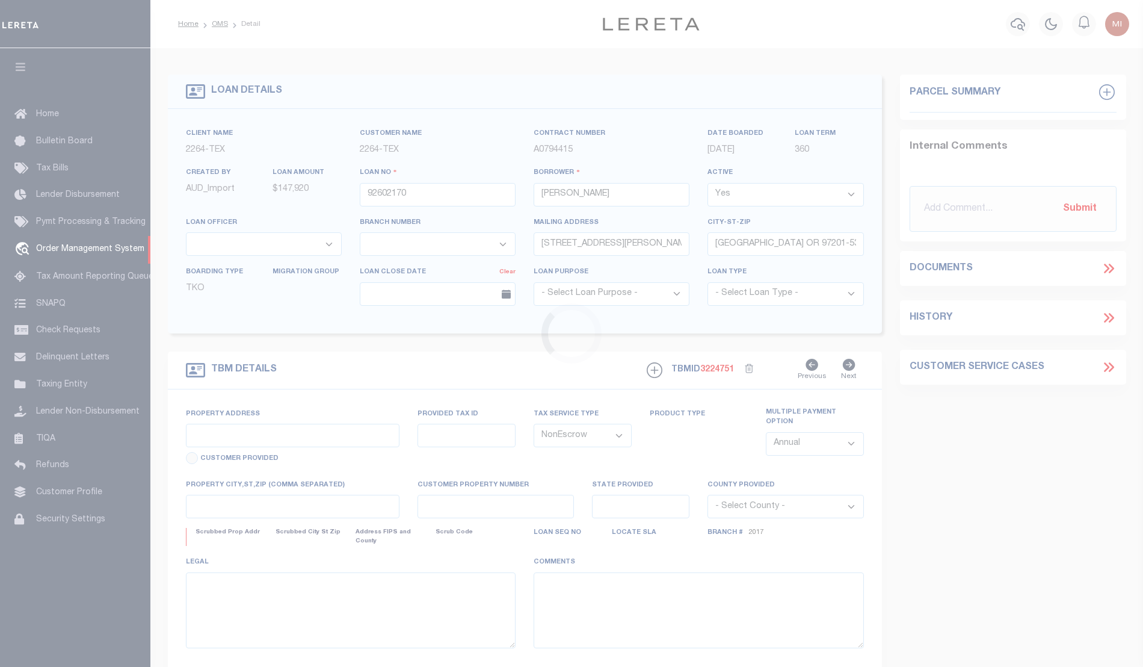
select select "22457"
select select "8149"
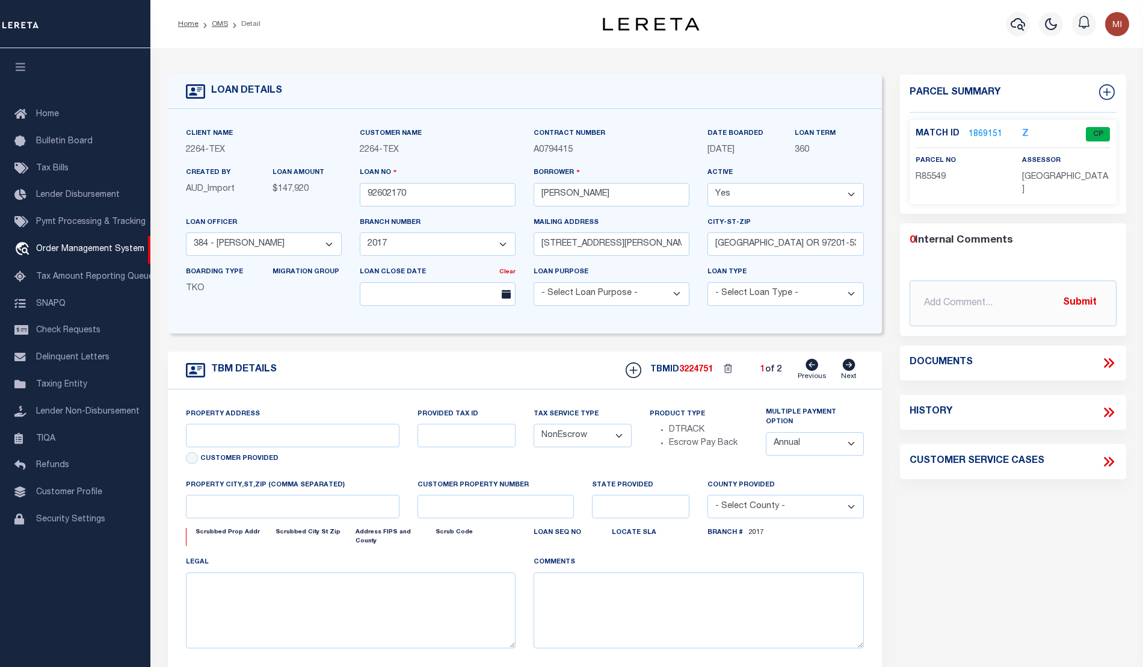
type input "[GEOGRAPHIC_DATA], [GEOGRAPHIC_DATA] 231652001001"
type input "231652001001"
select select
type textarea "LOT 22;[GEOGRAPHIC_DATA];[GEOGRAPHIC_DATA];[GEOGRAPHIC_DATA]"
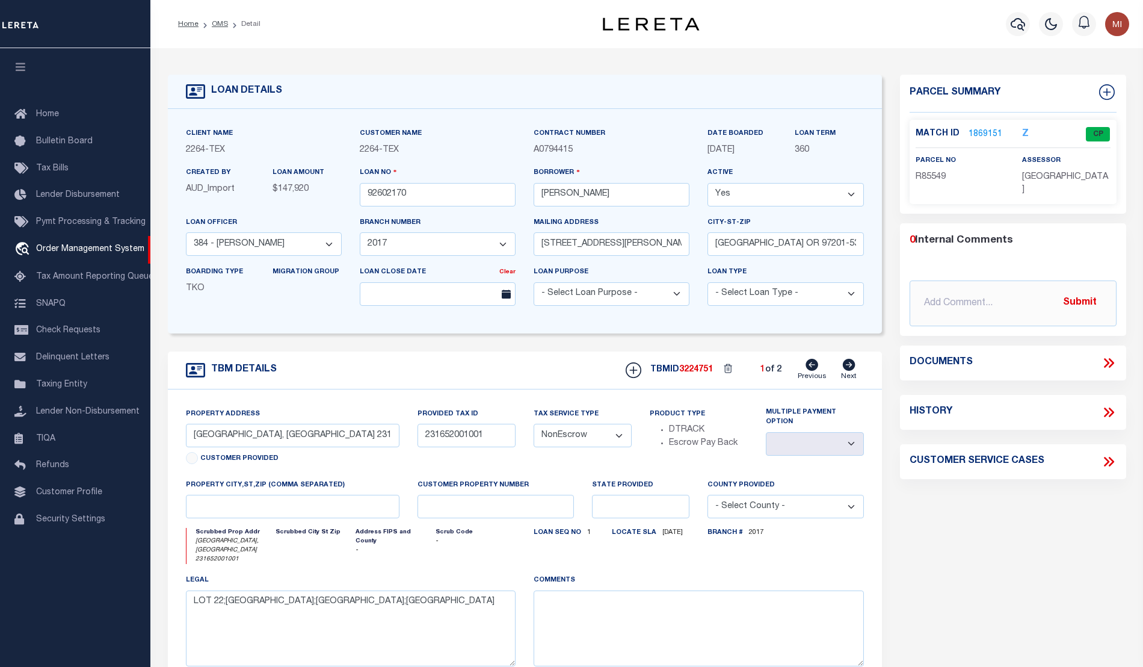
click at [1108, 355] on icon at bounding box center [1109, 363] width 16 height 16
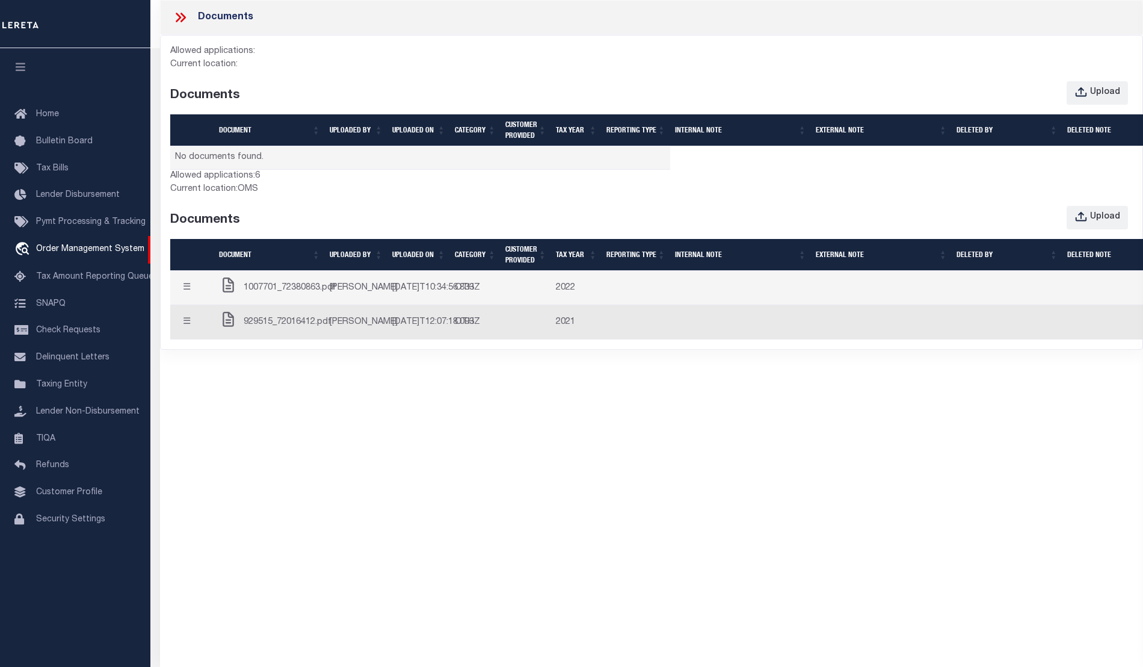
click at [284, 329] on span "929515_72016412.pdf" at bounding box center [288, 322] width 88 height 13
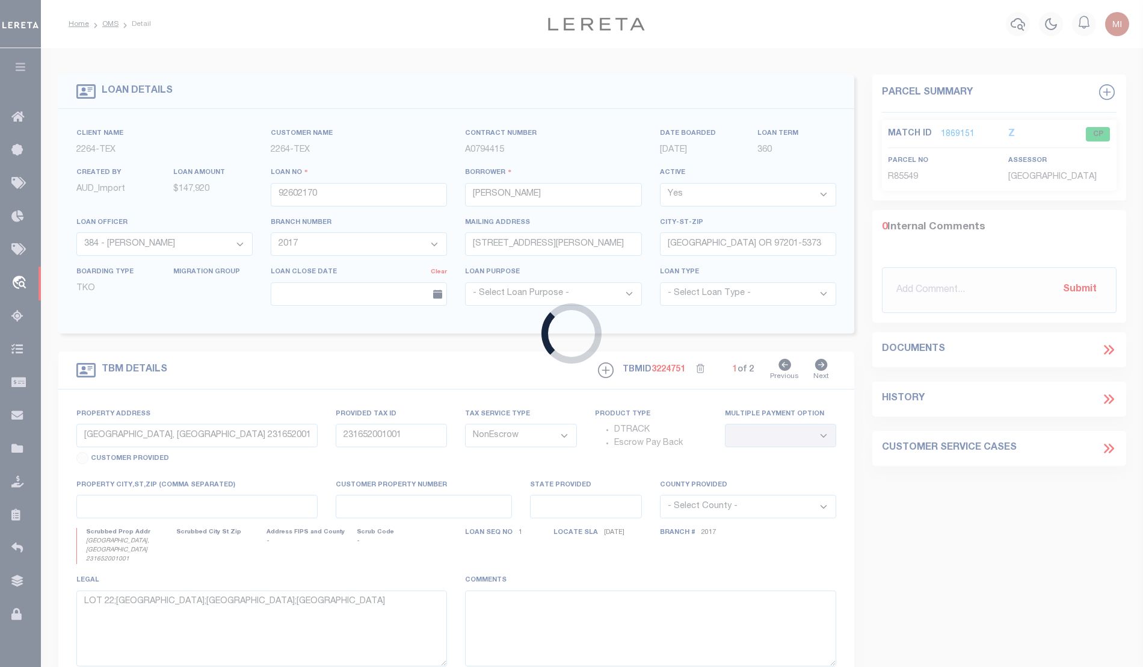
type input "720020906"
type input "RAIL SPUR HOLDINGS LLC"
select select
select select "100"
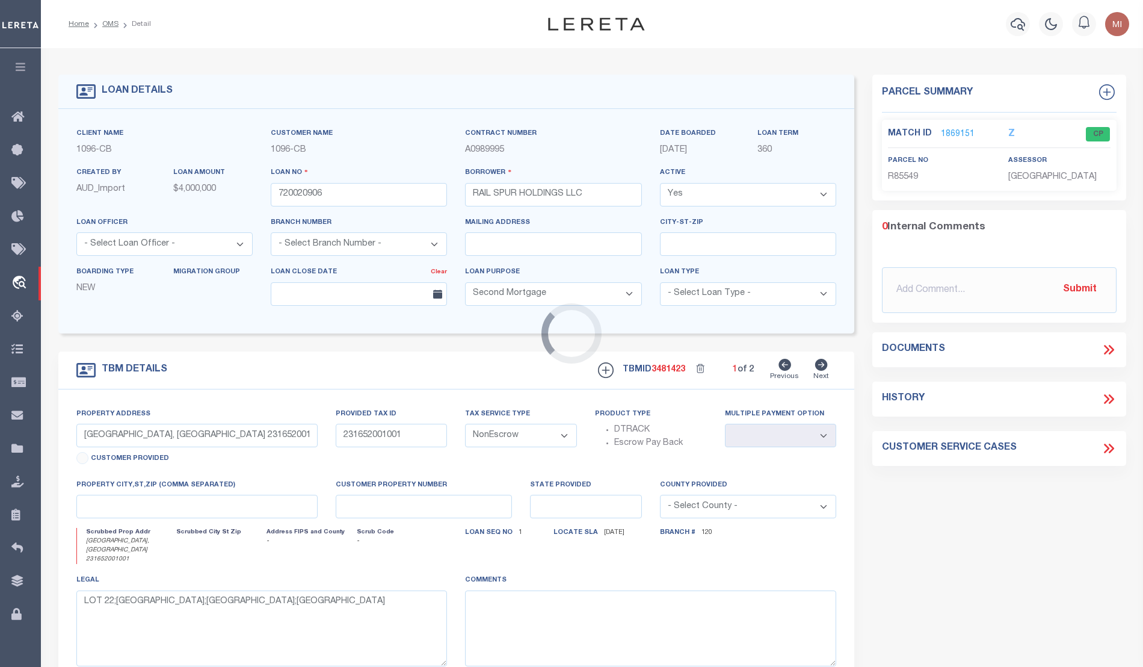
select select "3872"
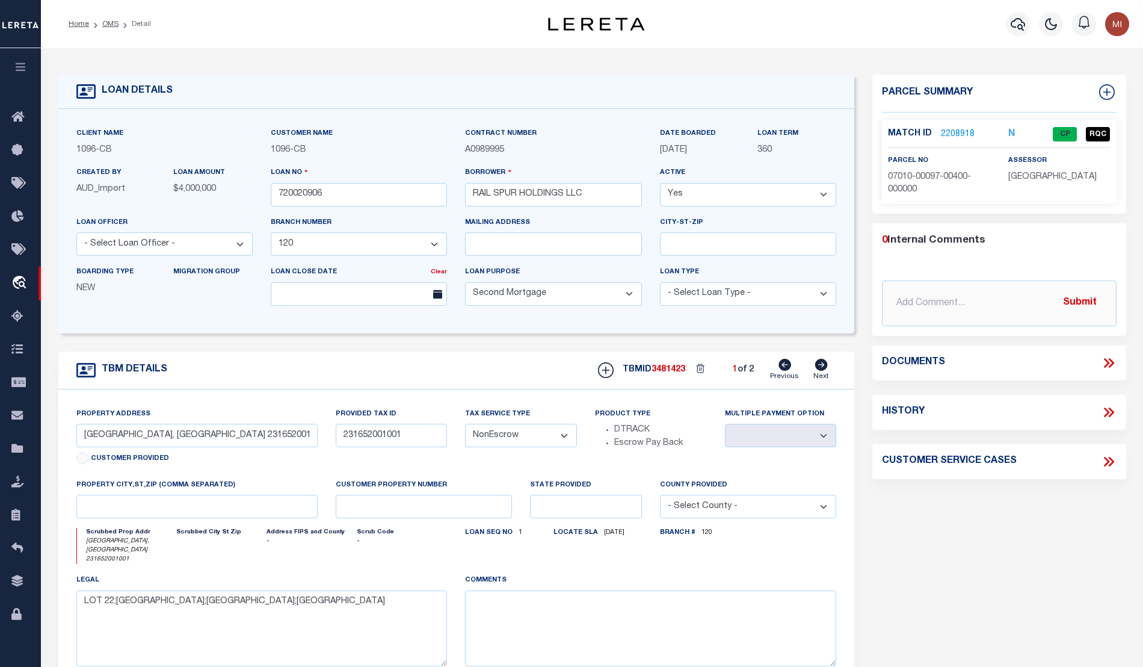
select select "46613"
type input "STATE HWY 18"
type input "ACCT 07010-00097-00400-000000"
select select
type input "[GEOGRAPHIC_DATA]"
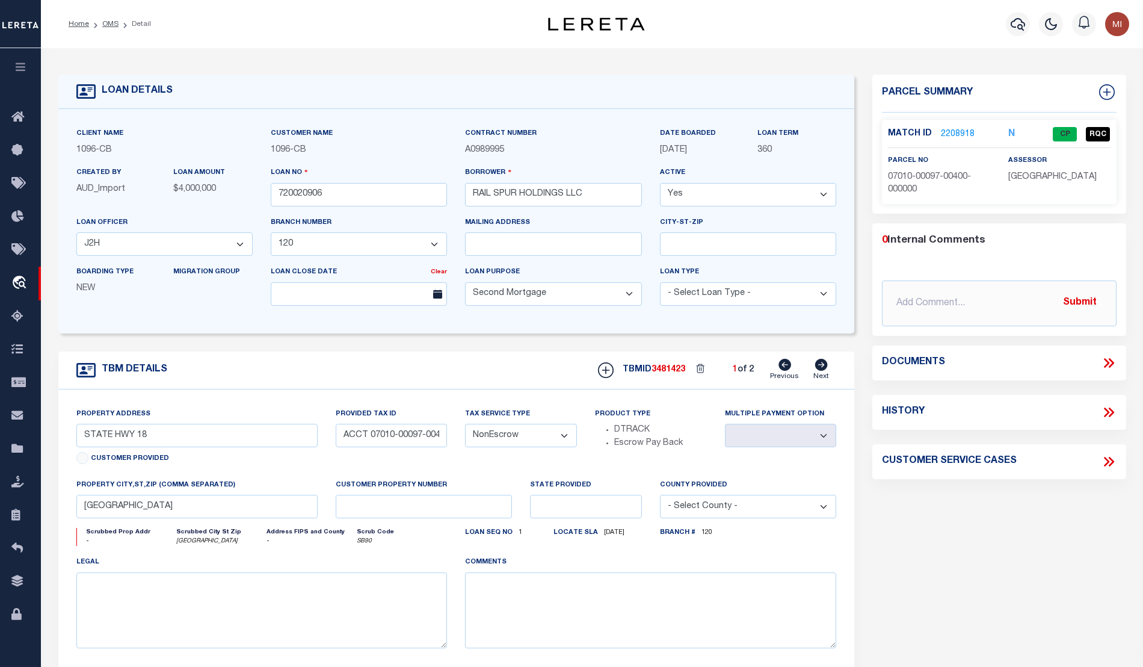
click at [1110, 359] on icon at bounding box center [1110, 363] width 5 height 10
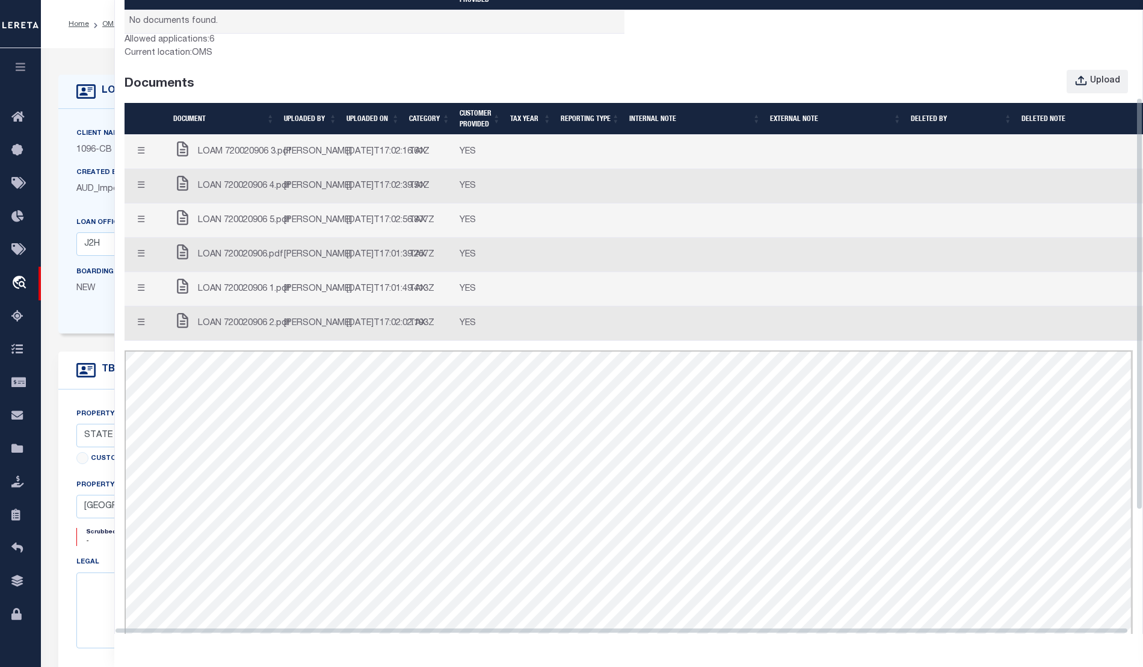
scroll to position [150, 0]
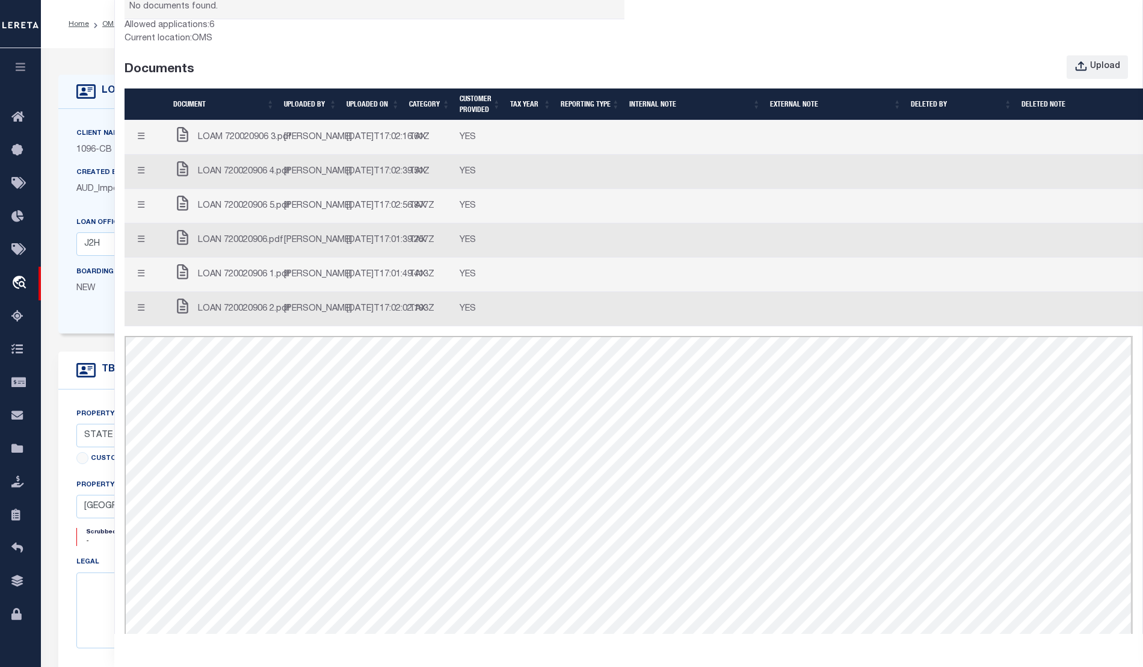
click at [262, 247] on span "LOAN 720020906.pdf" at bounding box center [240, 240] width 85 height 13
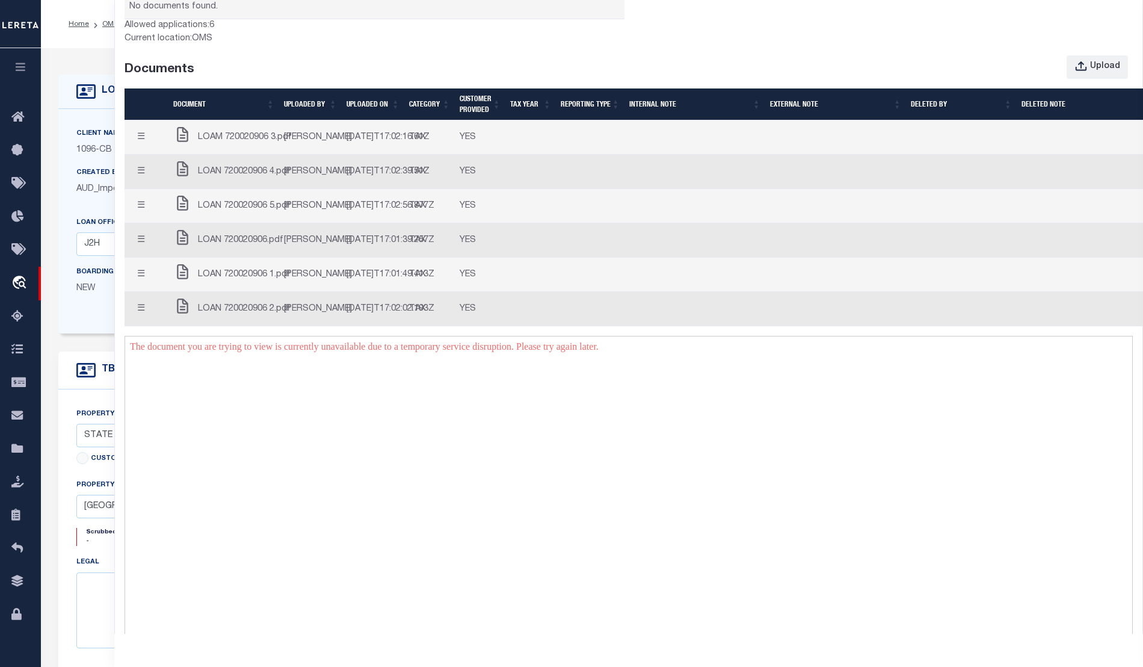
scroll to position [0, 0]
click at [247, 179] on span "LOAN 720020906 4.pdf" at bounding box center [244, 171] width 93 height 13
click at [217, 282] on span "LOAN 720020906 1.pdf" at bounding box center [244, 274] width 93 height 13
click at [236, 316] on span "LOAN 720020906 2.pdf" at bounding box center [244, 309] width 93 height 13
click at [221, 144] on span "LOAM 720020906 3.pdf" at bounding box center [245, 137] width 94 height 13
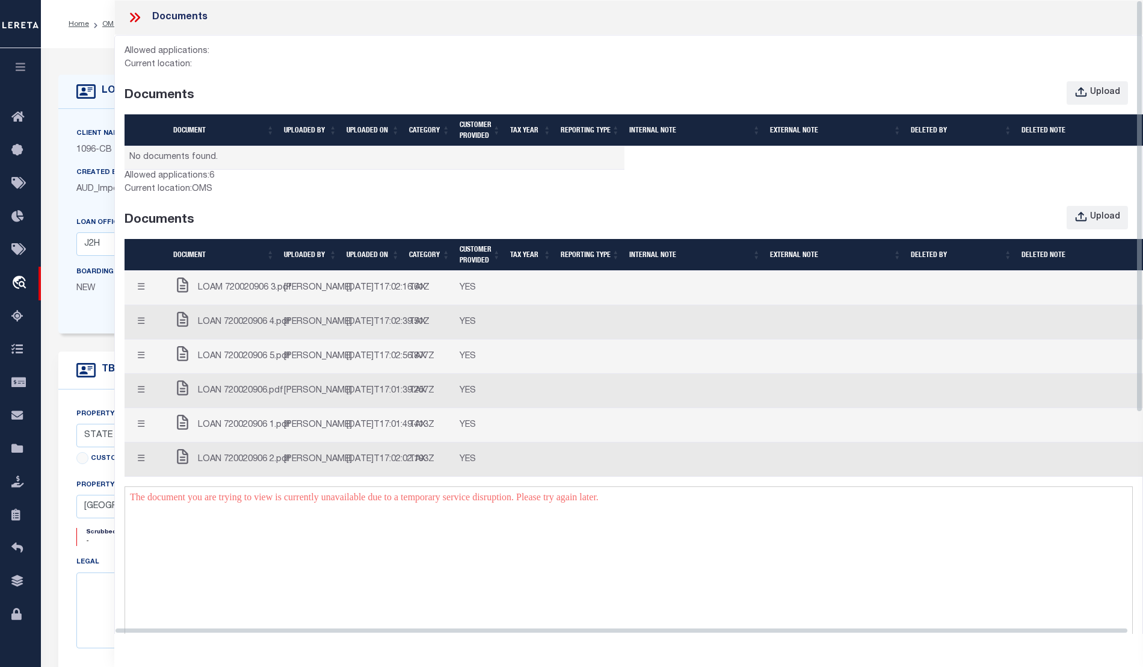
click at [141, 334] on button "☰" at bounding box center [140, 322] width 23 height 23
click at [561, 305] on td at bounding box center [590, 288] width 69 height 34
click at [145, 293] on button "☰" at bounding box center [140, 287] width 23 height 23
click at [155, 320] on link "Edit Note" at bounding box center [163, 310] width 67 height 20
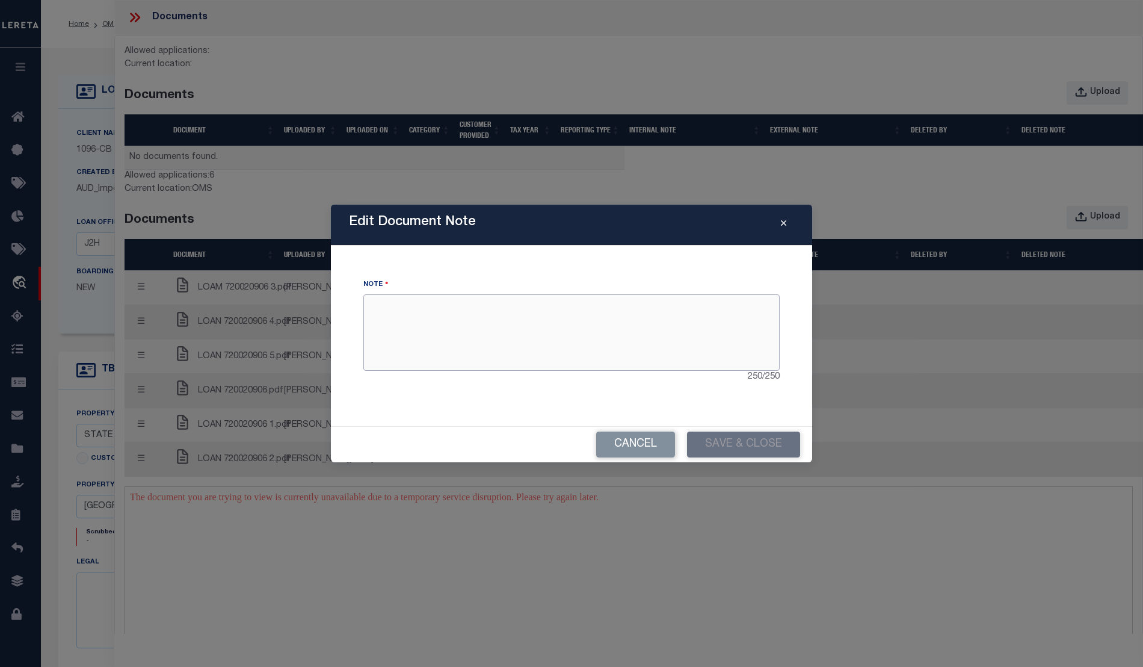
click at [575, 339] on textarea at bounding box center [571, 332] width 416 height 76
type textarea "hello"
click at [736, 447] on button "Save & Close" at bounding box center [743, 444] width 113 height 26
click at [753, 441] on button "Save & Close" at bounding box center [743, 444] width 113 height 26
